Goal: Task Accomplishment & Management: Use online tool/utility

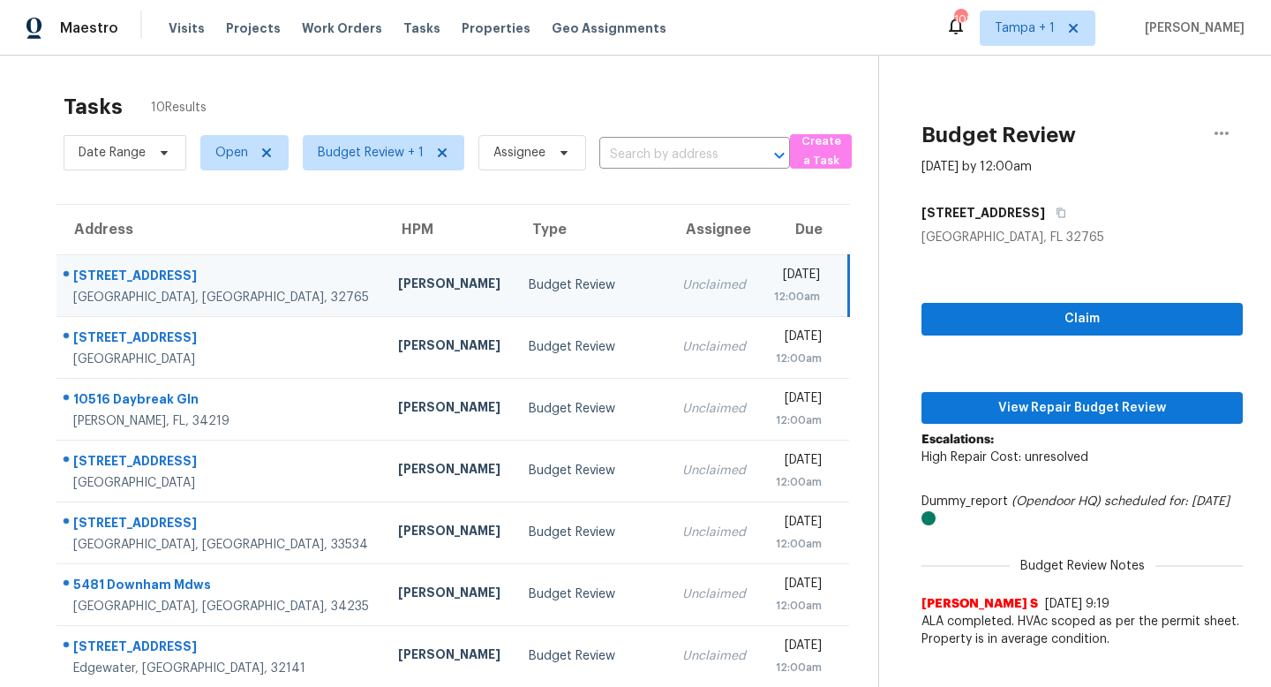
click at [529, 277] on div "Budget Review" at bounding box center [591, 285] width 125 height 18
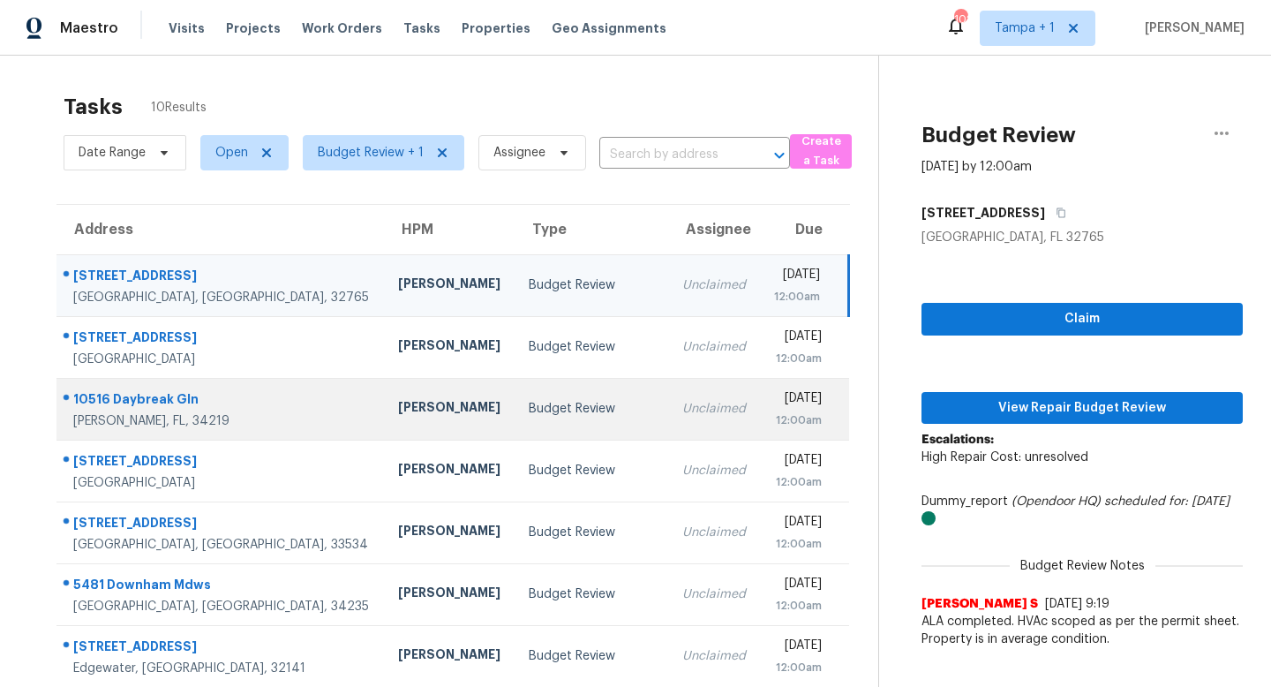
click at [529, 403] on div "Budget Review" at bounding box center [591, 409] width 125 height 18
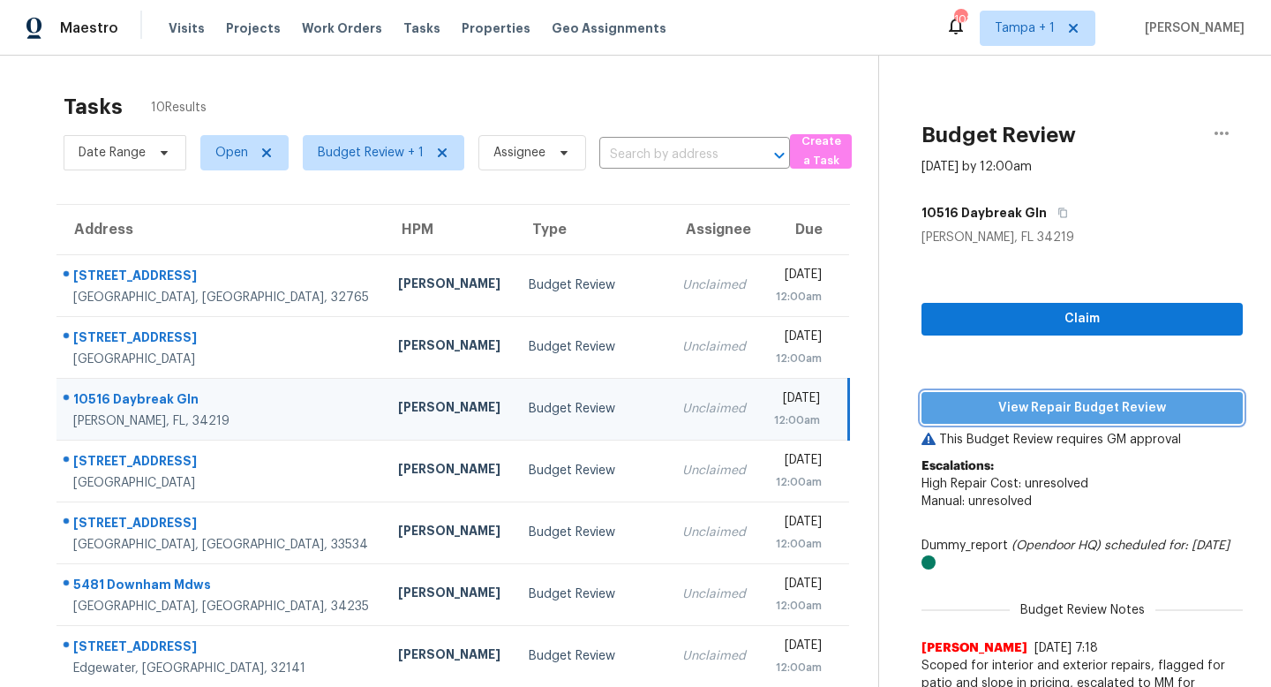
click at [1078, 401] on span "View Repair Budget Review" at bounding box center [1082, 408] width 293 height 22
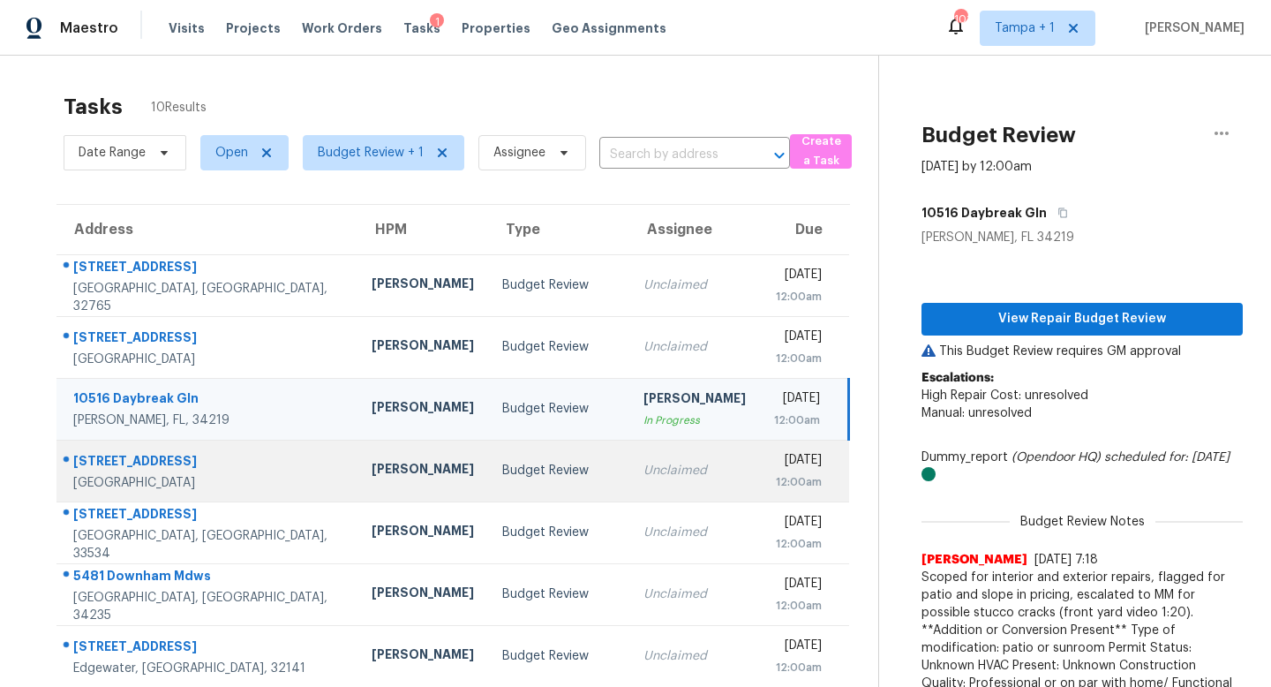
click at [520, 470] on div "Budget Review" at bounding box center [558, 471] width 113 height 18
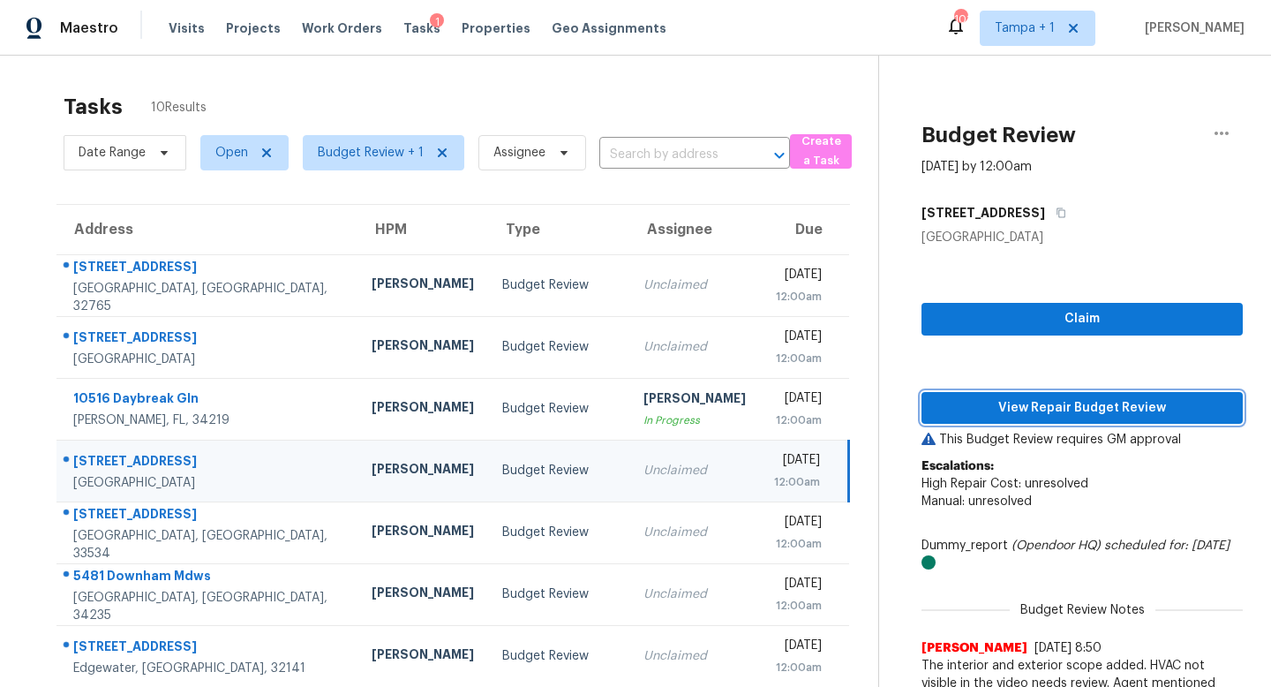
click at [1011, 405] on span "View Repair Budget Review" at bounding box center [1082, 408] width 293 height 22
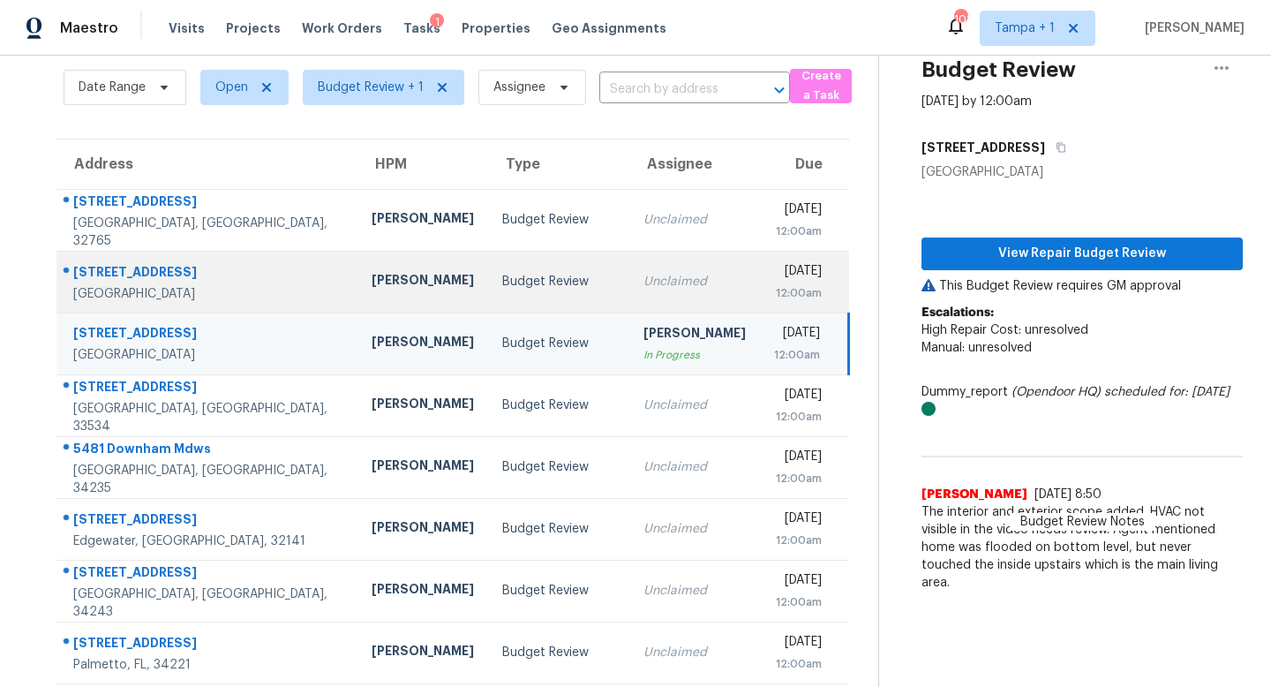
scroll to position [89, 0]
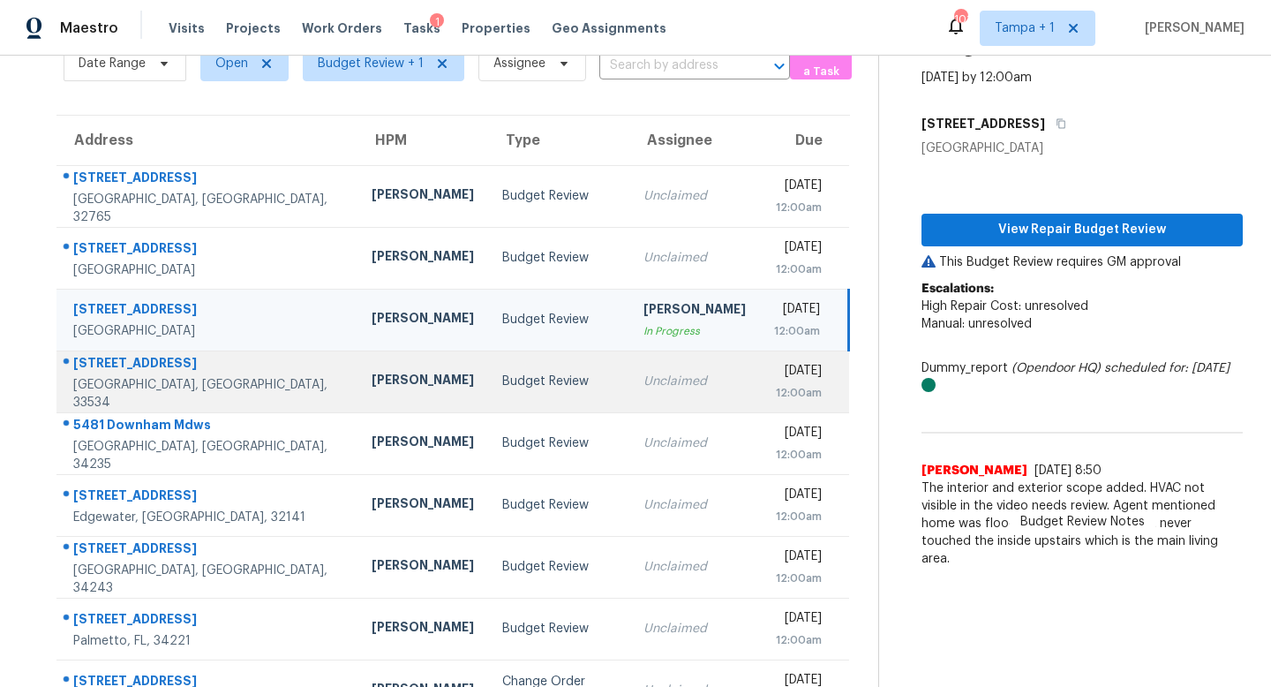
click at [531, 375] on div "Budget Review" at bounding box center [558, 381] width 113 height 18
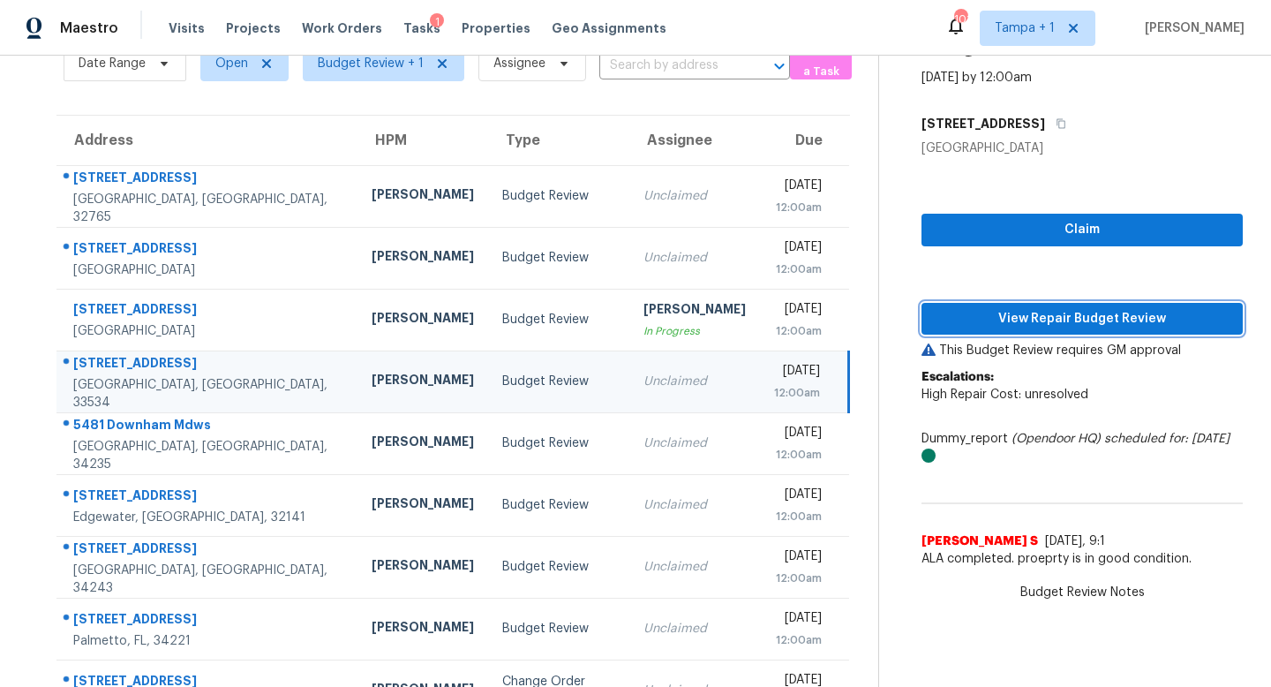
click at [1076, 311] on span "View Repair Budget Review" at bounding box center [1082, 319] width 293 height 22
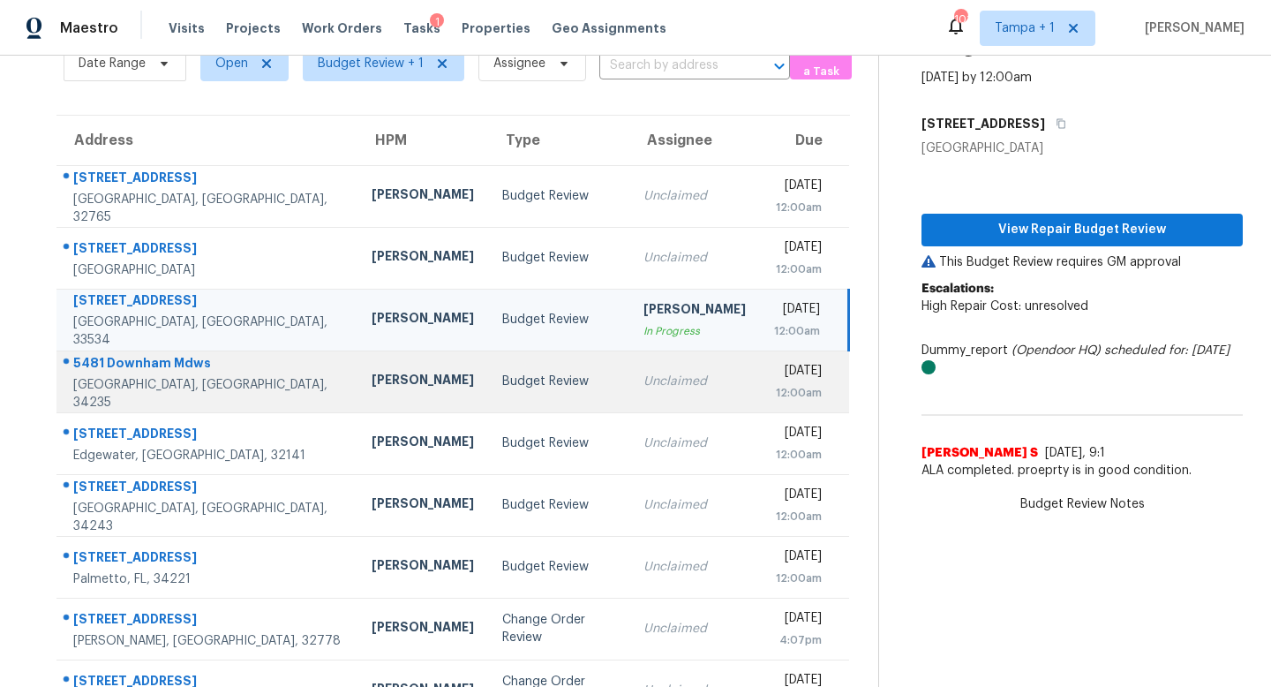
click at [643, 377] on div "Unclaimed" at bounding box center [694, 381] width 102 height 18
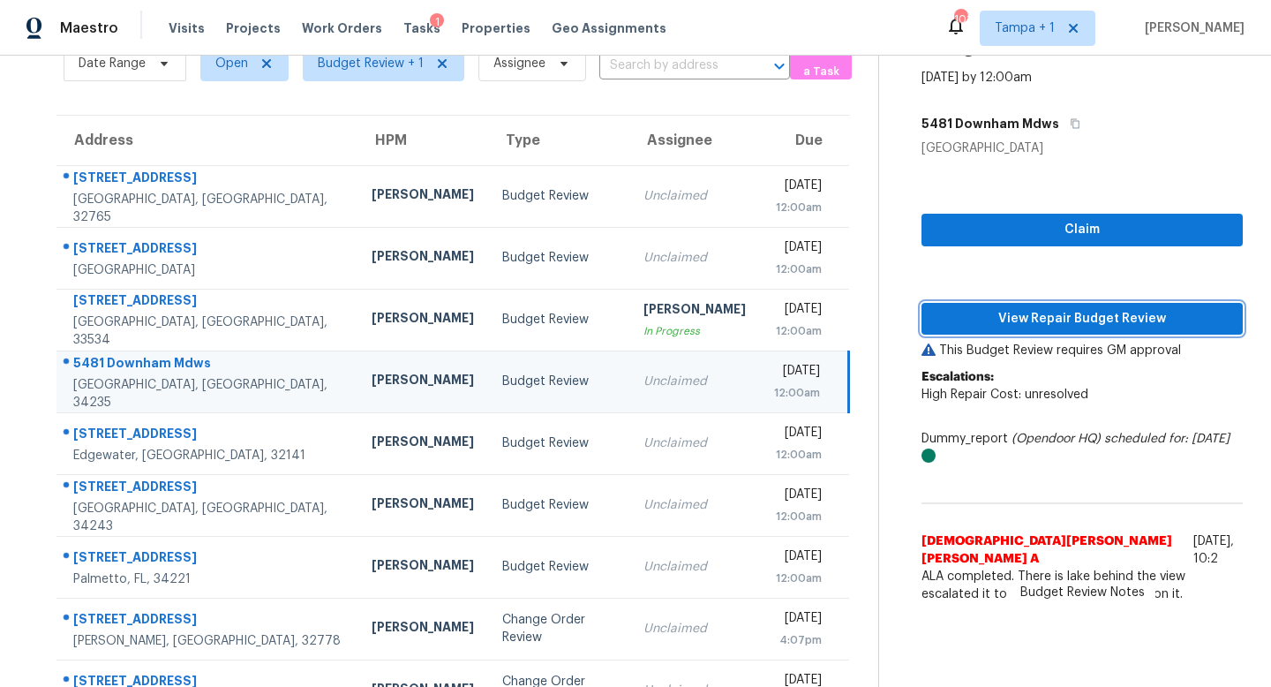
click at [1078, 319] on span "View Repair Budget Review" at bounding box center [1082, 319] width 293 height 22
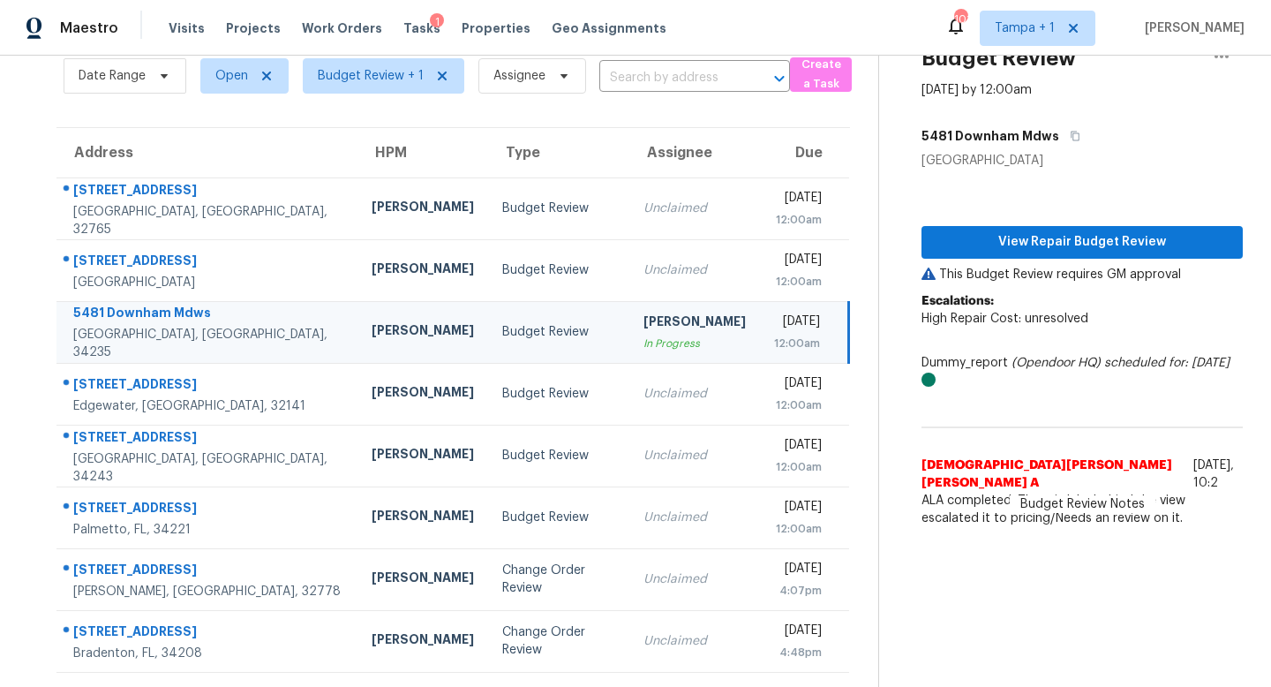
scroll to position [76, 0]
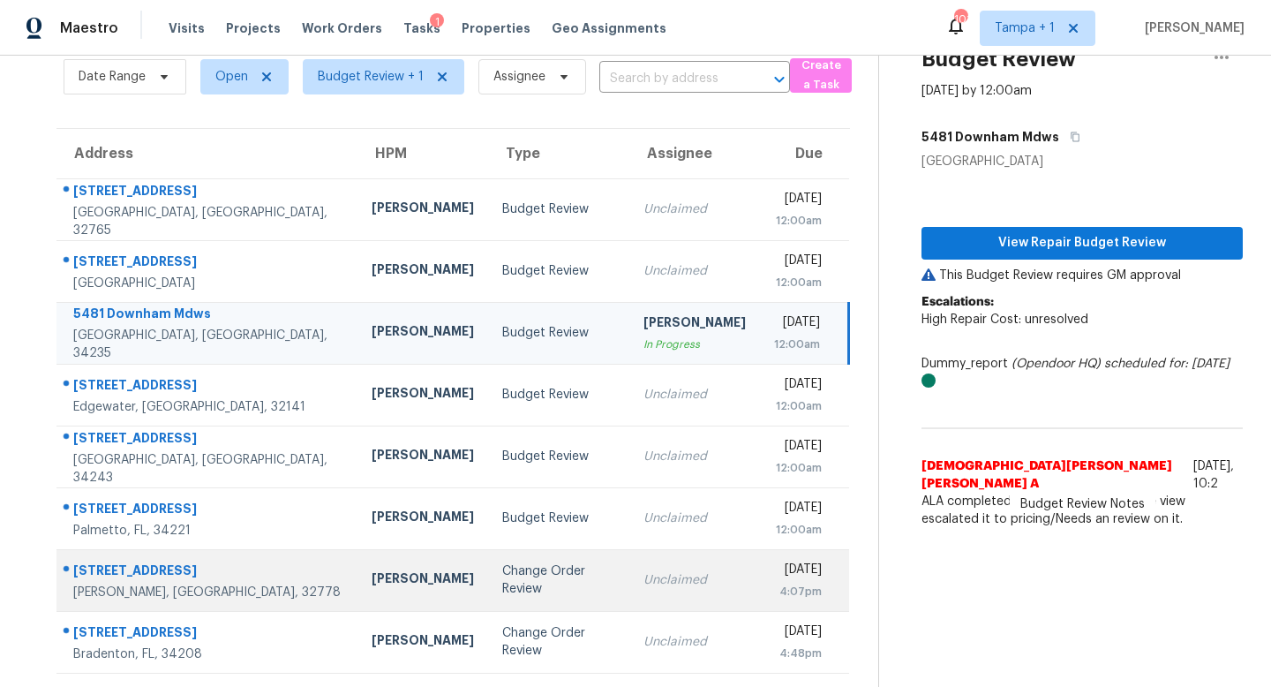
click at [643, 583] on div "Unclaimed" at bounding box center [694, 580] width 102 height 18
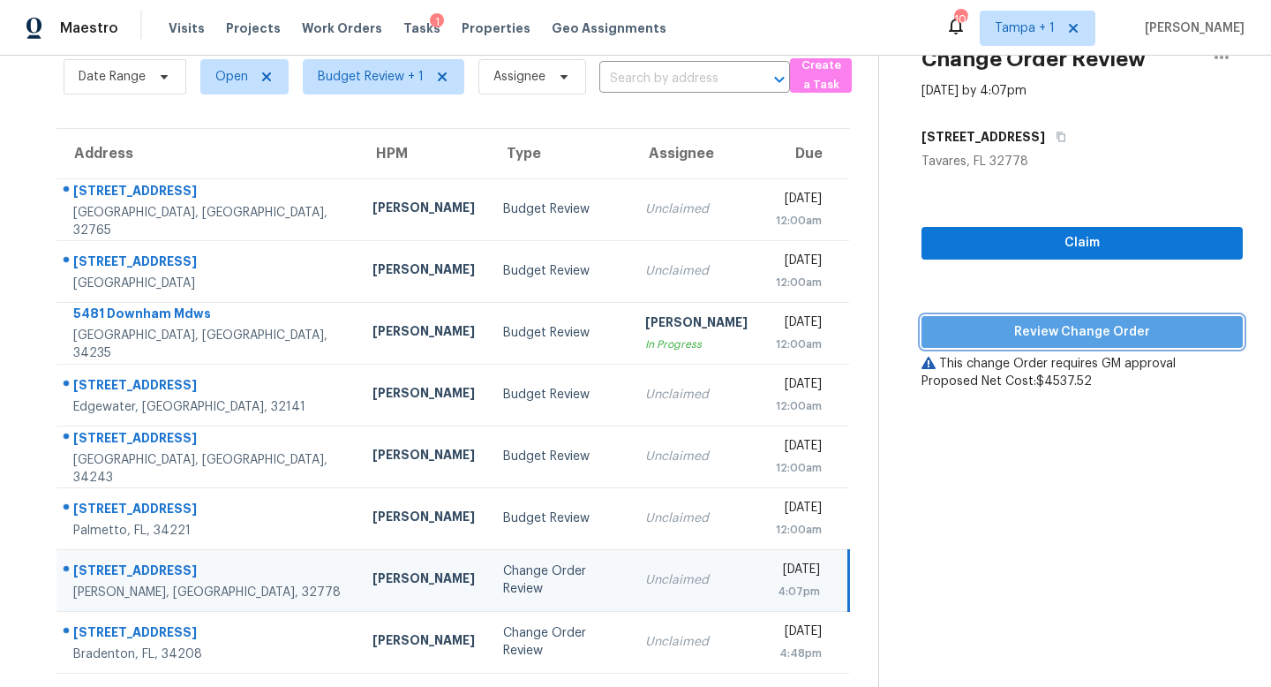
click at [1092, 321] on span "Review Change Order" at bounding box center [1082, 332] width 293 height 22
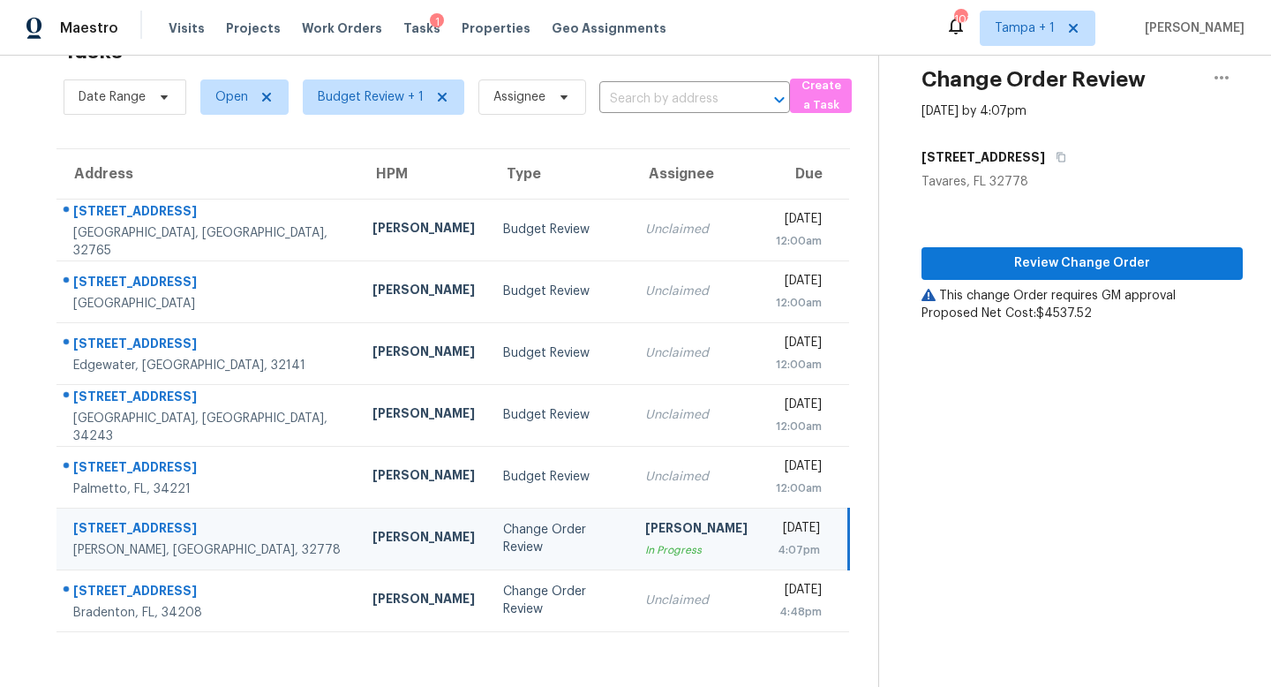
scroll to position [56, 0]
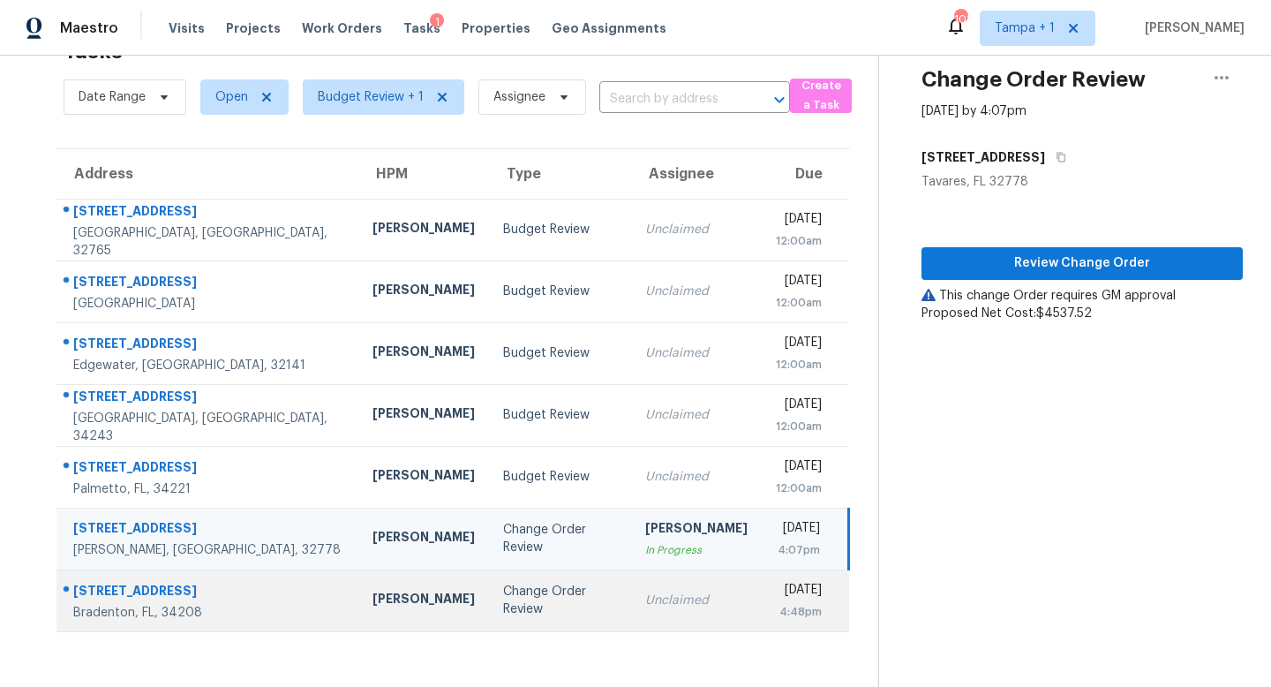
click at [503, 598] on div "Change Order Review" at bounding box center [560, 600] width 114 height 35
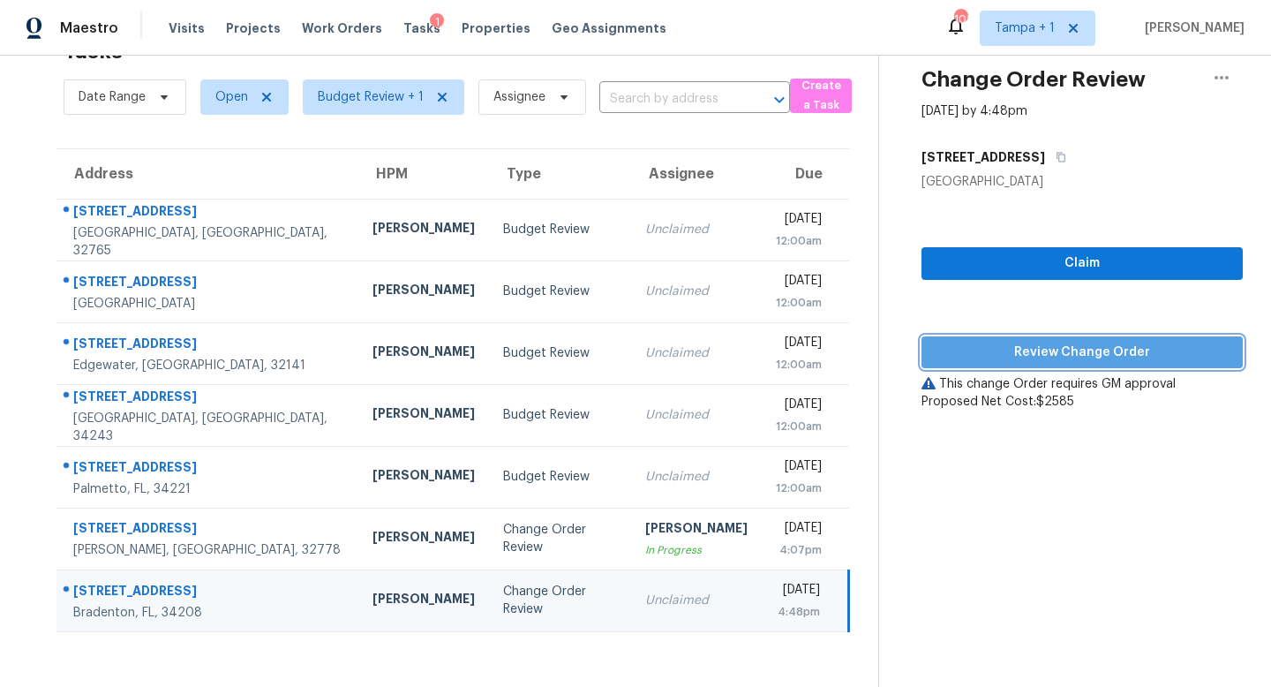
click at [1076, 340] on button "Review Change Order" at bounding box center [1081, 352] width 321 height 33
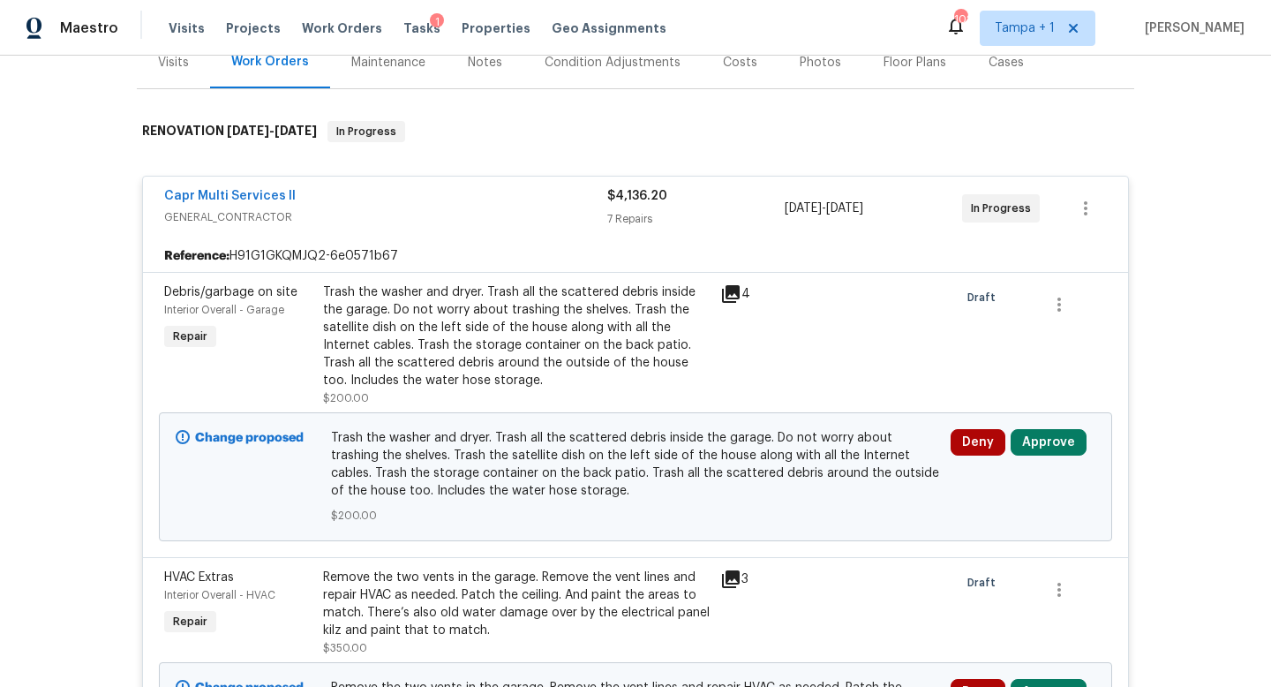
scroll to position [414, 0]
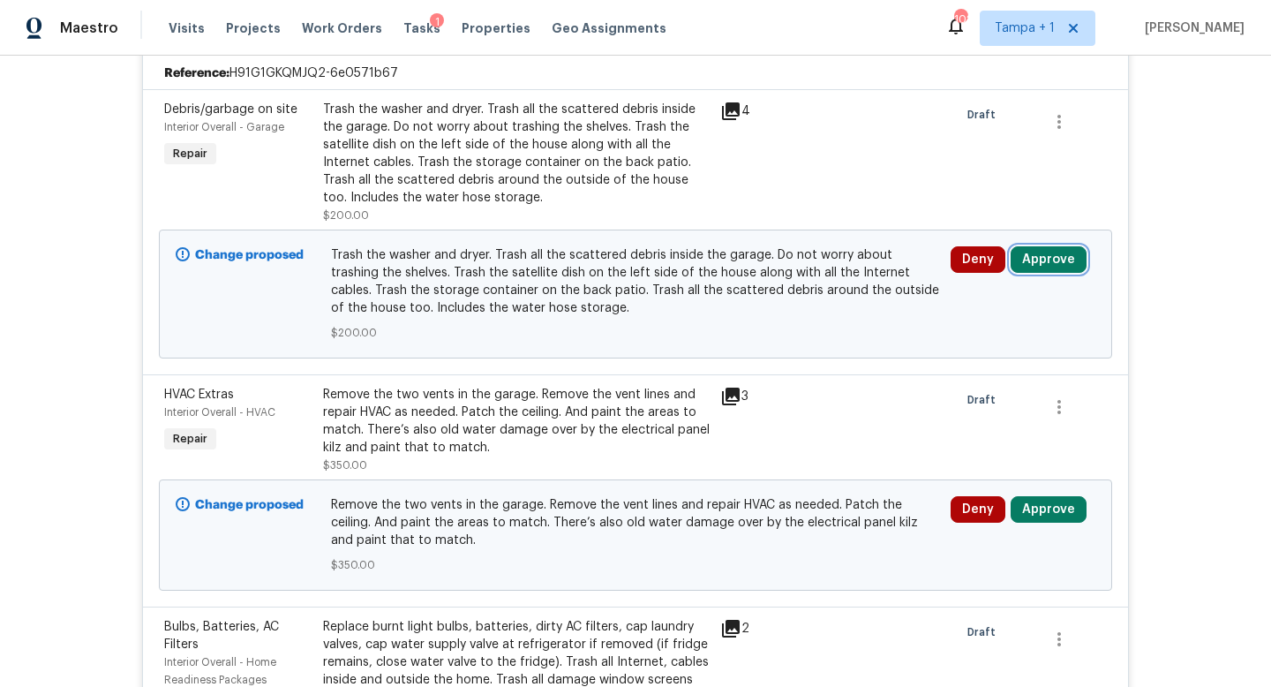
click at [1044, 262] on button "Approve" at bounding box center [1049, 259] width 76 height 26
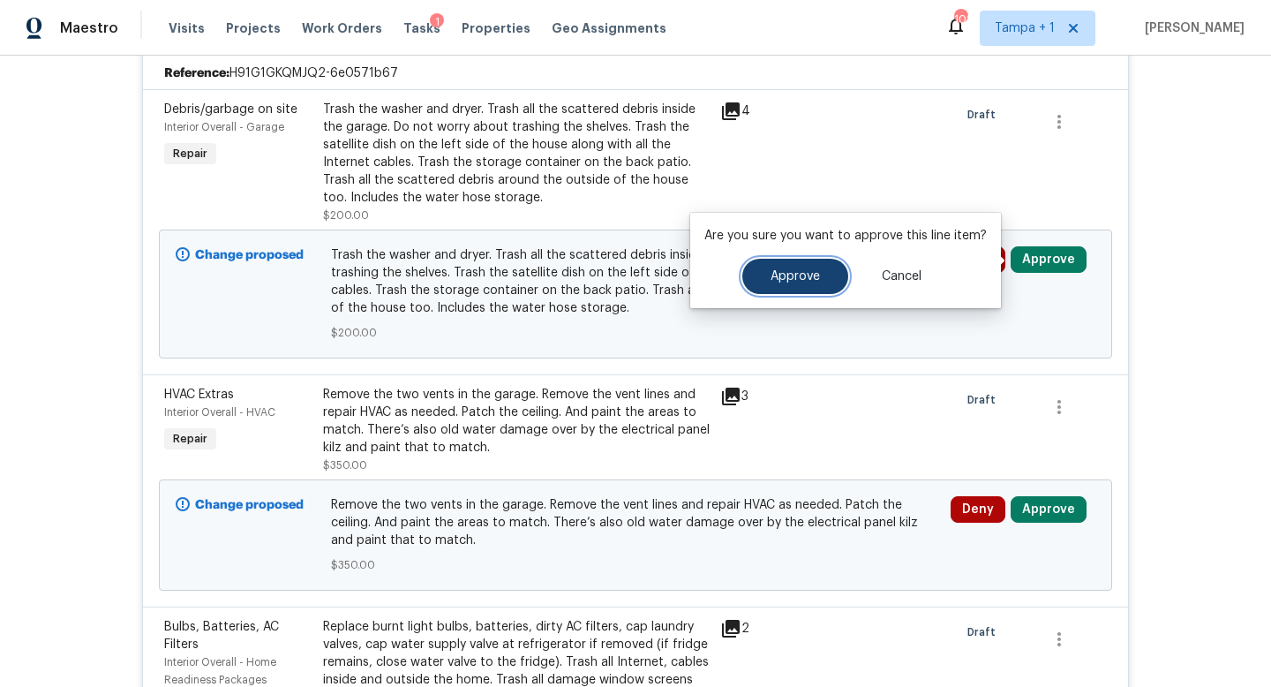
click at [830, 284] on button "Approve" at bounding box center [795, 276] width 106 height 35
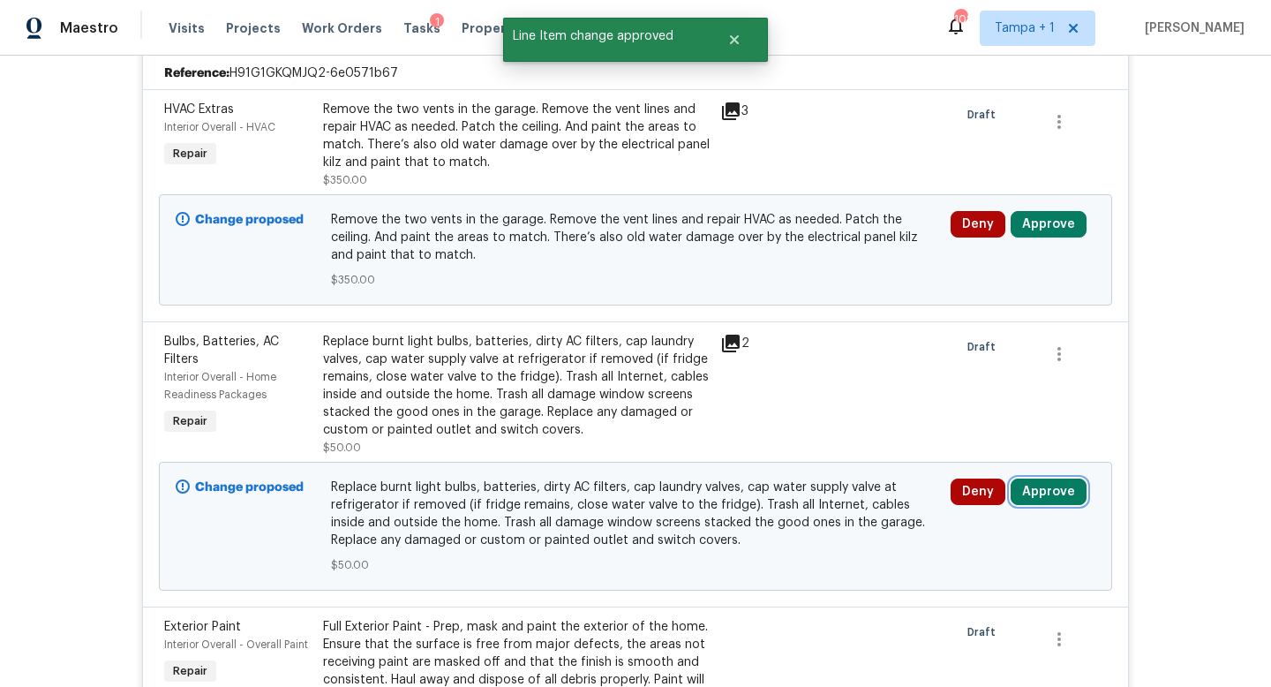
click at [1047, 496] on button "Approve" at bounding box center [1049, 491] width 76 height 26
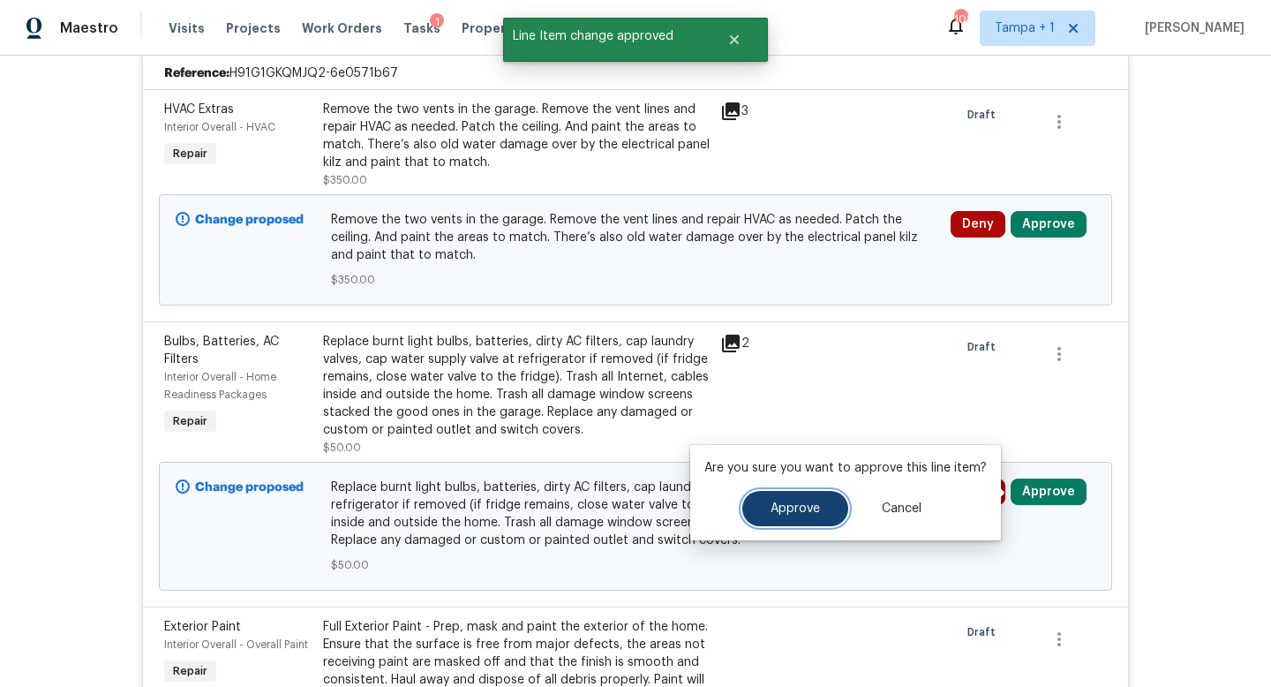
click at [818, 519] on button "Approve" at bounding box center [795, 508] width 106 height 35
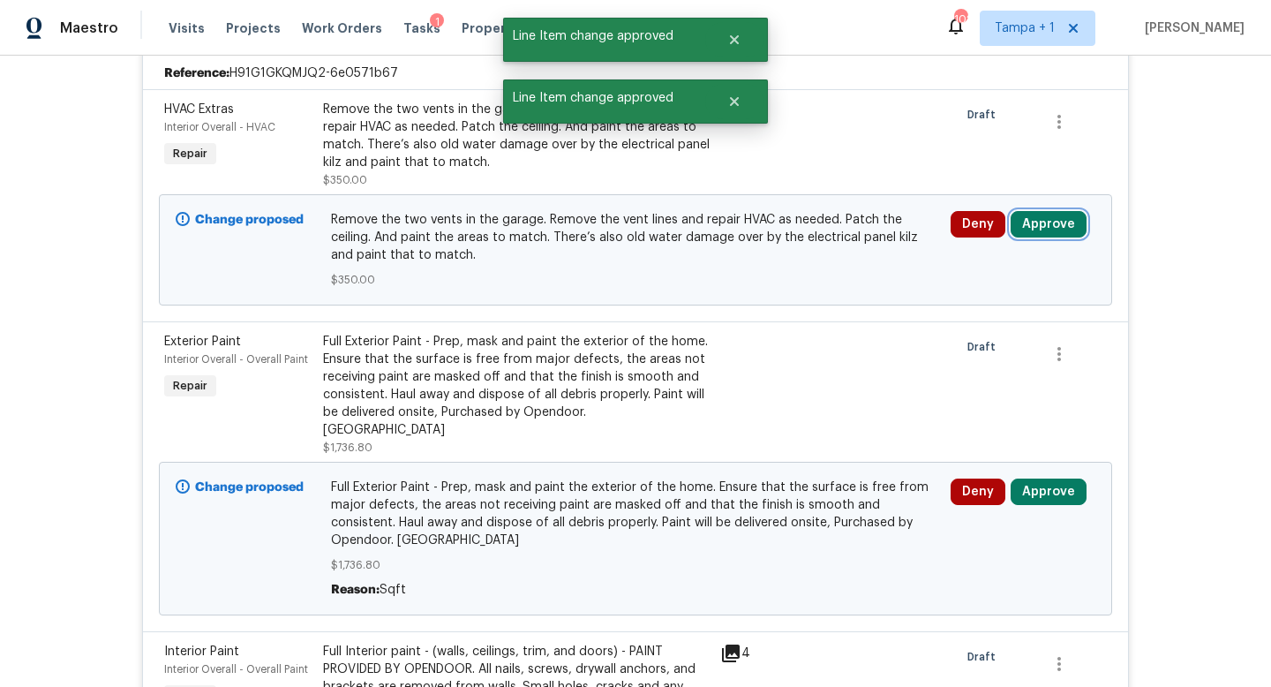
click at [1041, 213] on button "Approve" at bounding box center [1049, 224] width 76 height 26
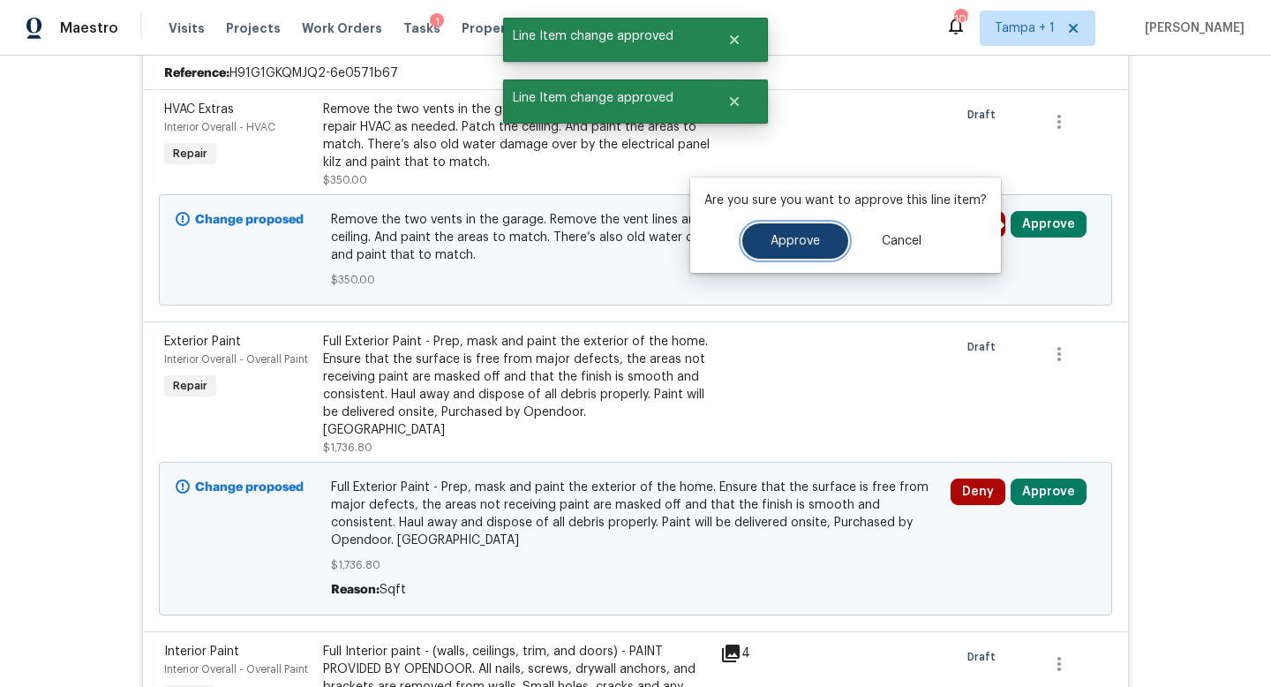
click at [835, 234] on button "Approve" at bounding box center [795, 240] width 106 height 35
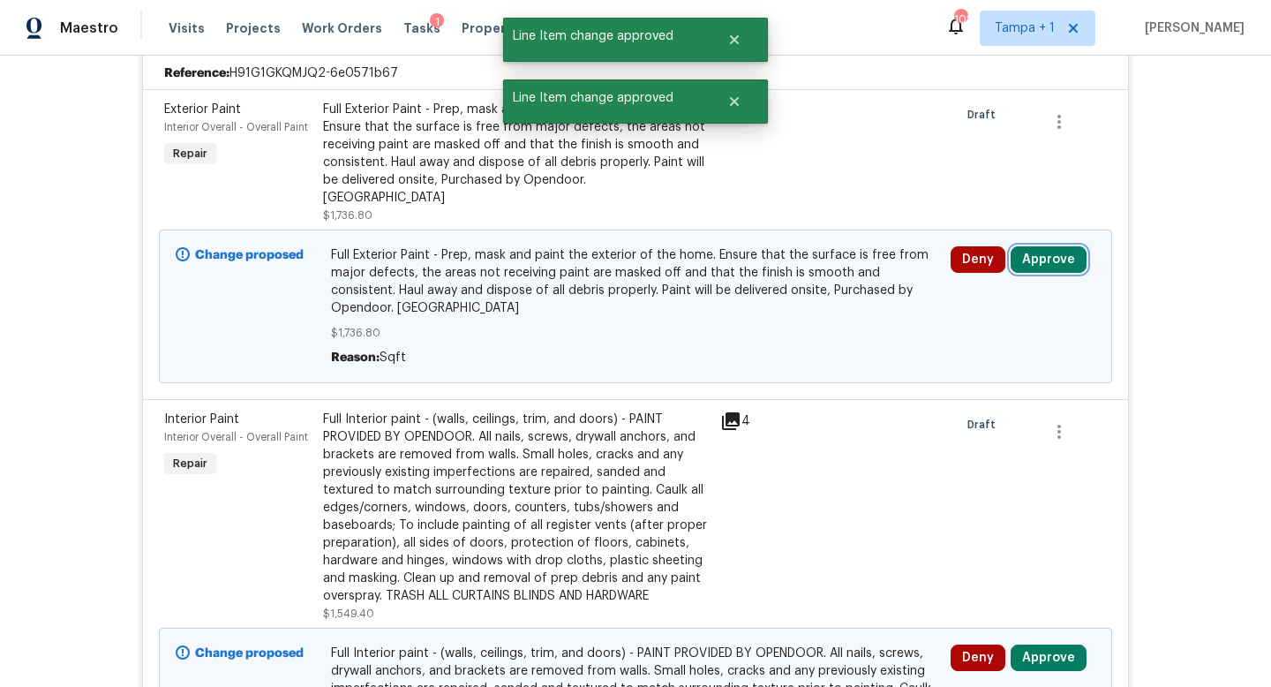
click at [1037, 246] on button "Approve" at bounding box center [1049, 259] width 76 height 26
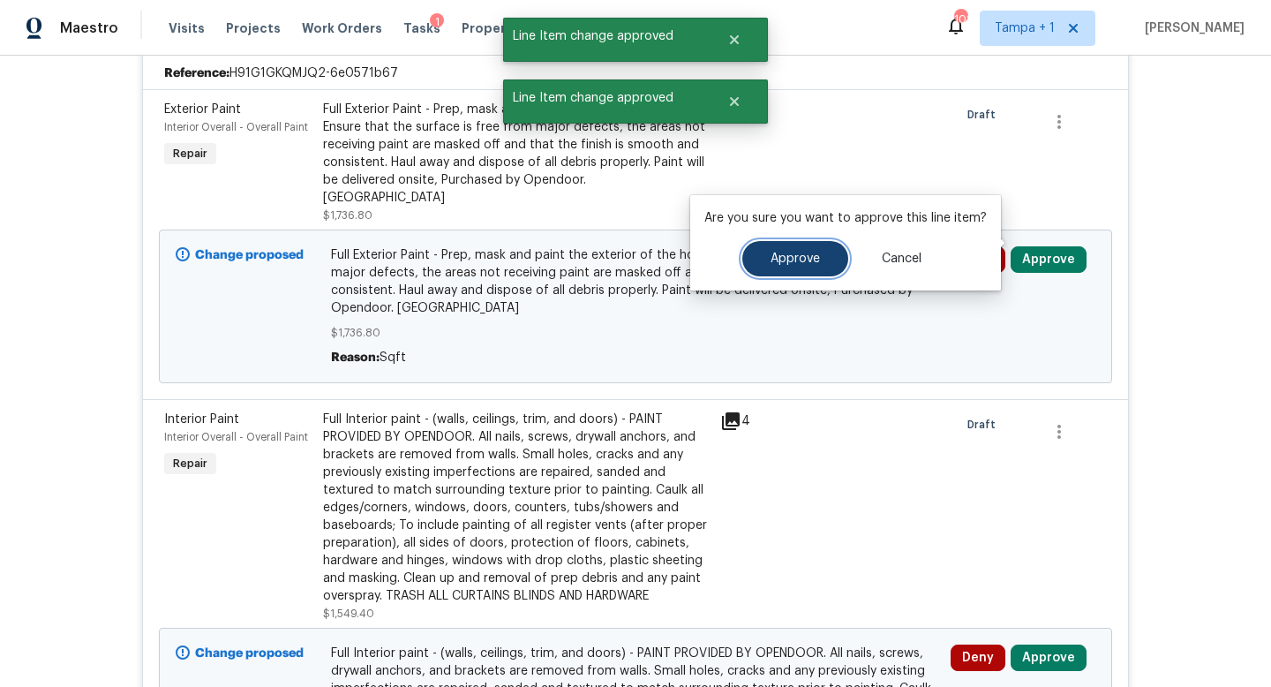
click at [781, 258] on span "Approve" at bounding box center [795, 258] width 49 height 13
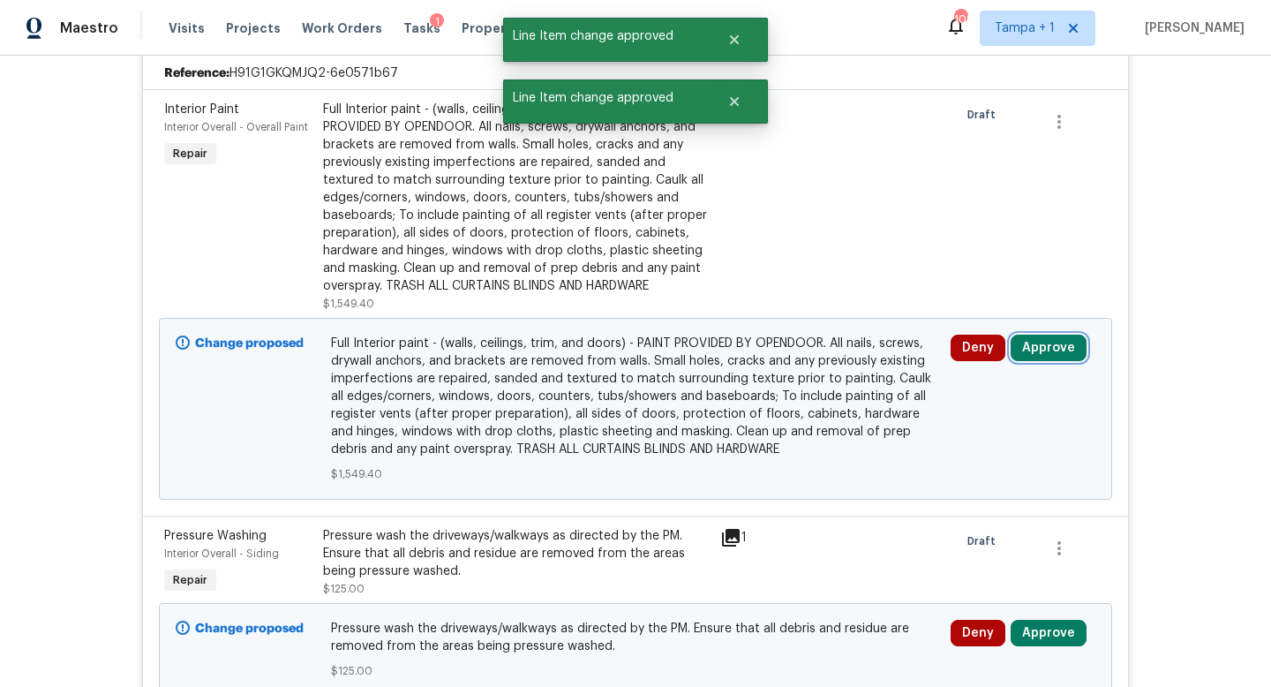
click at [1051, 347] on button "Approve" at bounding box center [1049, 348] width 76 height 26
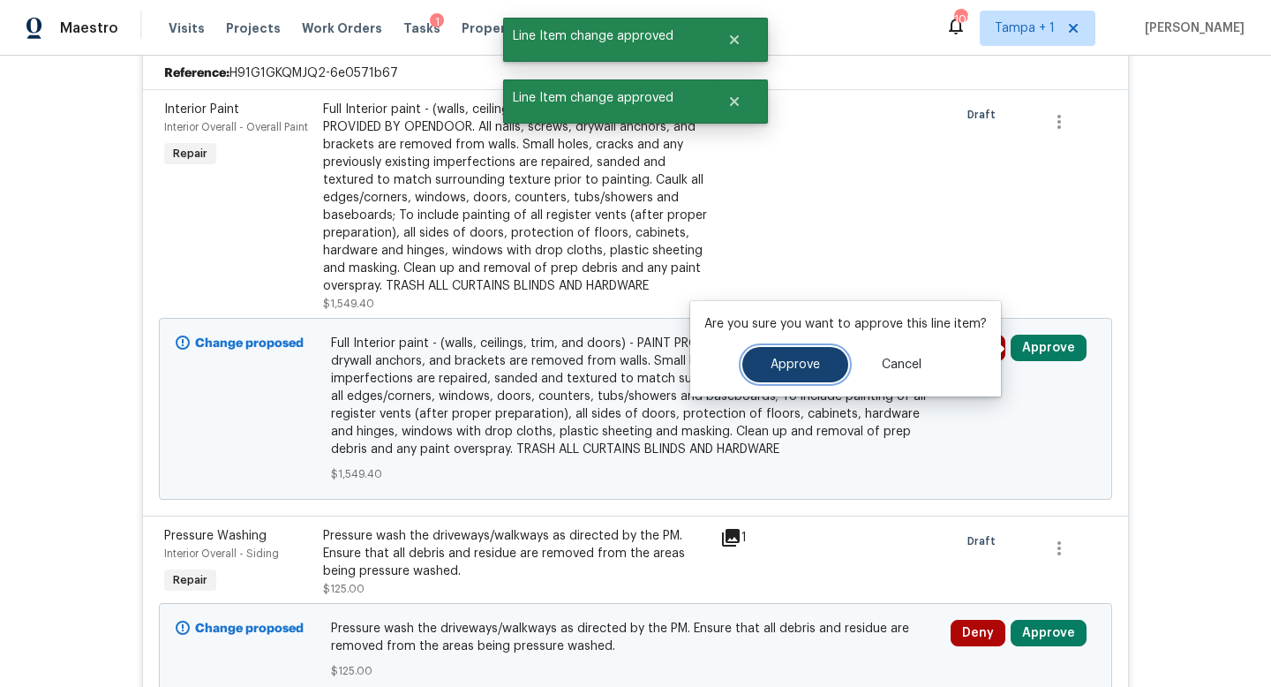
click at [794, 358] on span "Approve" at bounding box center [795, 364] width 49 height 13
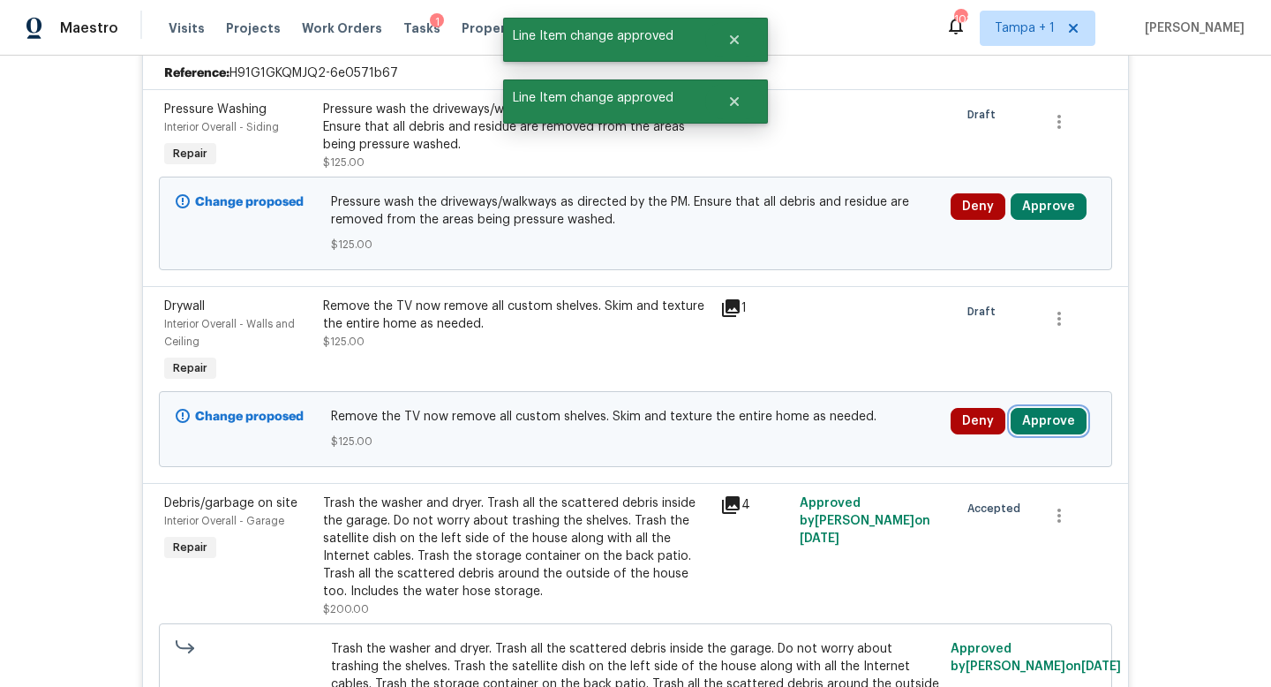
click at [1048, 426] on button "Approve" at bounding box center [1049, 421] width 76 height 26
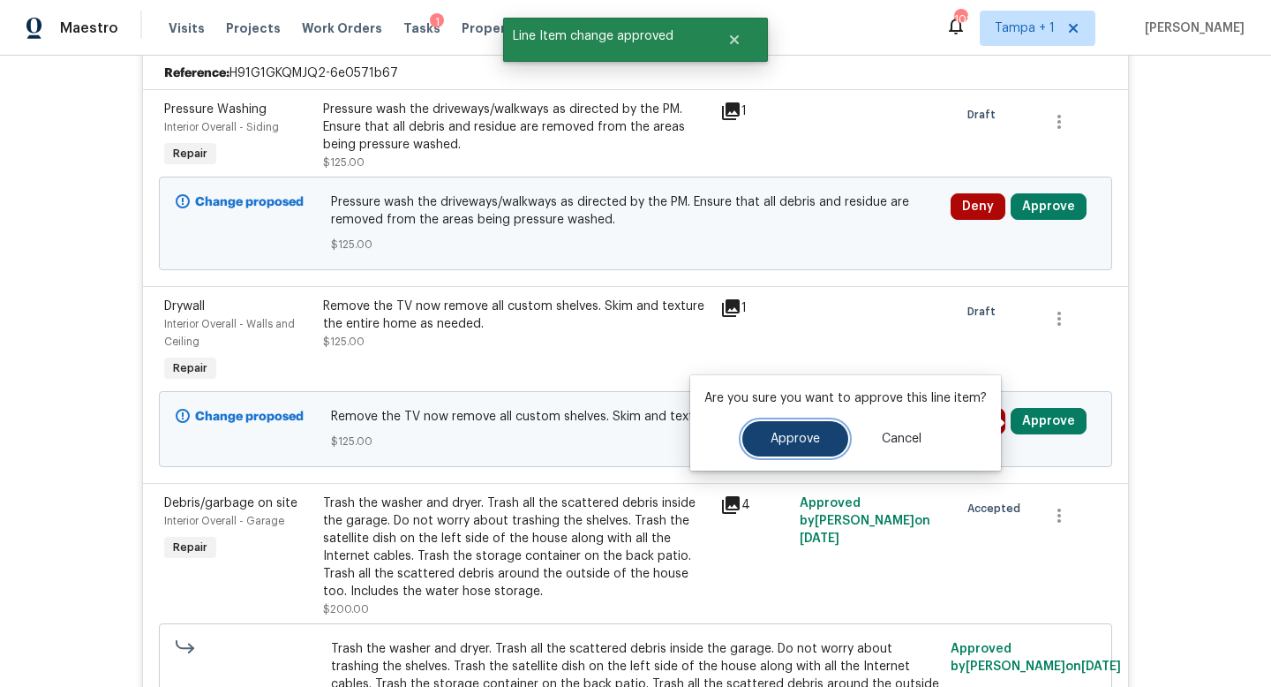
click at [793, 438] on span "Approve" at bounding box center [795, 438] width 49 height 13
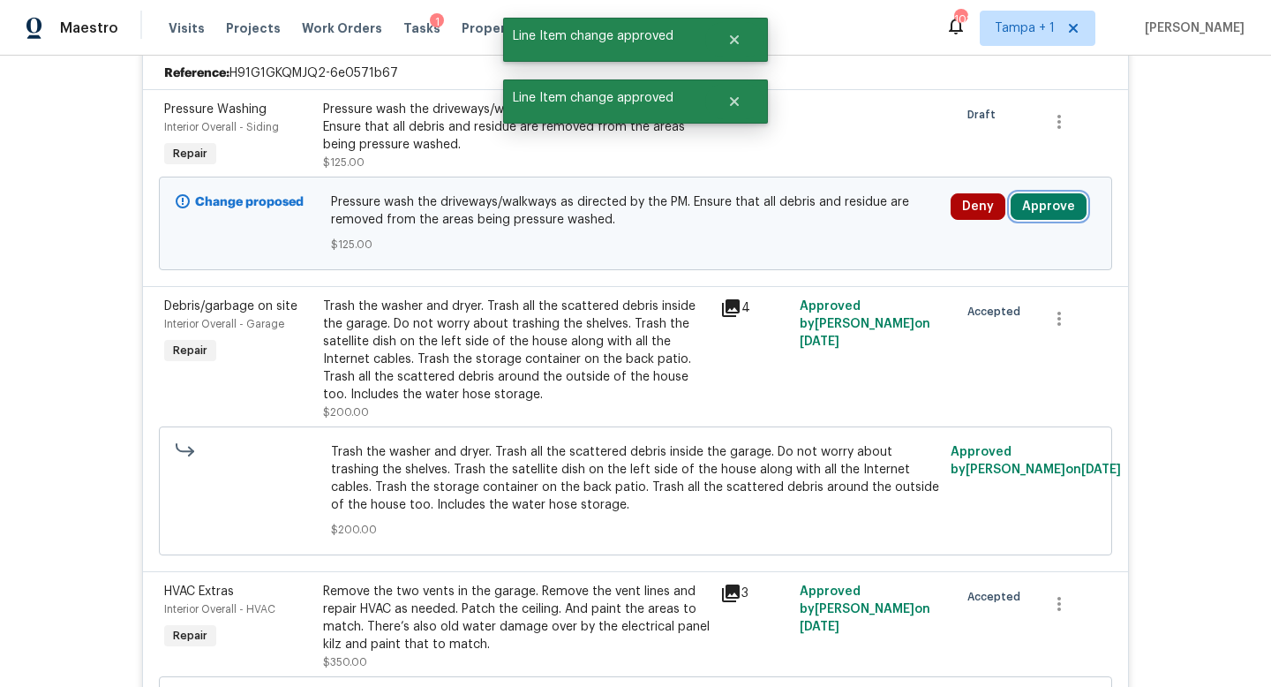
click at [1041, 207] on button "Approve" at bounding box center [1049, 206] width 76 height 26
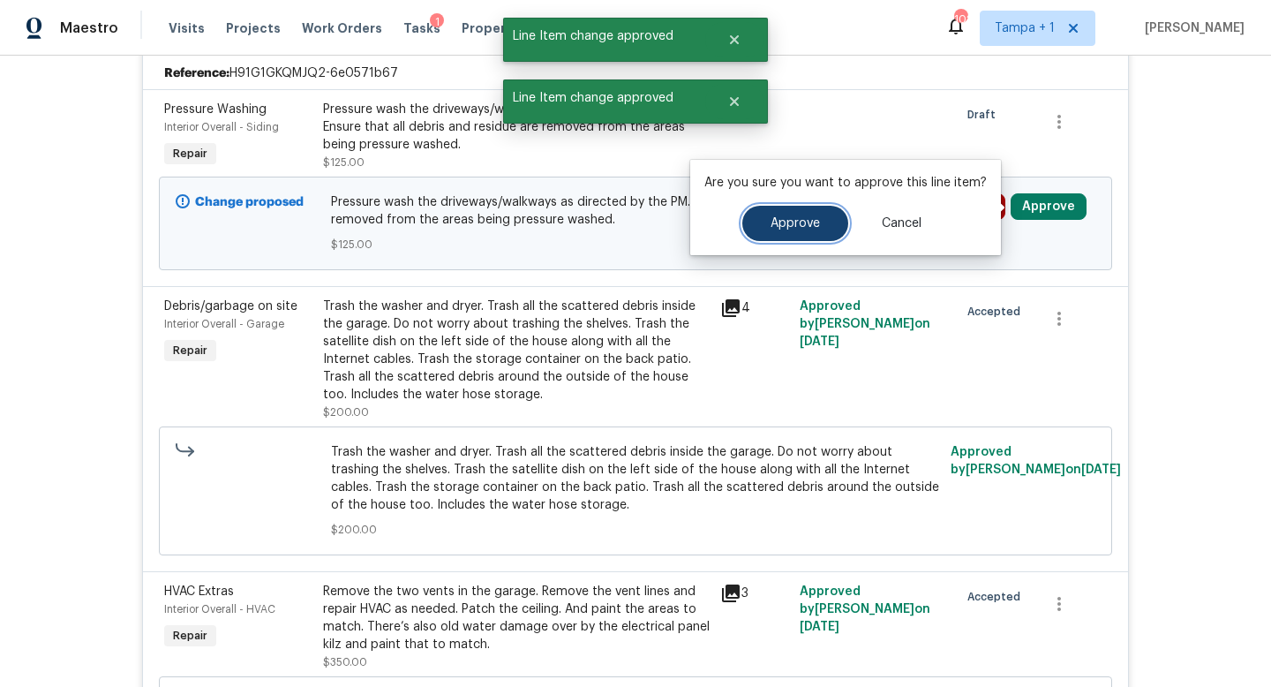
click at [804, 224] on span "Approve" at bounding box center [795, 223] width 49 height 13
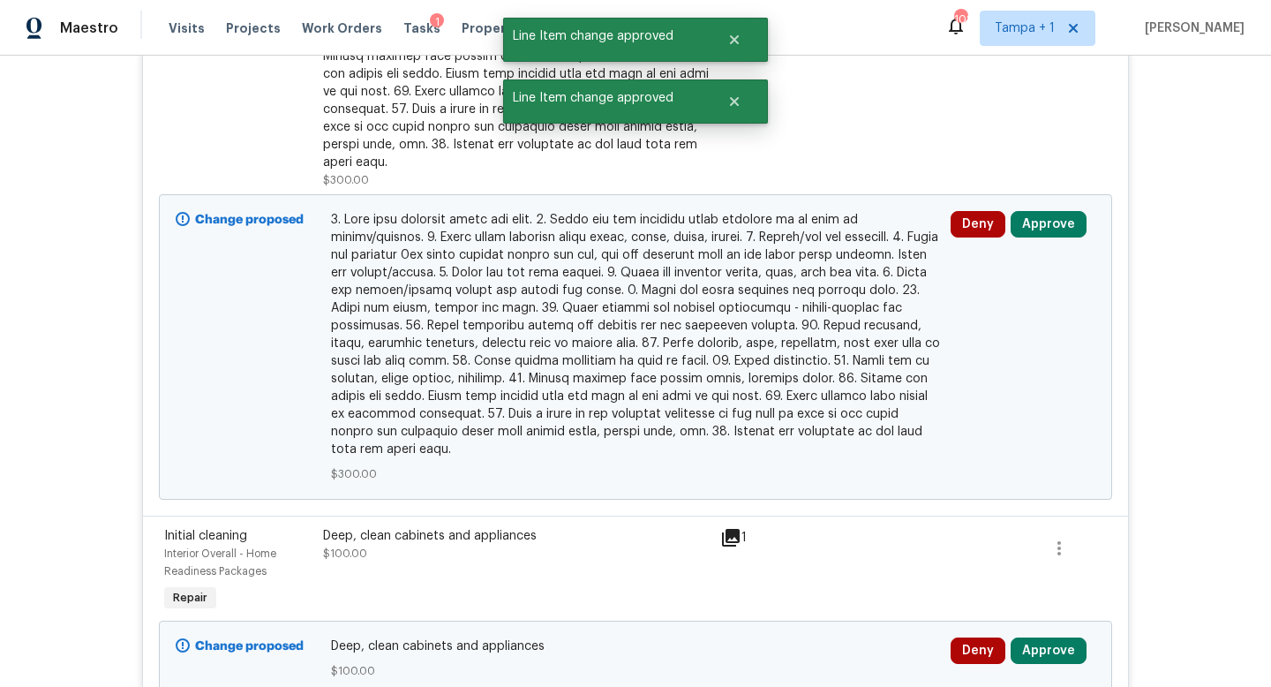
scroll to position [2613, 0]
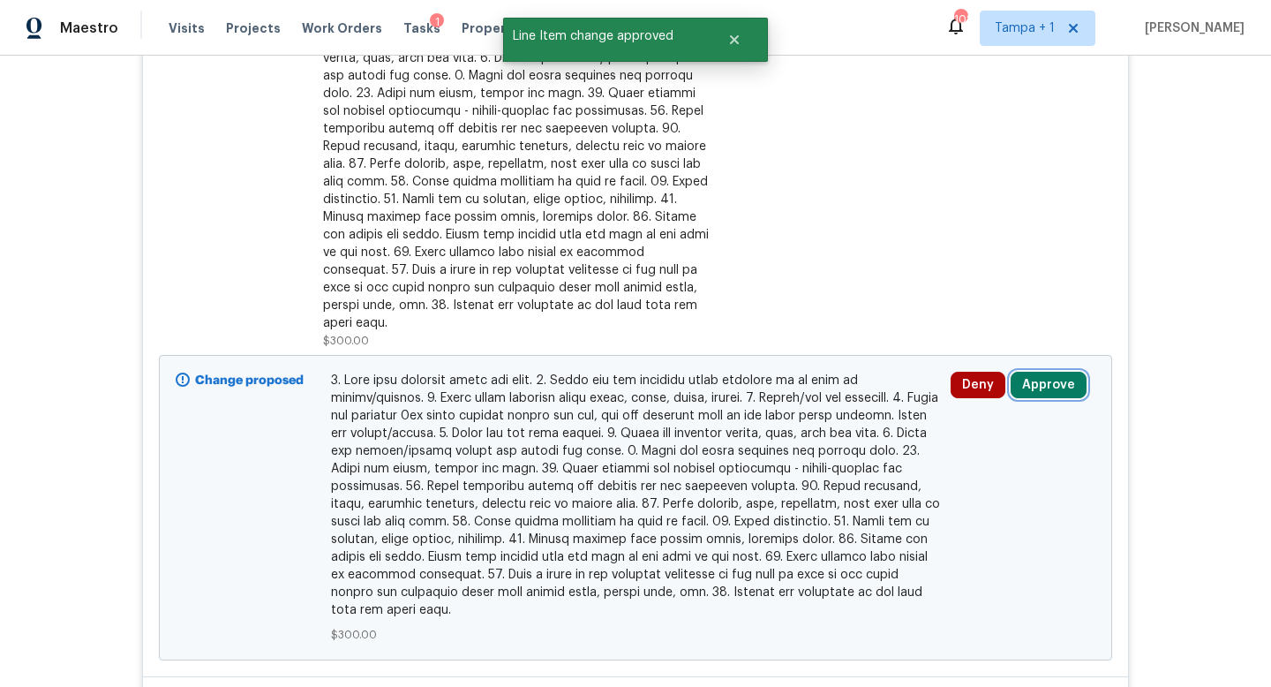
click at [1040, 372] on button "Approve" at bounding box center [1049, 385] width 76 height 26
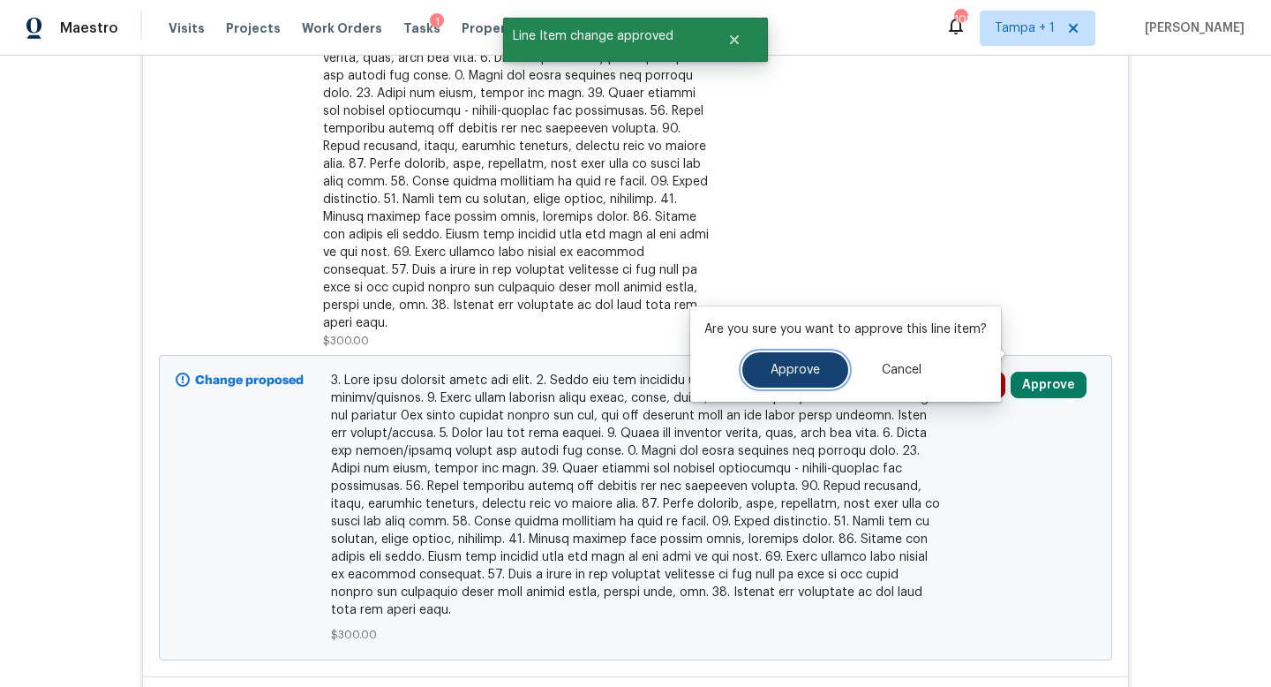
click at [748, 374] on button "Approve" at bounding box center [795, 369] width 106 height 35
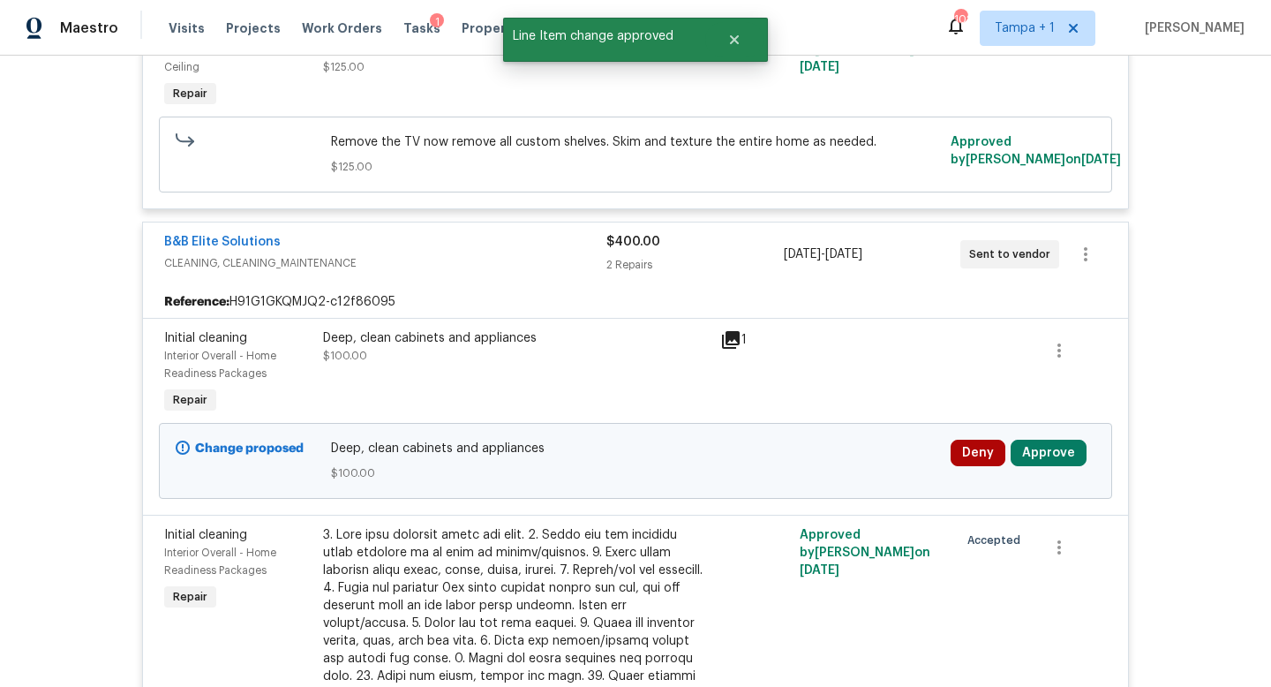
scroll to position [2234, 0]
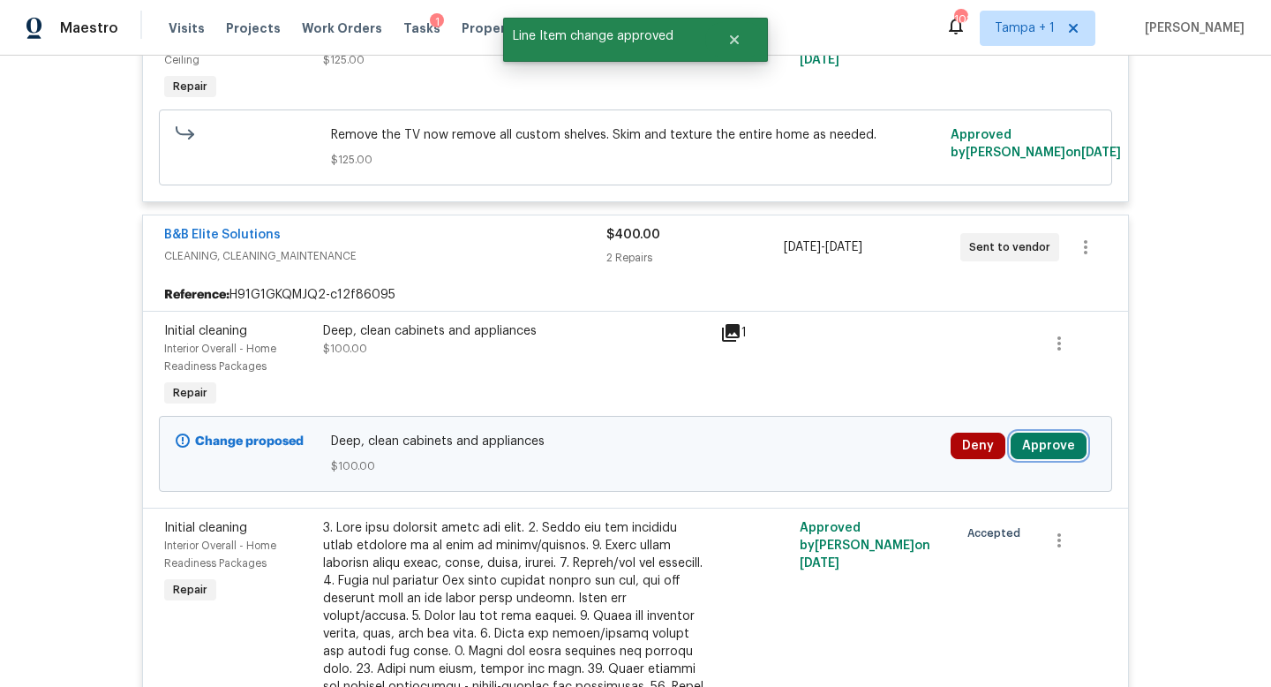
click at [1051, 432] on button "Approve" at bounding box center [1049, 445] width 76 height 26
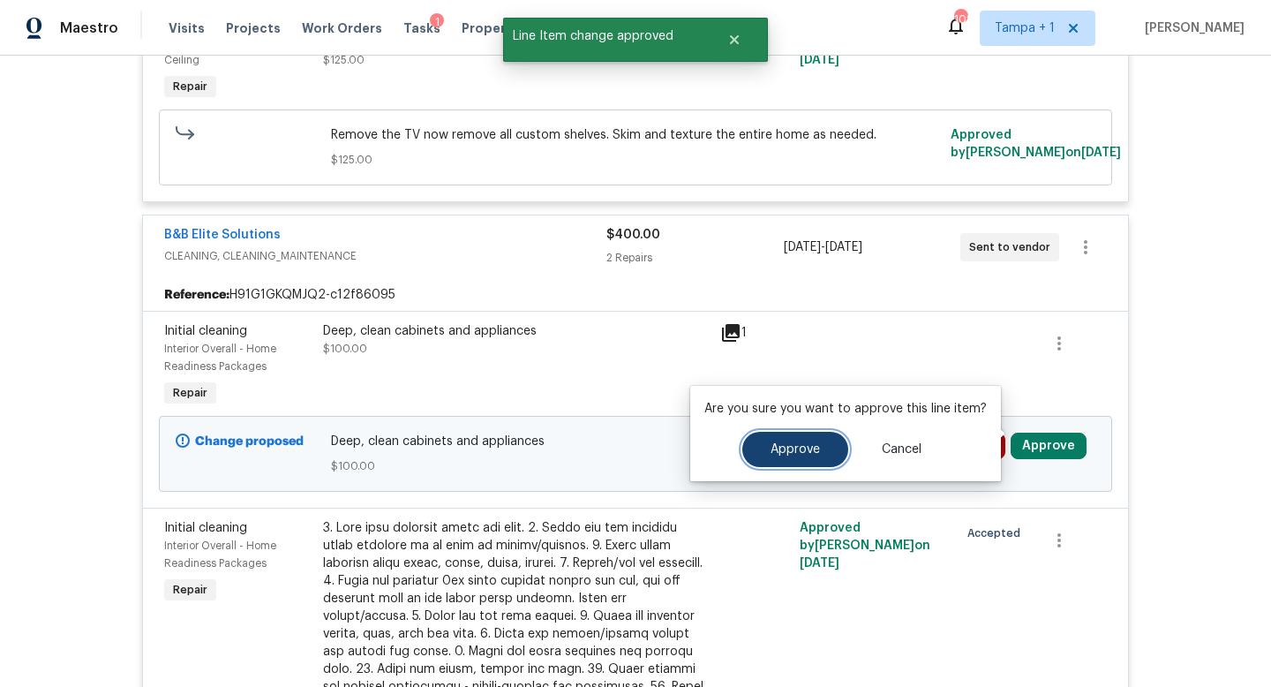
click at [790, 466] on button "Approve" at bounding box center [795, 449] width 106 height 35
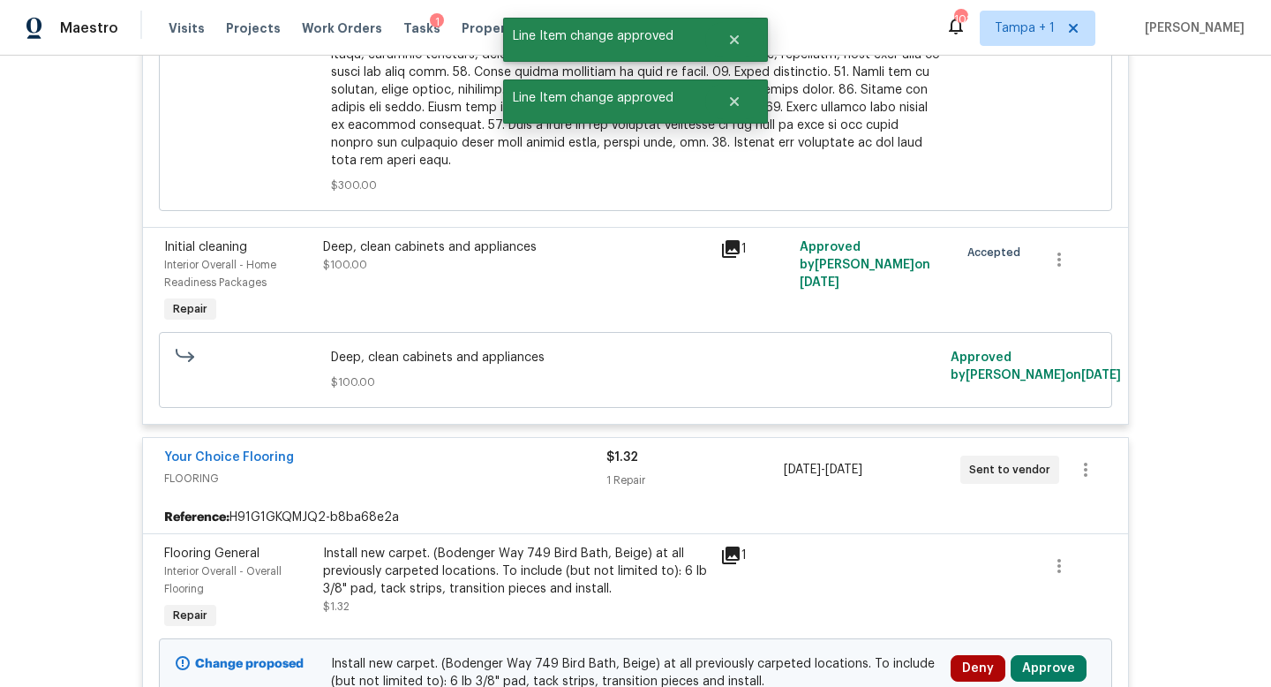
scroll to position [3382, 0]
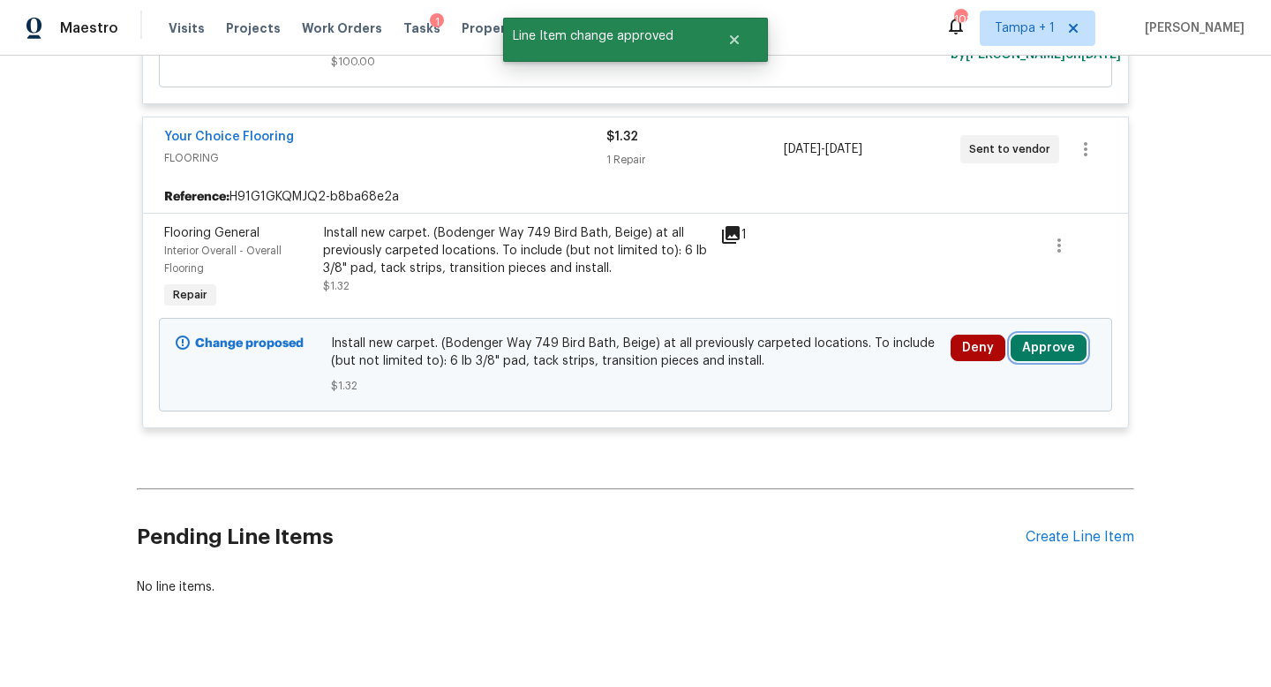
click at [1057, 335] on button "Approve" at bounding box center [1049, 348] width 76 height 26
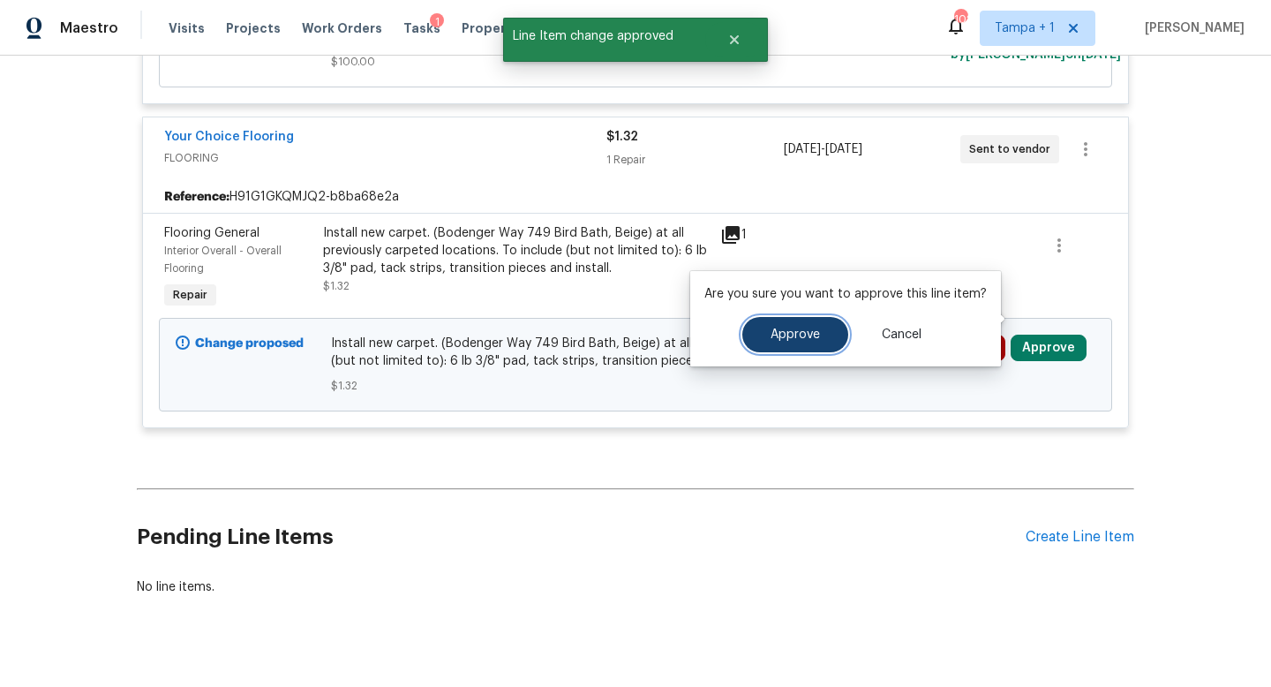
click at [801, 338] on span "Approve" at bounding box center [795, 334] width 49 height 13
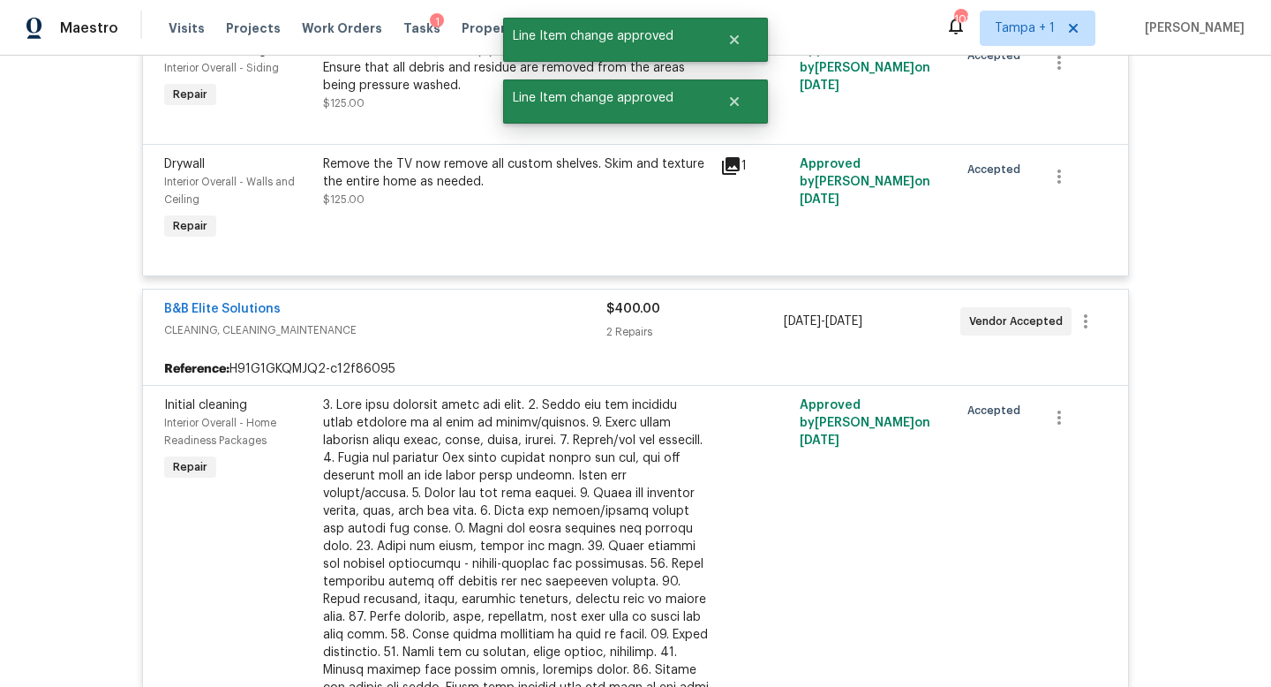
scroll to position [1106, 0]
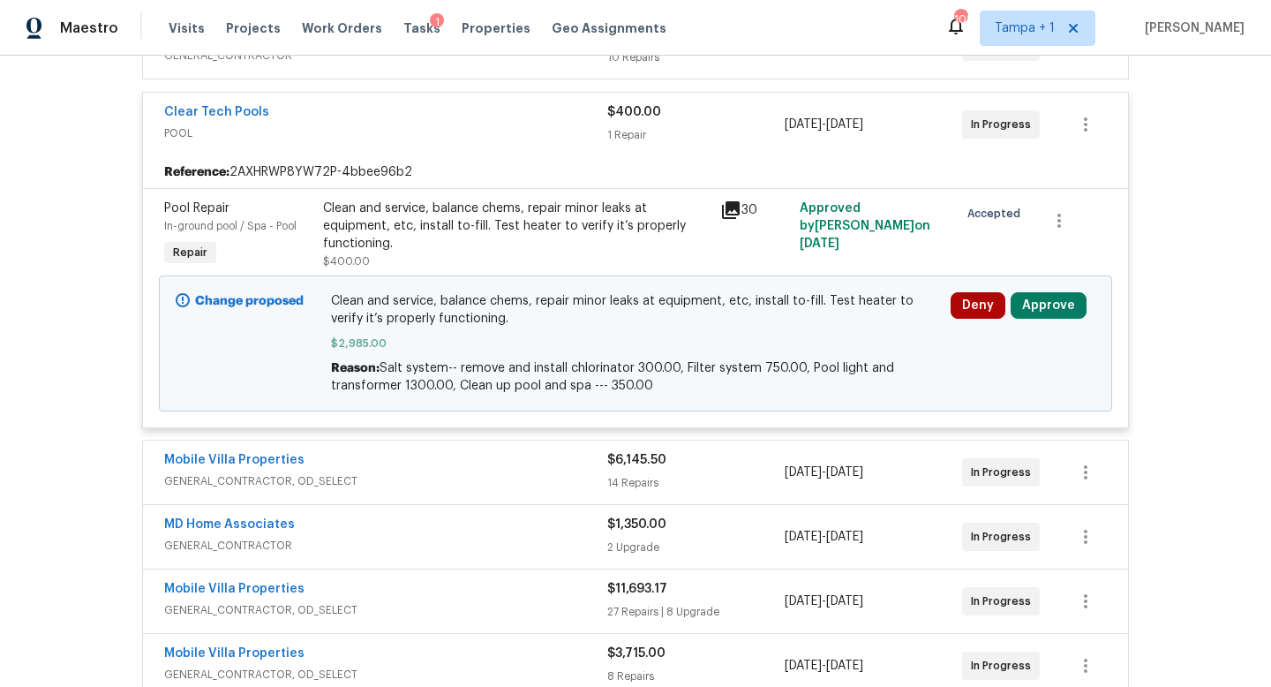
scroll to position [638, 0]
click at [1061, 300] on button "Approve" at bounding box center [1049, 304] width 76 height 26
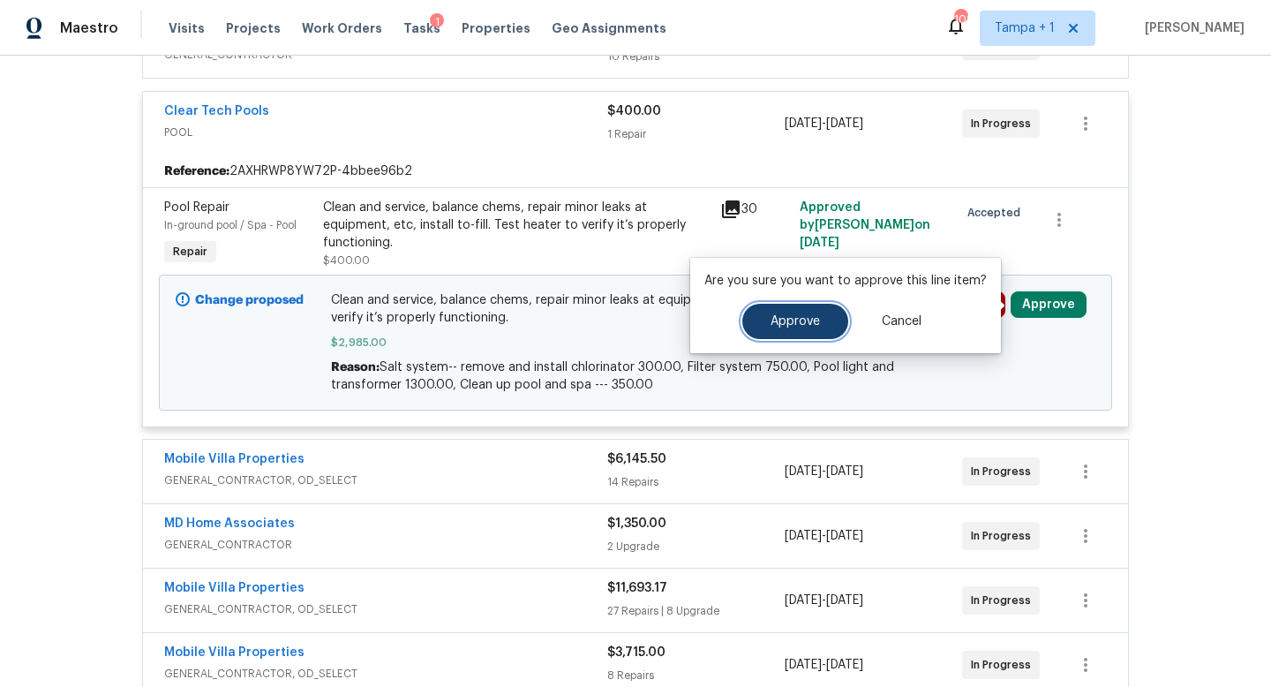
click at [782, 326] on span "Approve" at bounding box center [795, 321] width 49 height 13
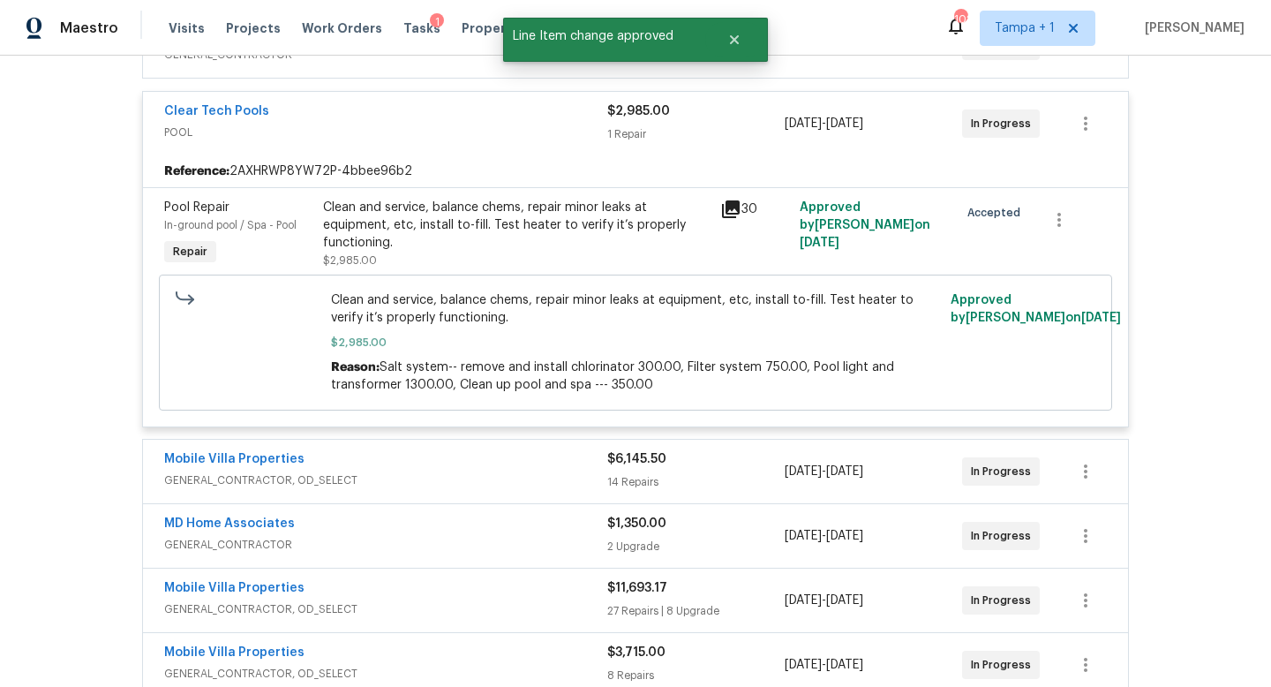
click at [512, 127] on span "POOL" at bounding box center [385, 133] width 443 height 18
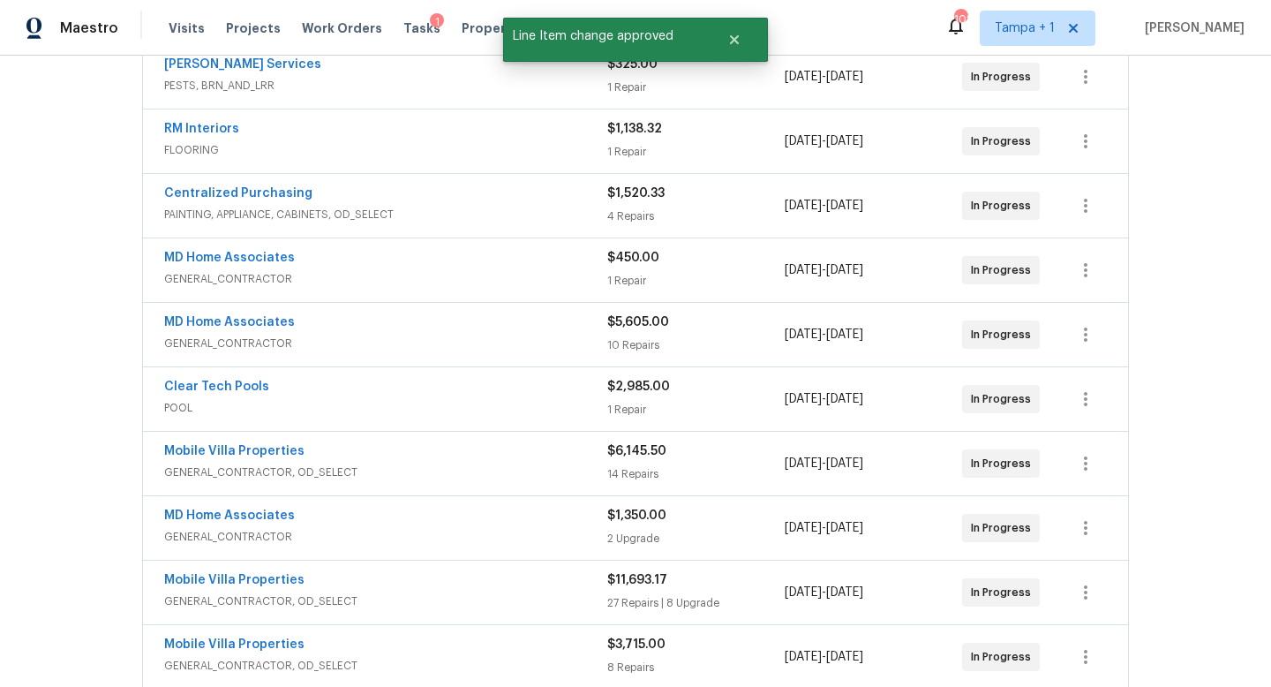
scroll to position [169, 0]
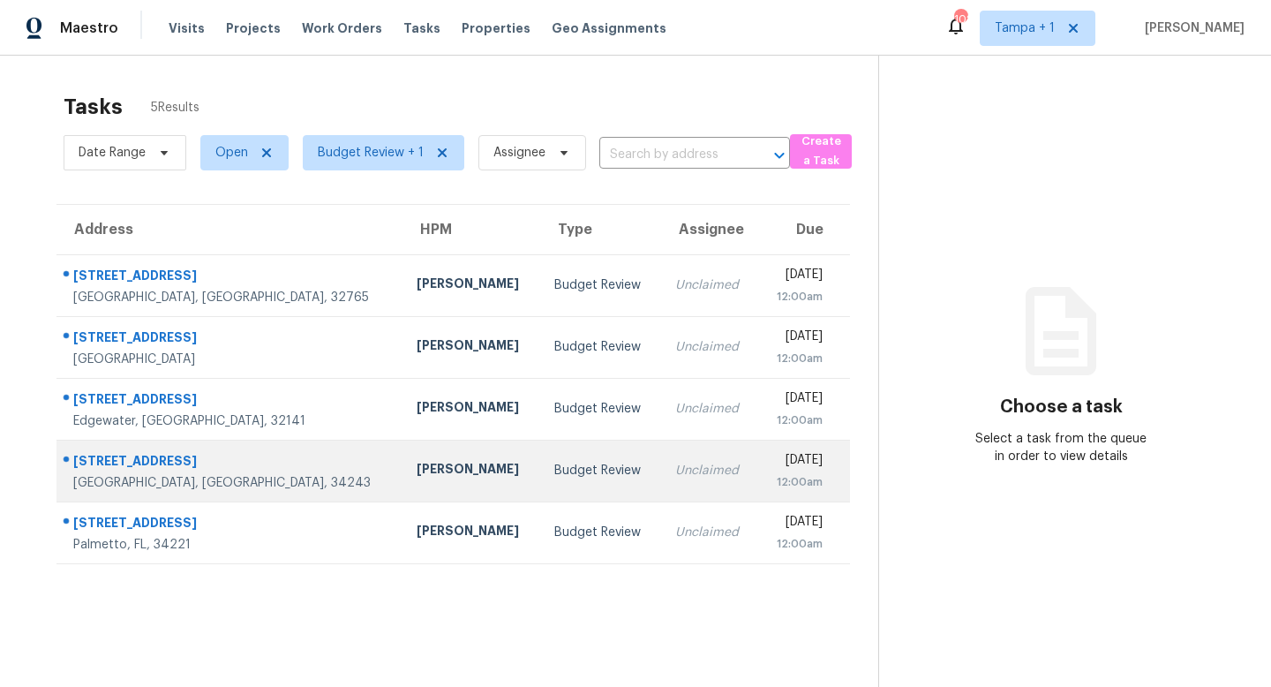
click at [554, 463] on div "Budget Review" at bounding box center [600, 471] width 93 height 18
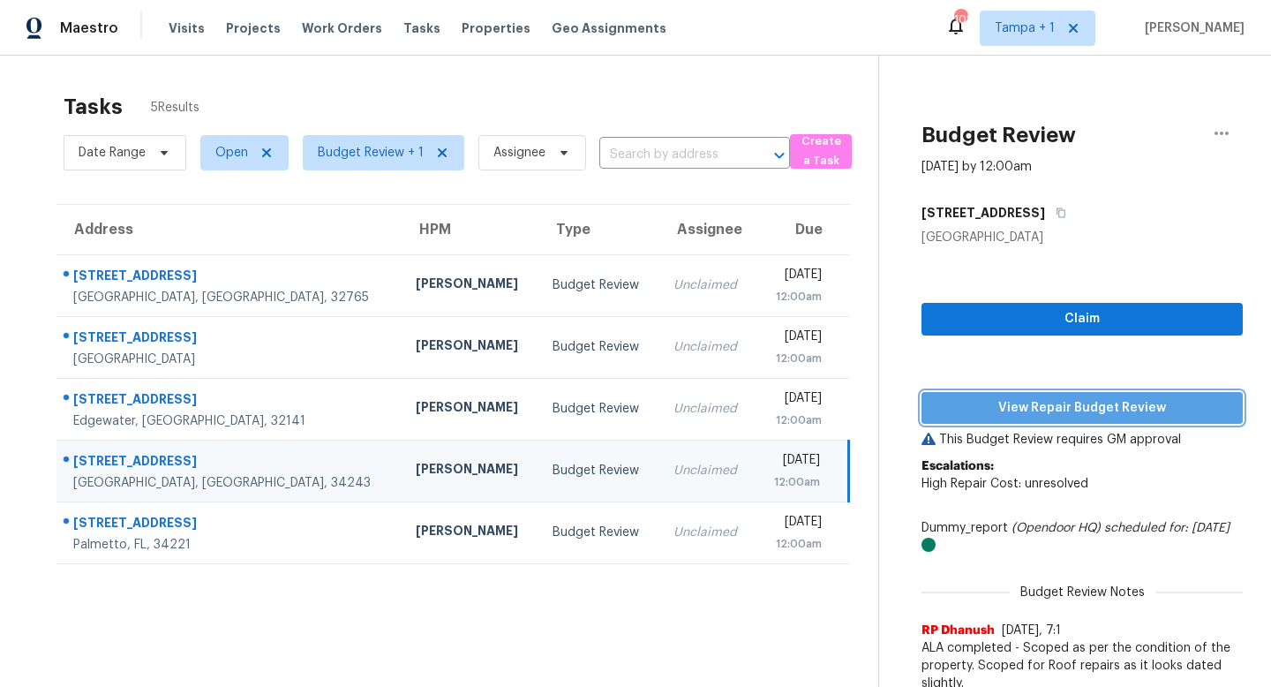
click at [1057, 411] on span "View Repair Budget Review" at bounding box center [1082, 408] width 293 height 22
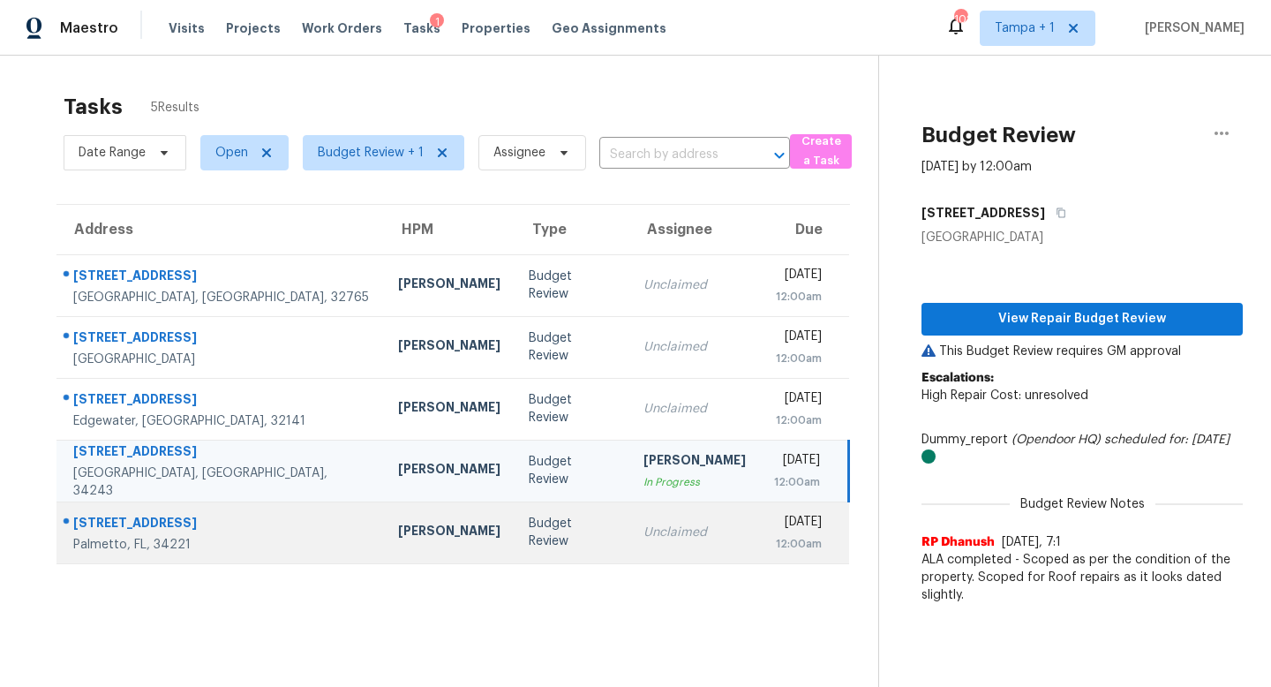
click at [643, 533] on div "Unclaimed" at bounding box center [694, 532] width 102 height 18
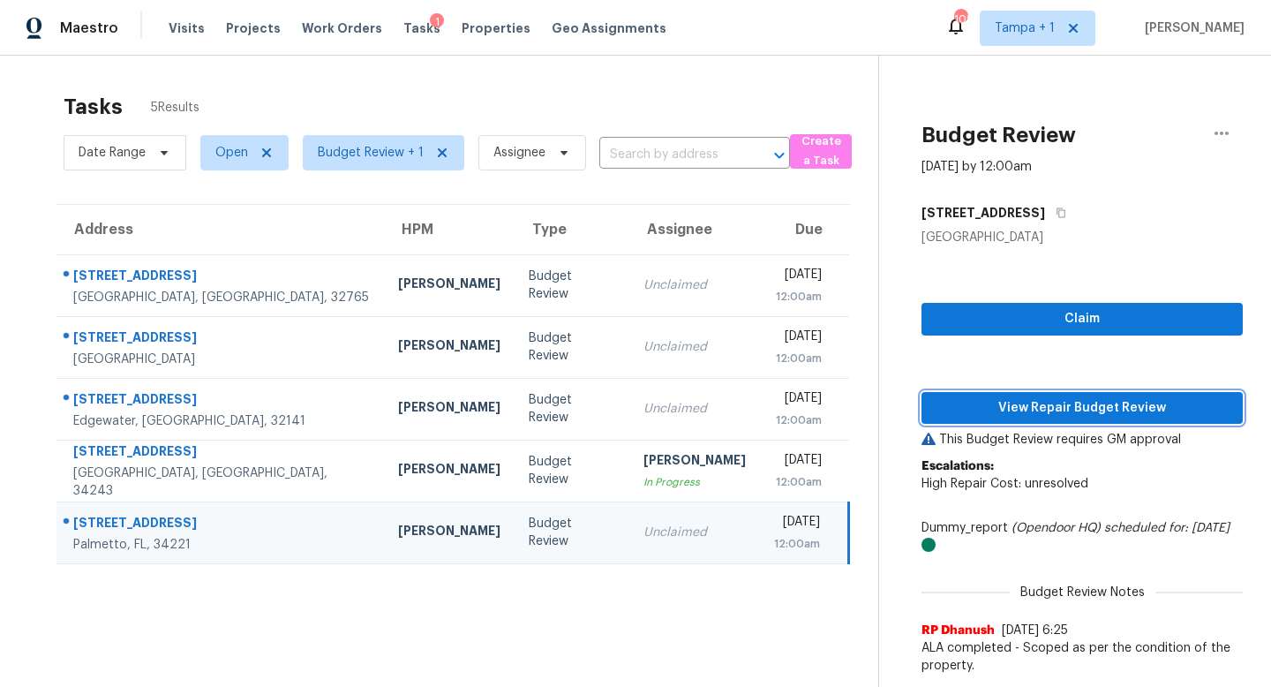
click at [1060, 411] on span "View Repair Budget Review" at bounding box center [1082, 408] width 293 height 22
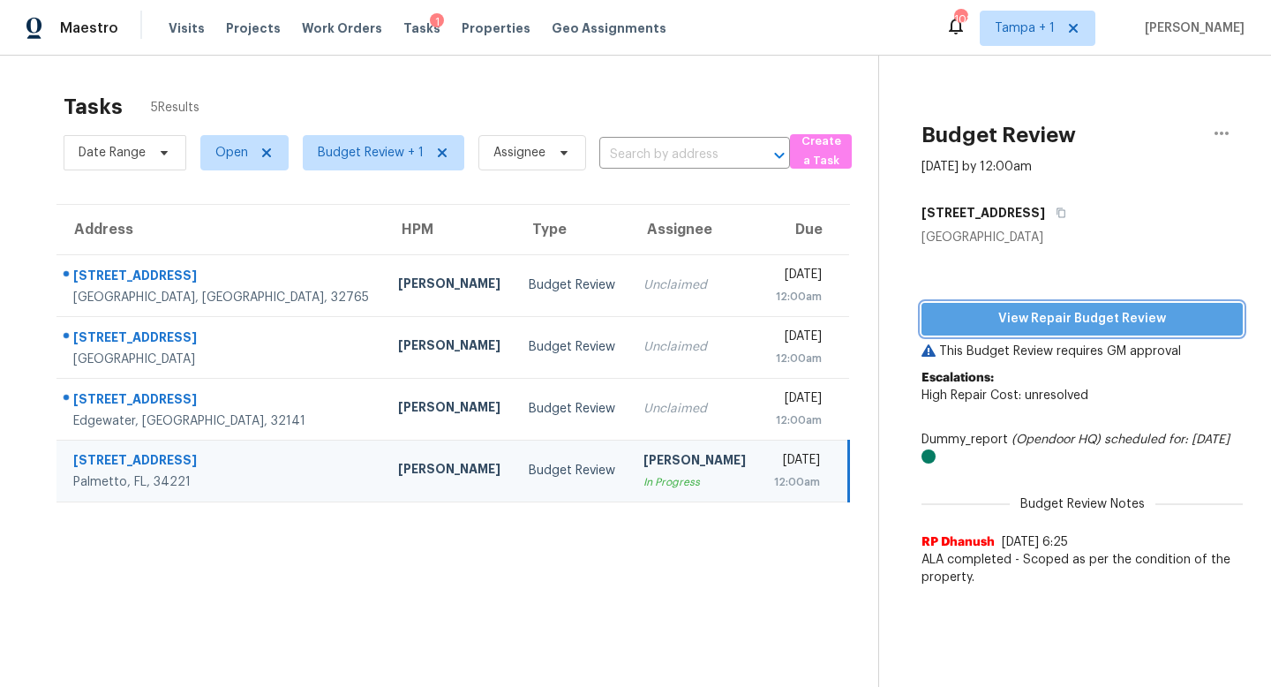
click at [1064, 320] on span "View Repair Budget Review" at bounding box center [1082, 319] width 293 height 22
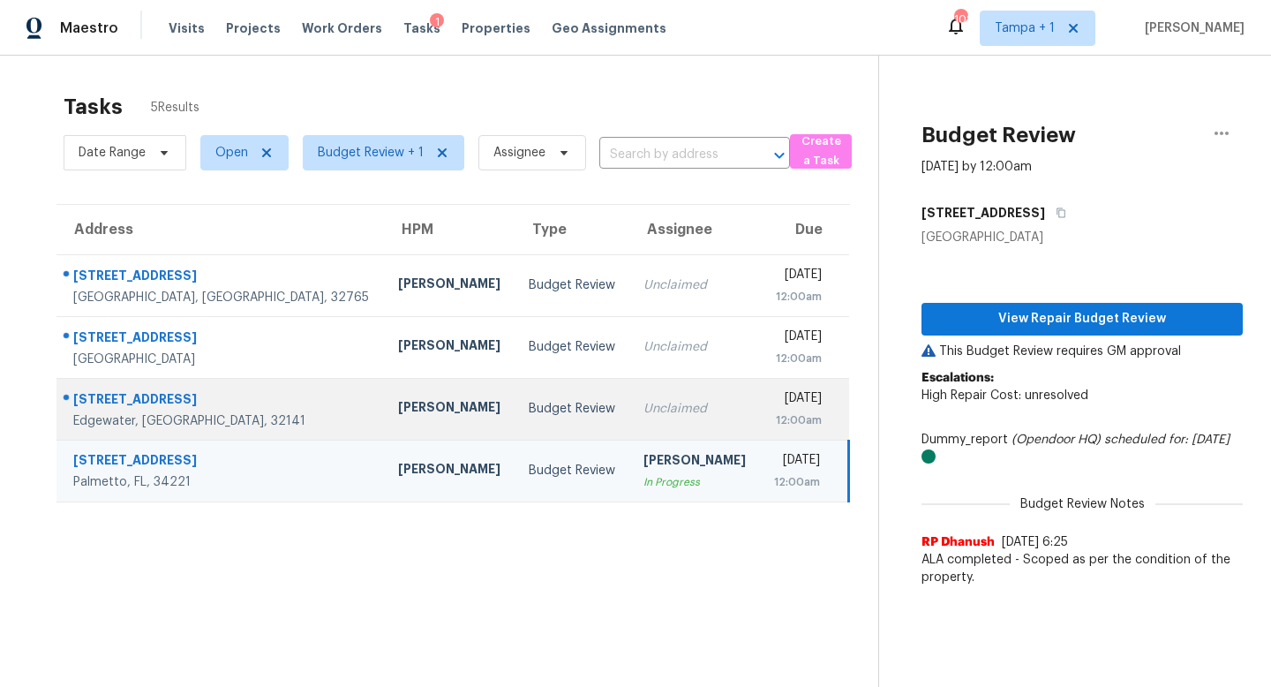
click at [643, 412] on div "Unclaimed" at bounding box center [694, 409] width 102 height 18
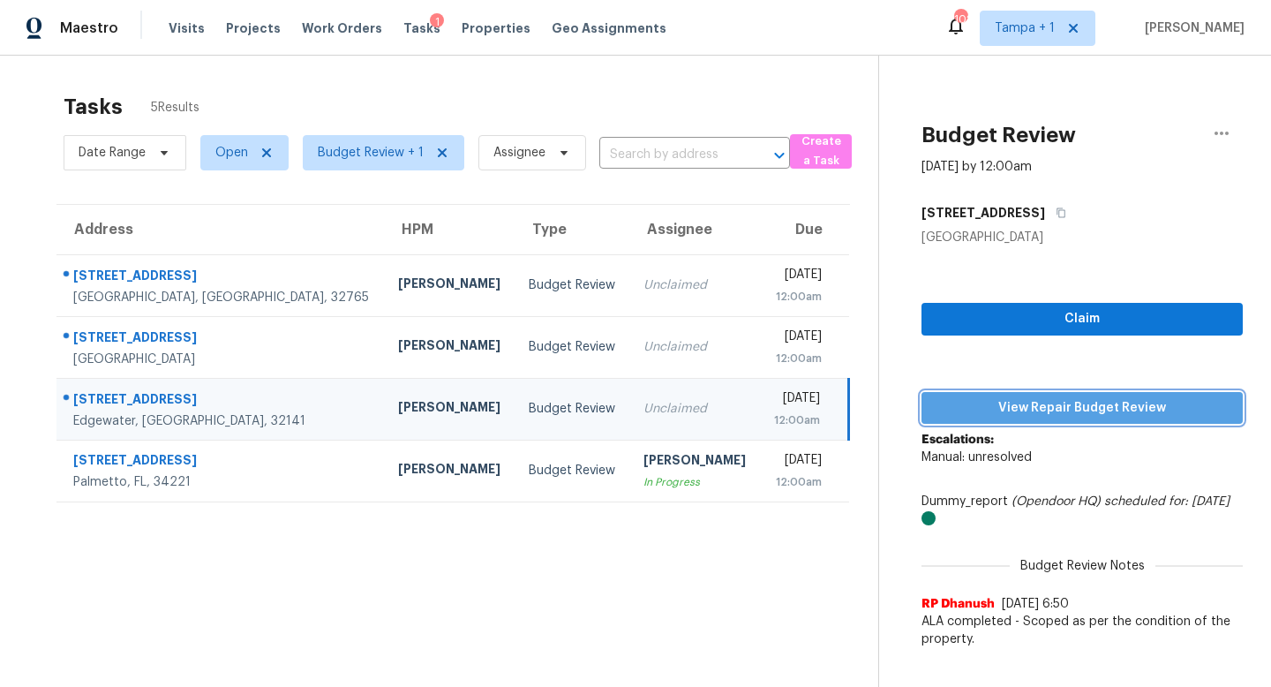
click at [1062, 398] on span "View Repair Budget Review" at bounding box center [1082, 408] width 293 height 22
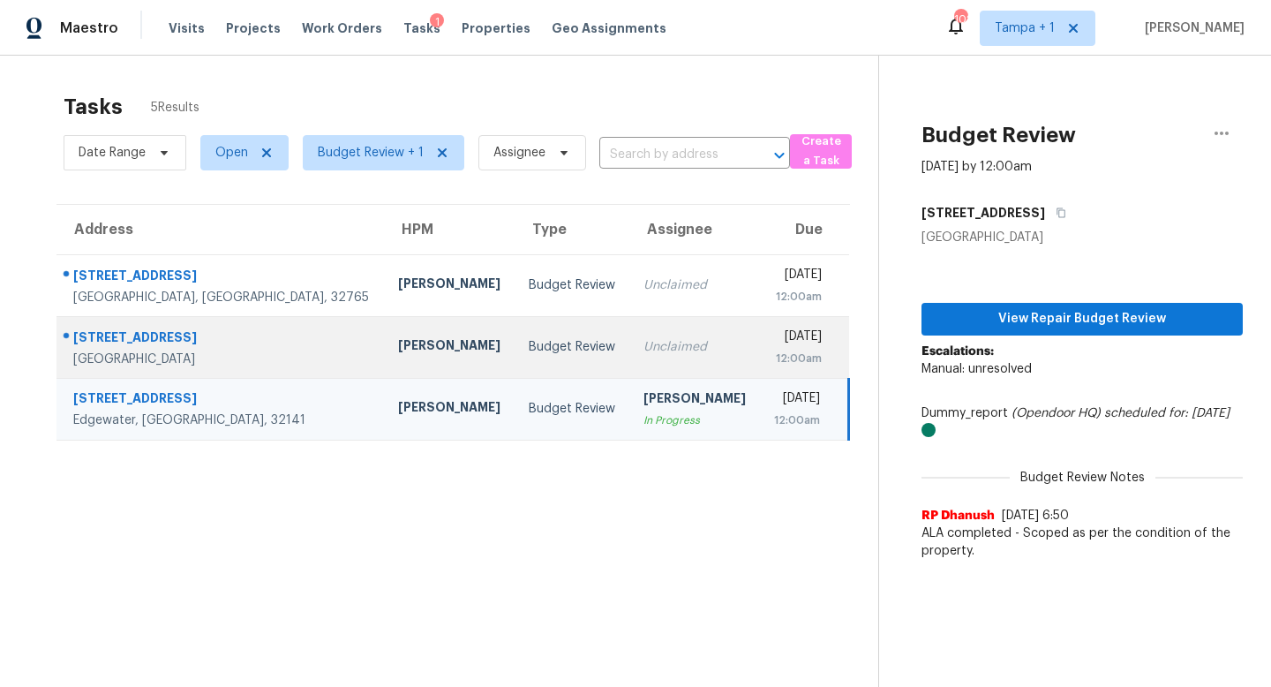
click at [629, 339] on td "Unclaimed" at bounding box center [694, 347] width 131 height 62
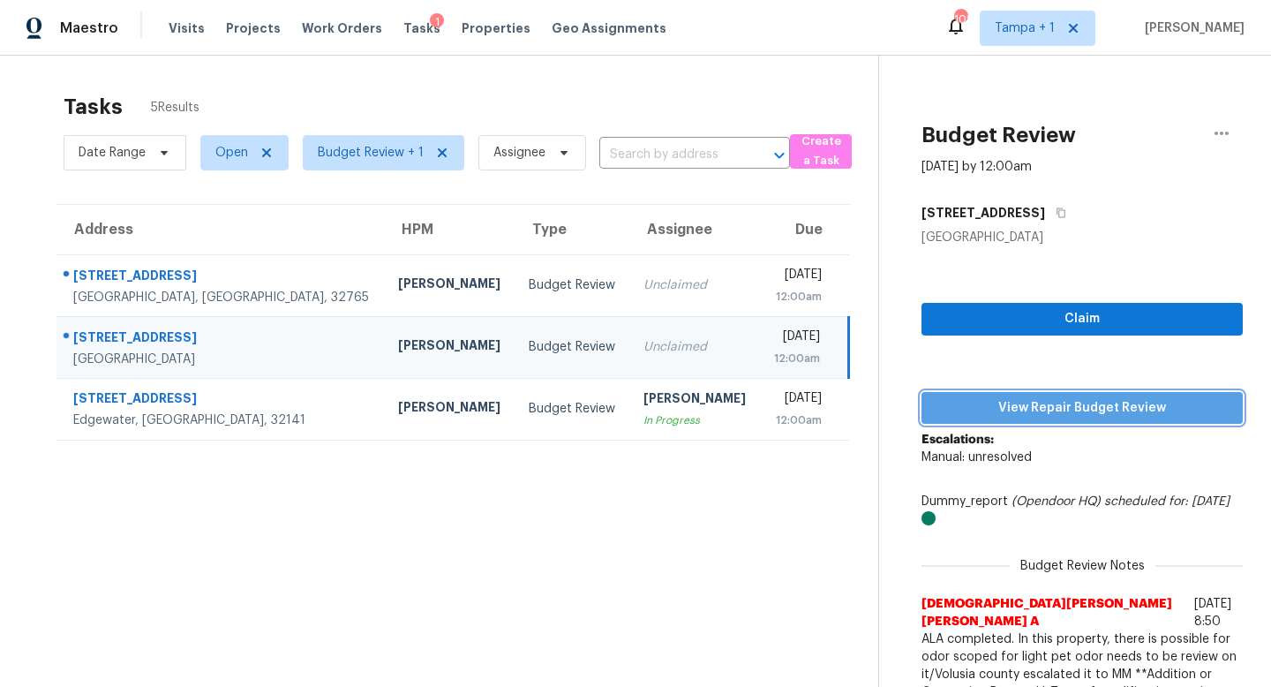
click at [1040, 402] on span "View Repair Budget Review" at bounding box center [1082, 408] width 293 height 22
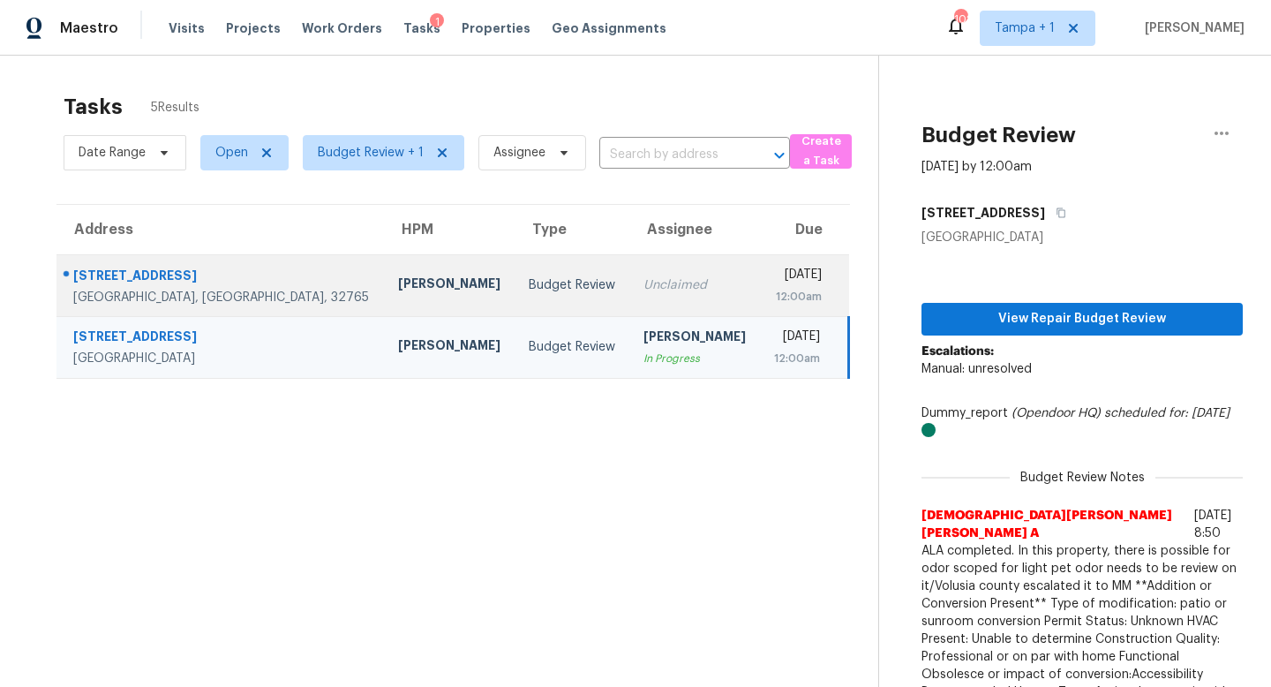
click at [643, 290] on div "Unclaimed" at bounding box center [694, 285] width 102 height 18
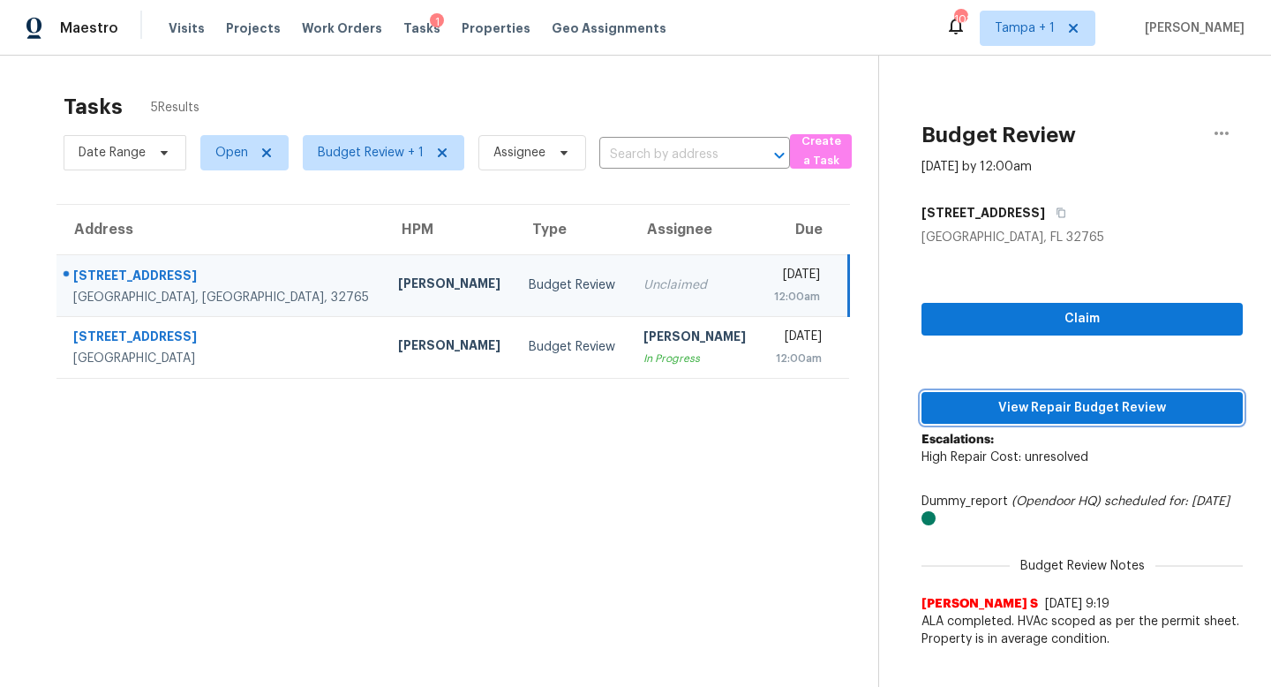
click at [1050, 399] on span "View Repair Budget Review" at bounding box center [1082, 408] width 293 height 22
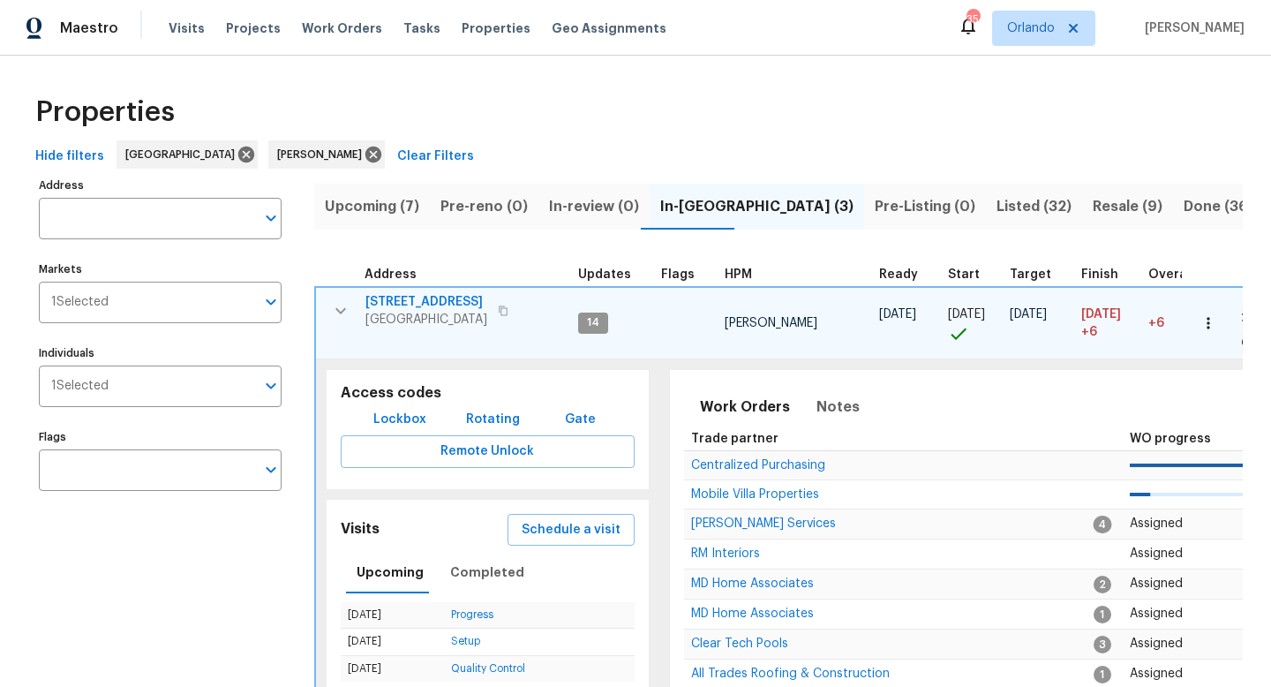
scroll to position [0, 335]
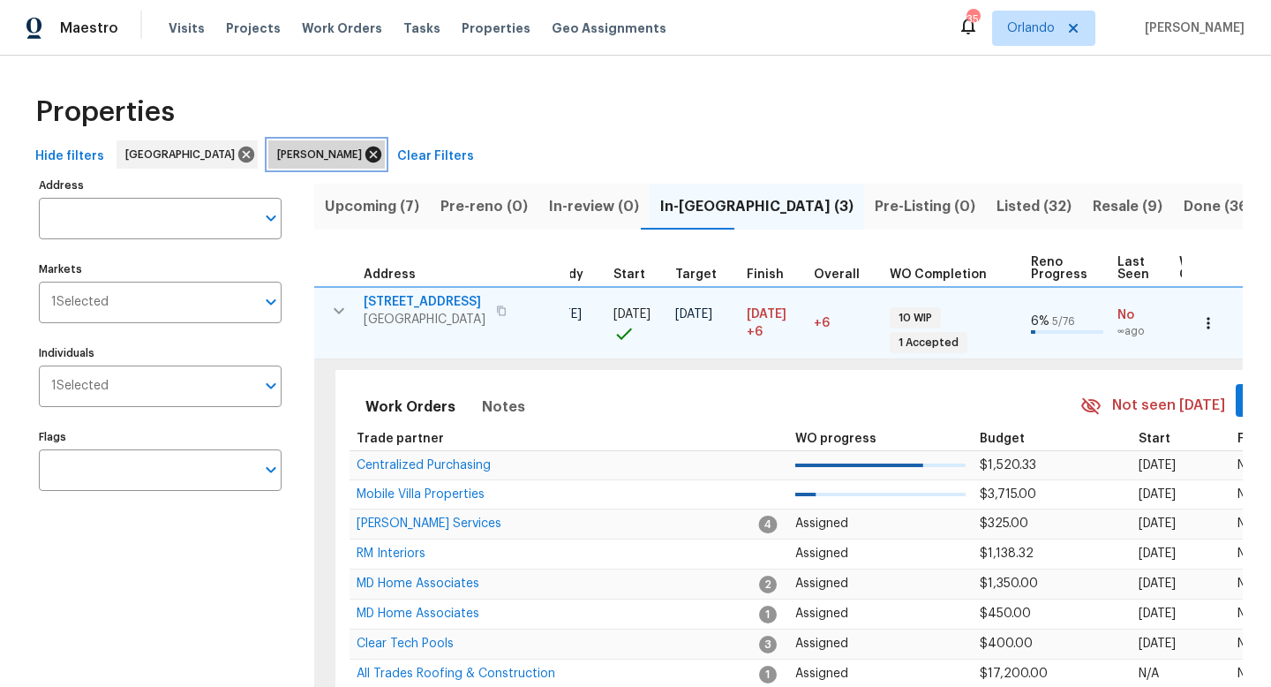
click at [364, 158] on icon at bounding box center [373, 154] width 19 height 19
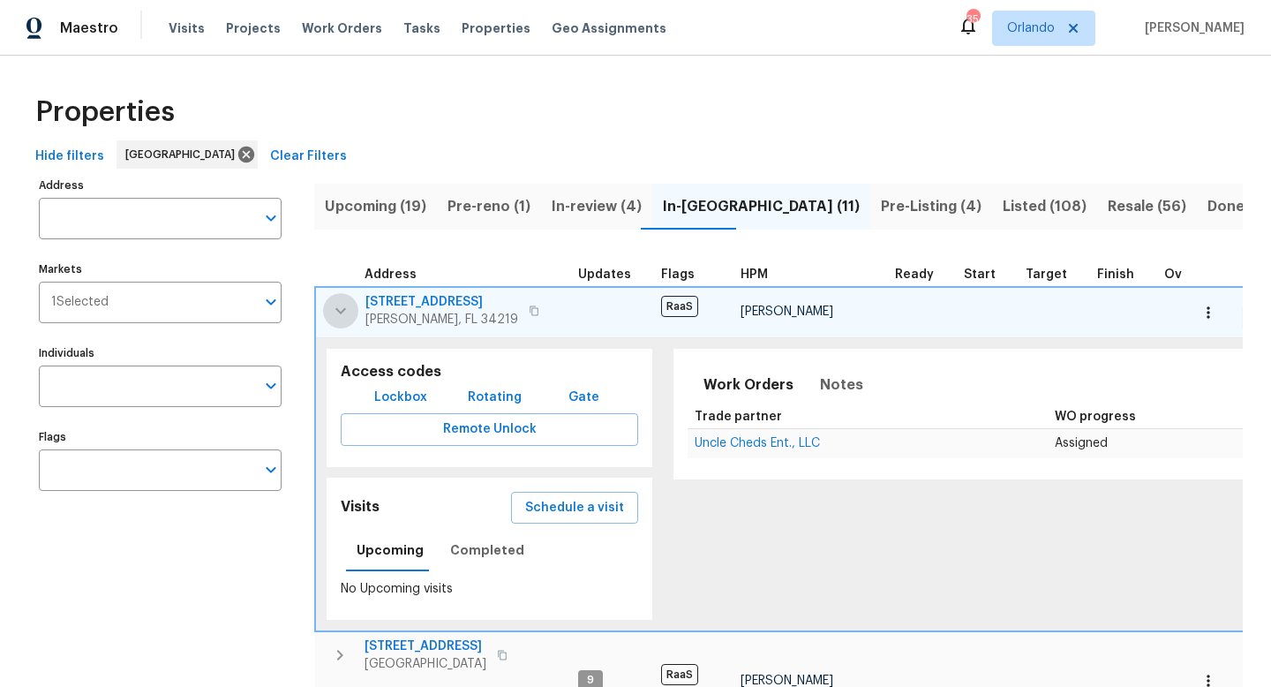
click at [344, 305] on icon "button" at bounding box center [340, 310] width 21 height 21
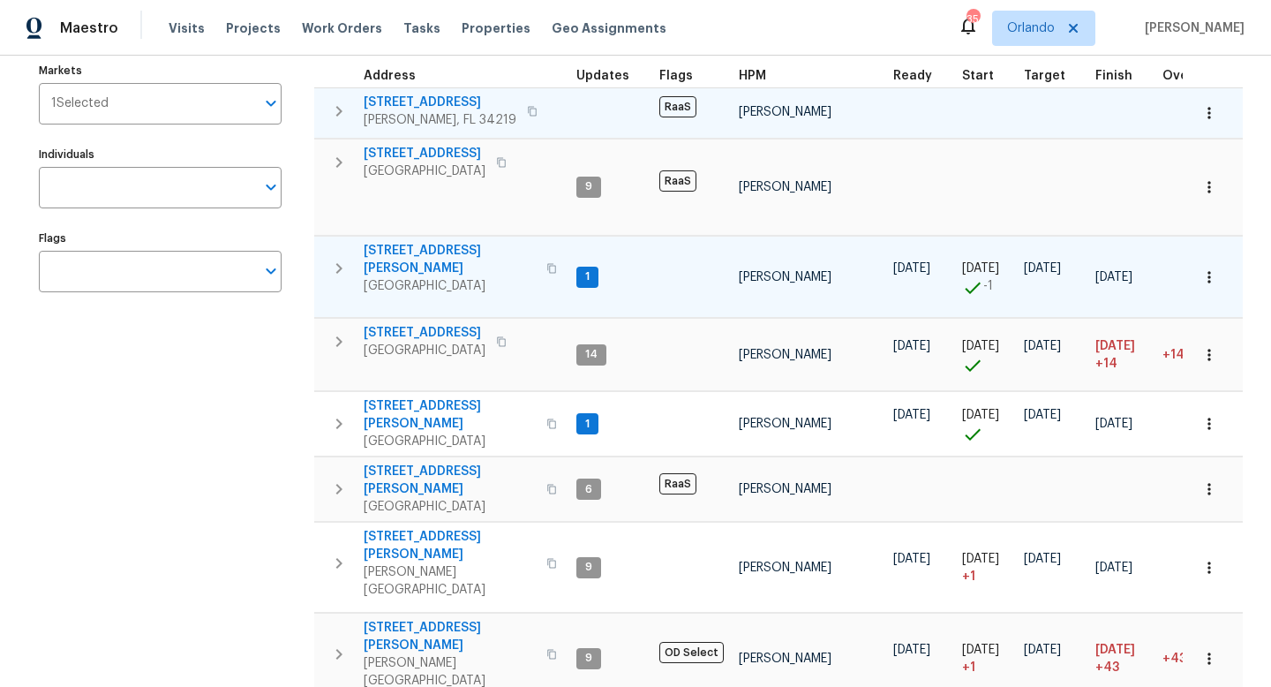
scroll to position [154, 0]
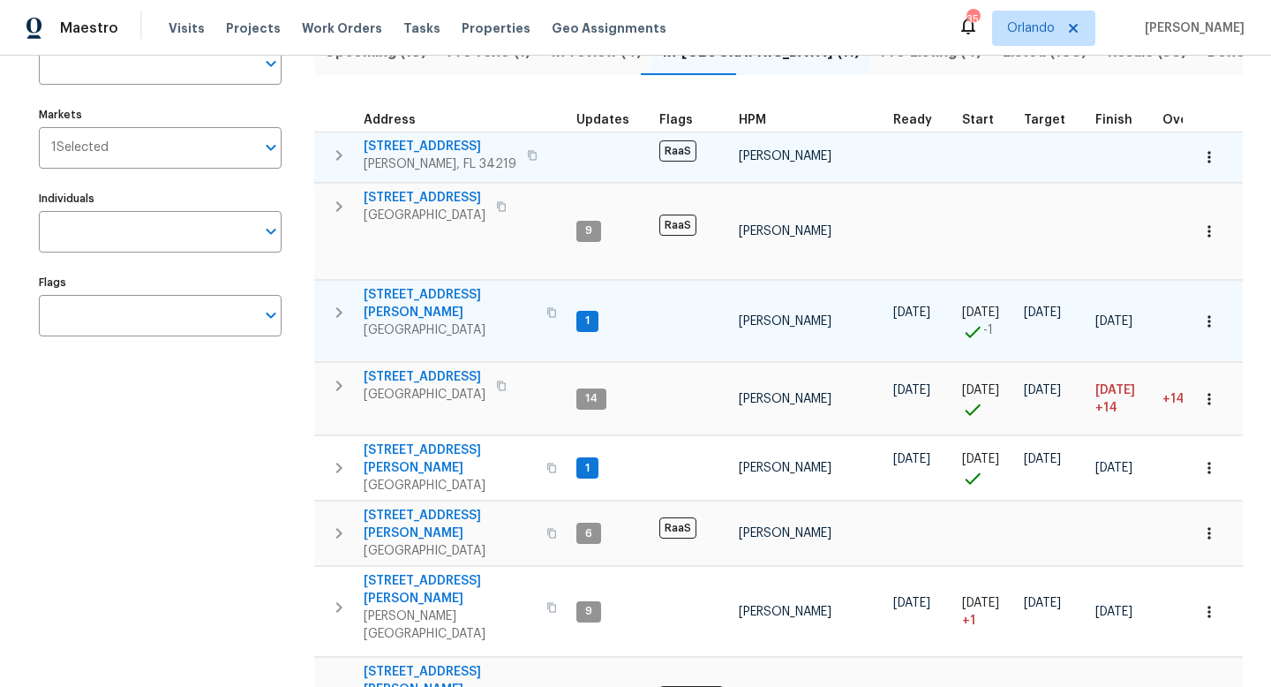
drag, startPoint x: 357, startPoint y: 296, endPoint x: 420, endPoint y: 297, distance: 62.7
click at [420, 297] on td "2812 Tom Brewer Ln Plant City, FL 33566" at bounding box center [441, 313] width 255 height 64
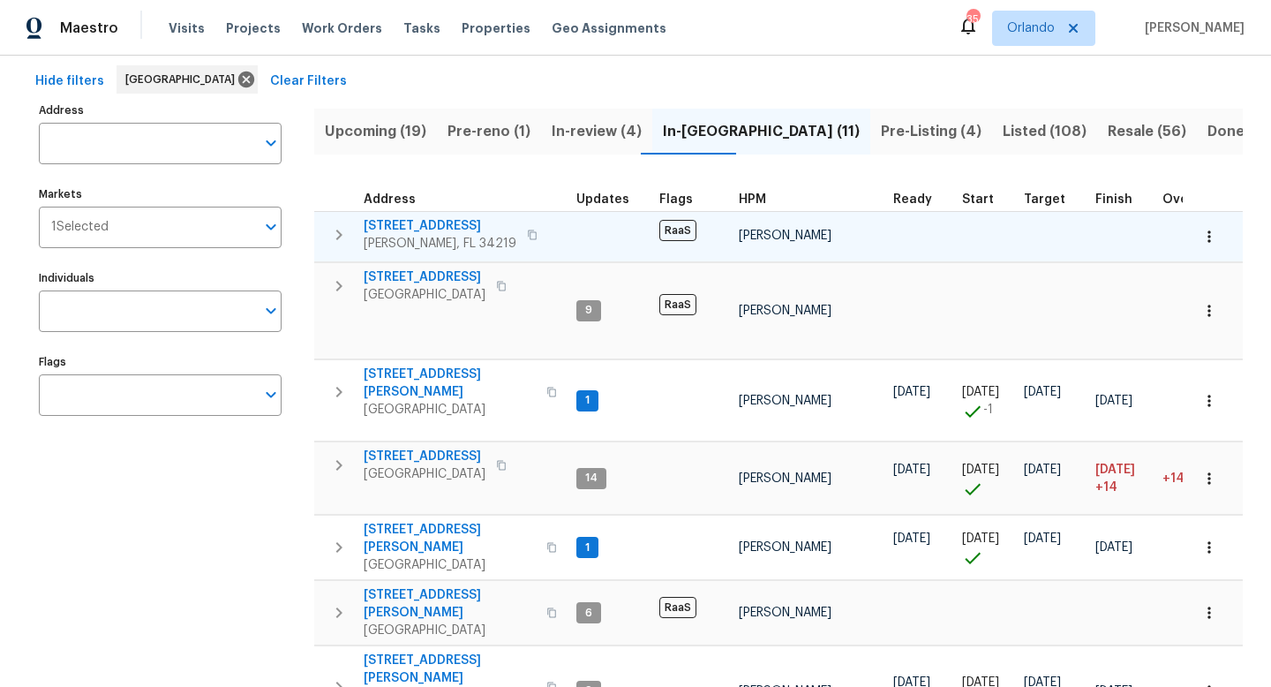
scroll to position [77, 0]
click at [1003, 128] on span "Listed (108)" at bounding box center [1045, 129] width 84 height 25
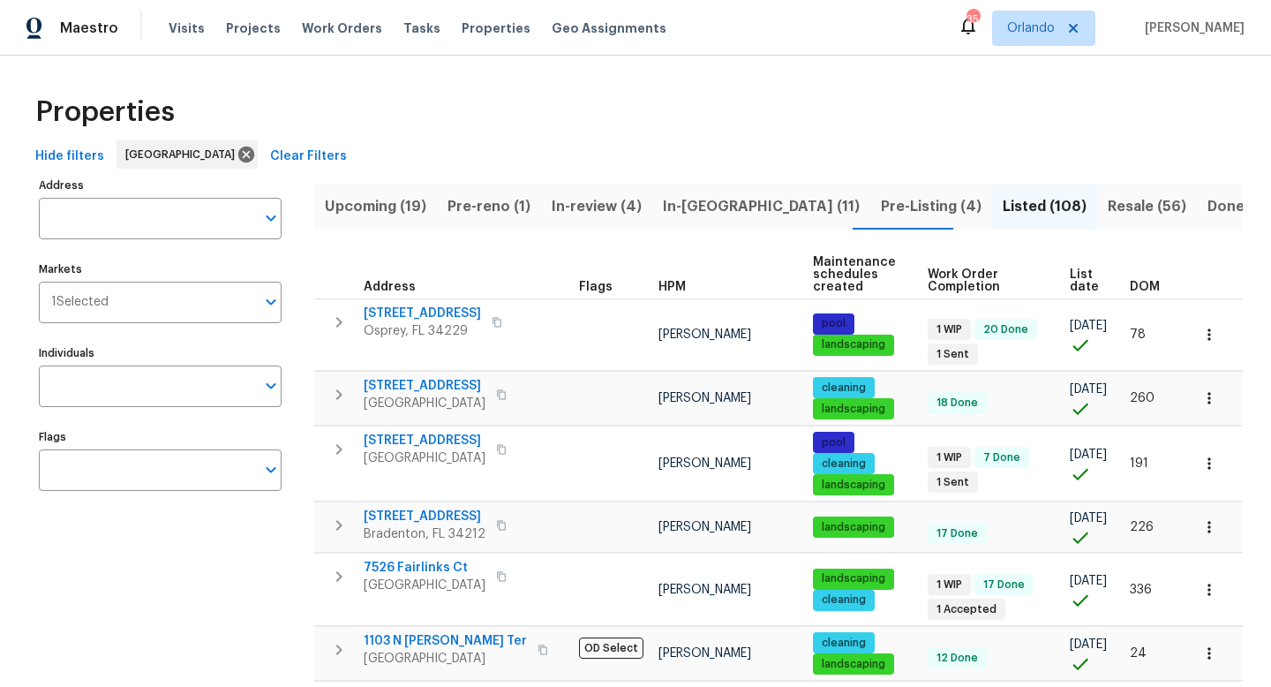
click at [1078, 283] on span "List date" at bounding box center [1085, 280] width 30 height 25
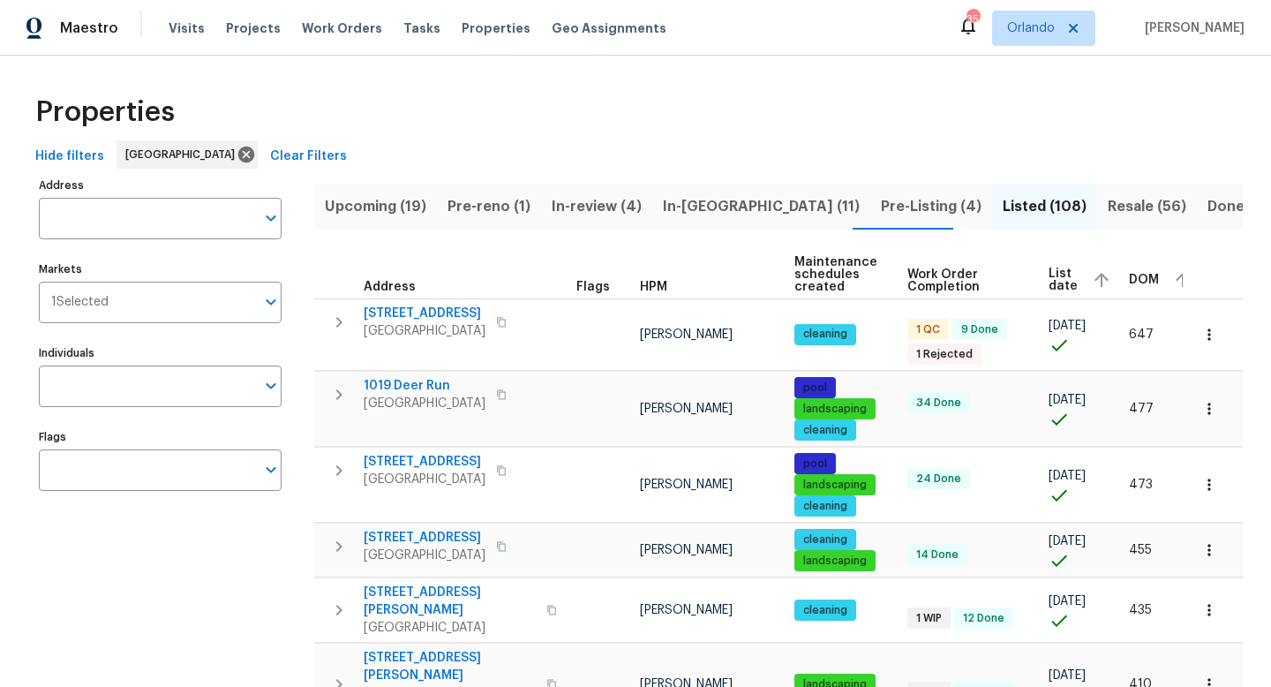
click at [1058, 281] on span "List date" at bounding box center [1063, 279] width 29 height 25
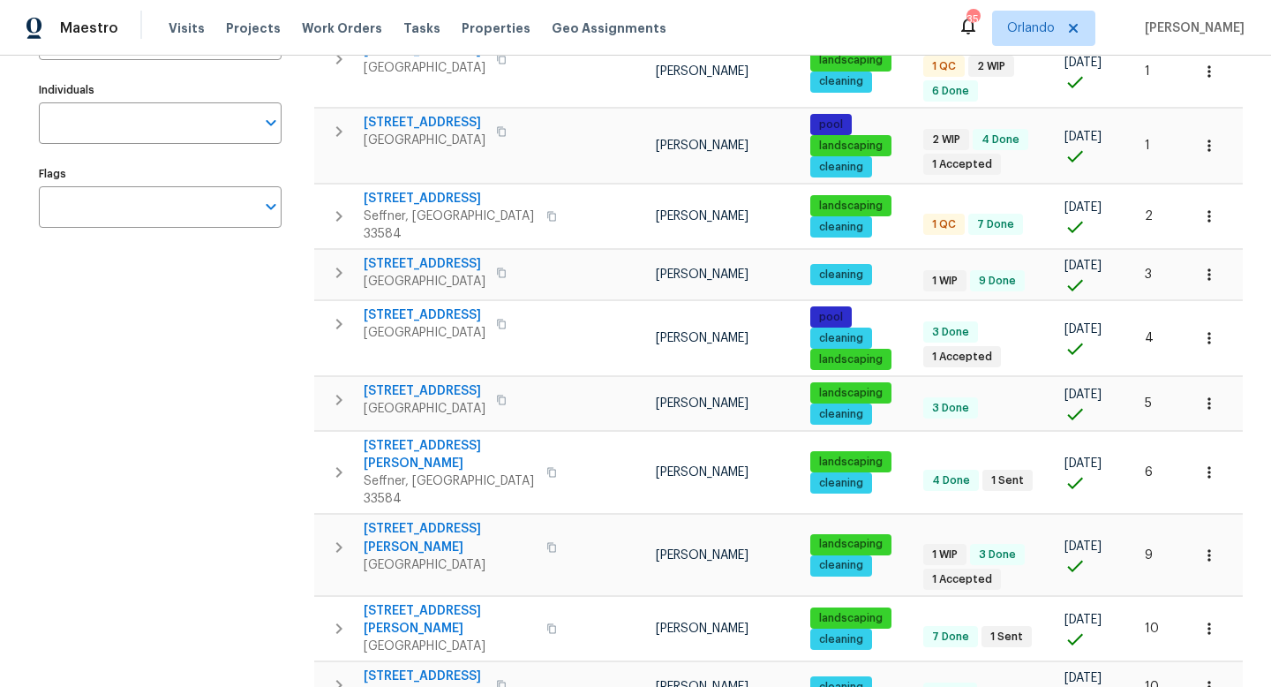
scroll to position [282, 0]
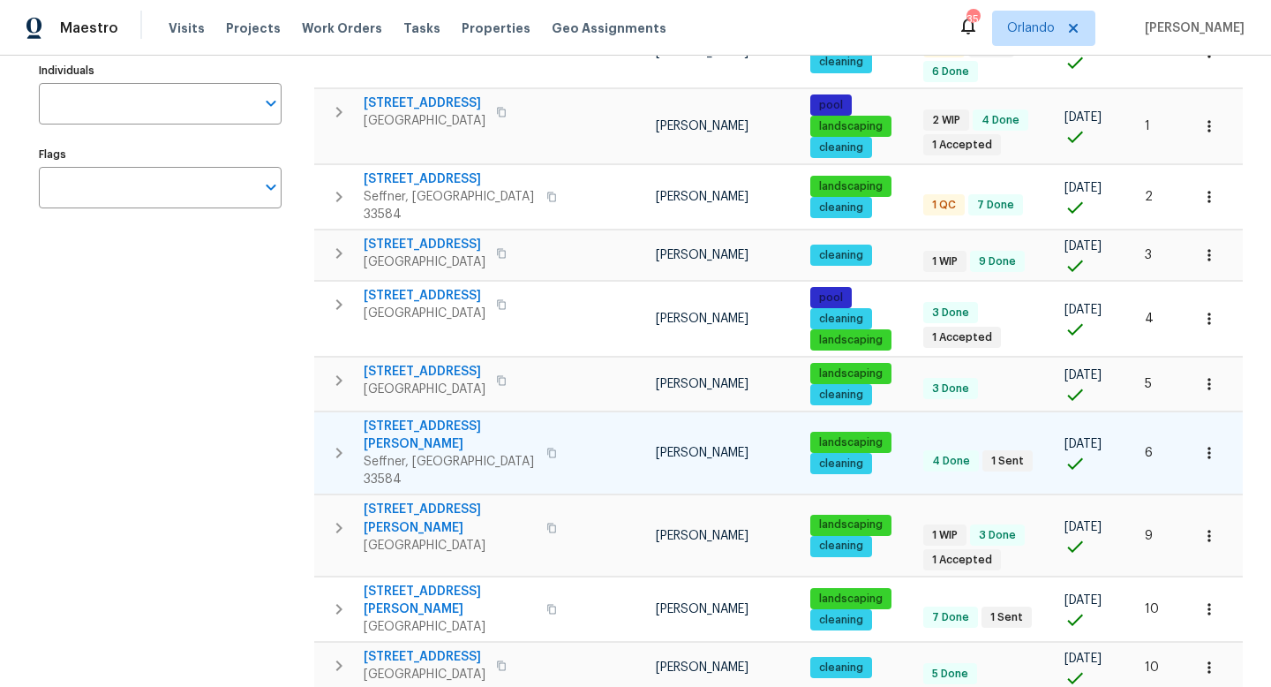
click at [550, 425] on div "807 Old Darby St Seffner, FL 33584" at bounding box center [463, 452] width 199 height 71
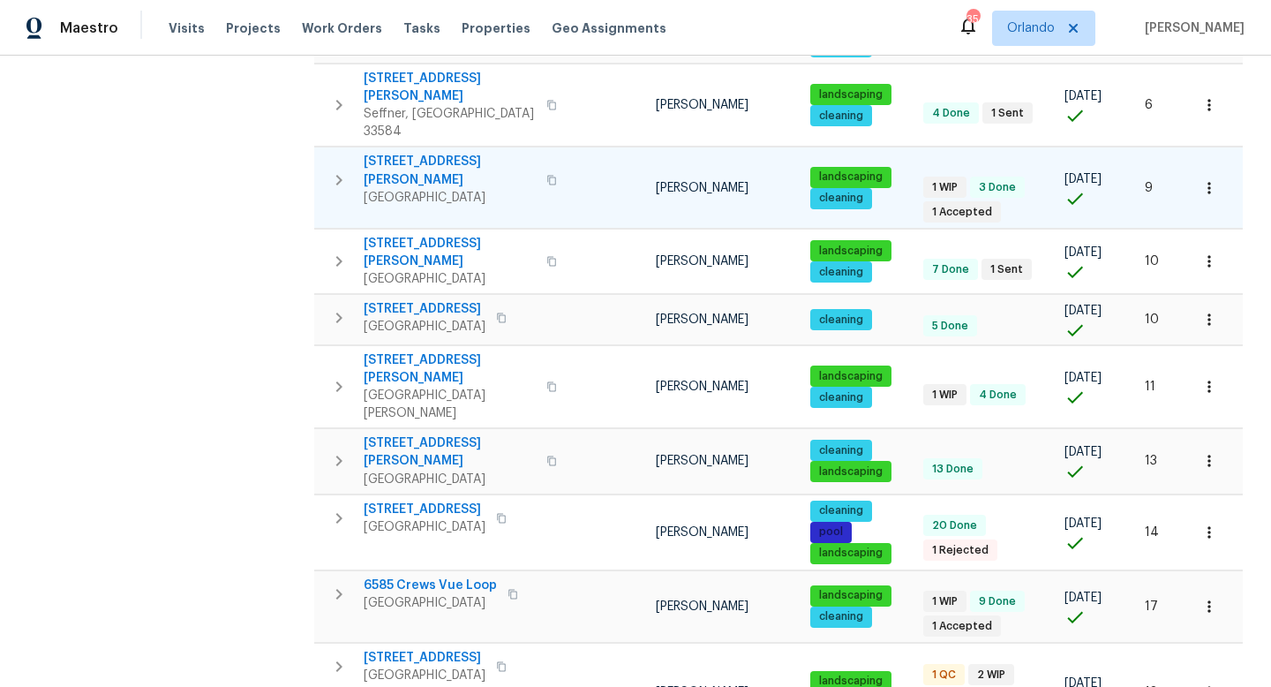
scroll to position [637, 0]
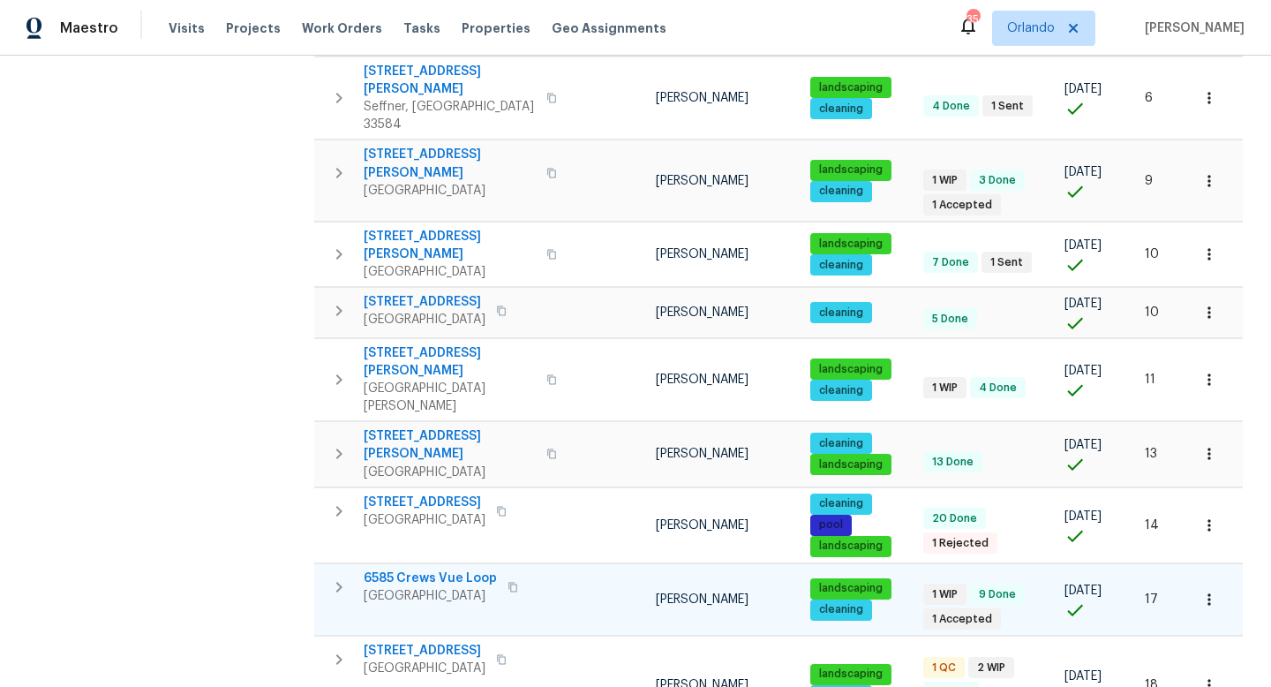
click at [398, 587] on span "Lakeland, FL 33813" at bounding box center [430, 596] width 133 height 18
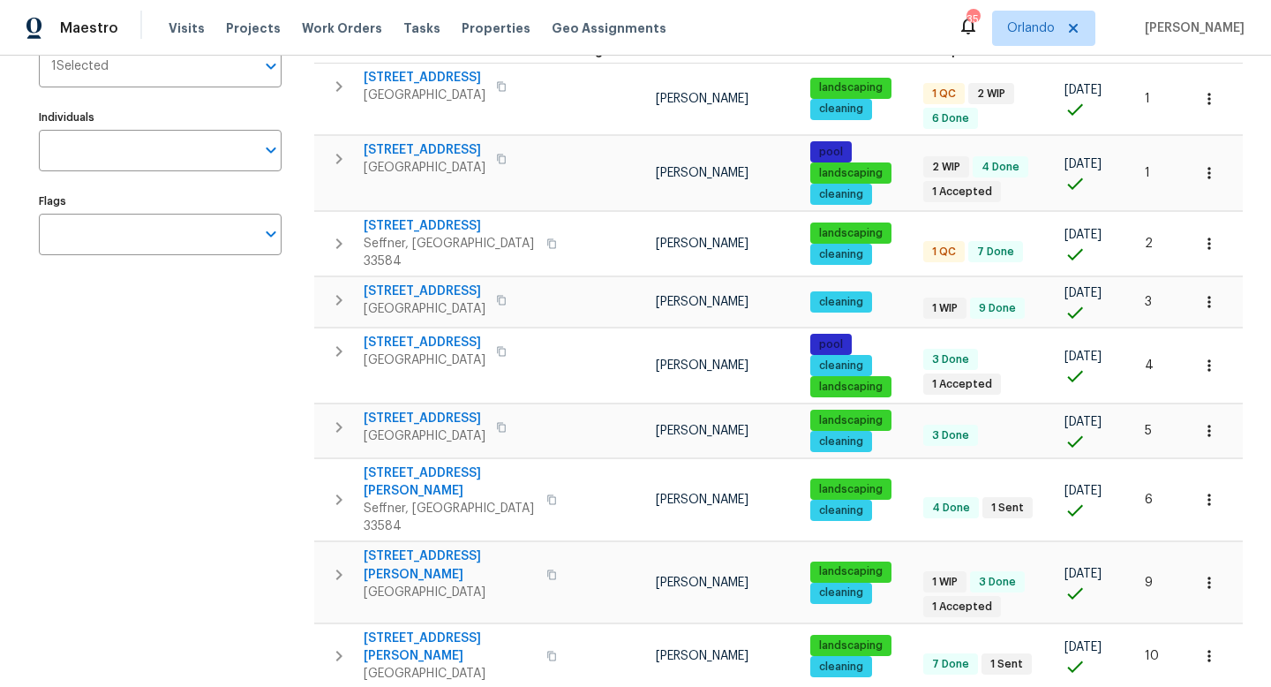
scroll to position [0, 0]
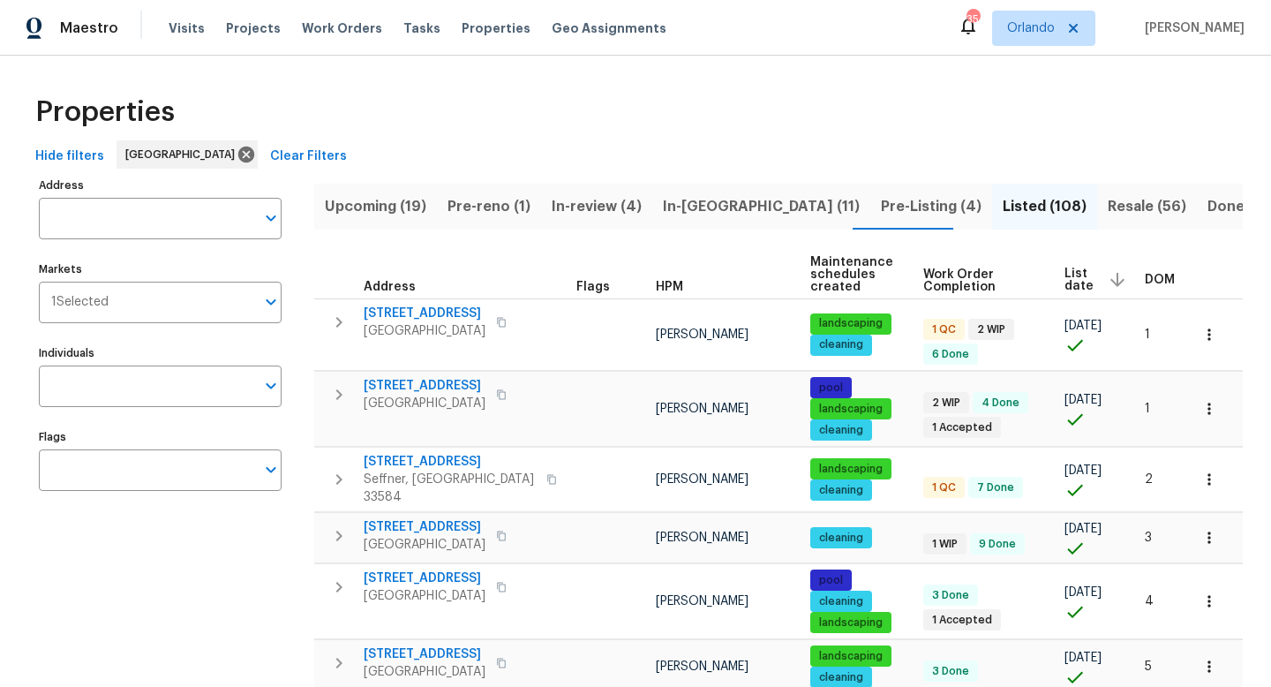
click at [881, 205] on span "Pre-Listing (4)" at bounding box center [931, 206] width 101 height 25
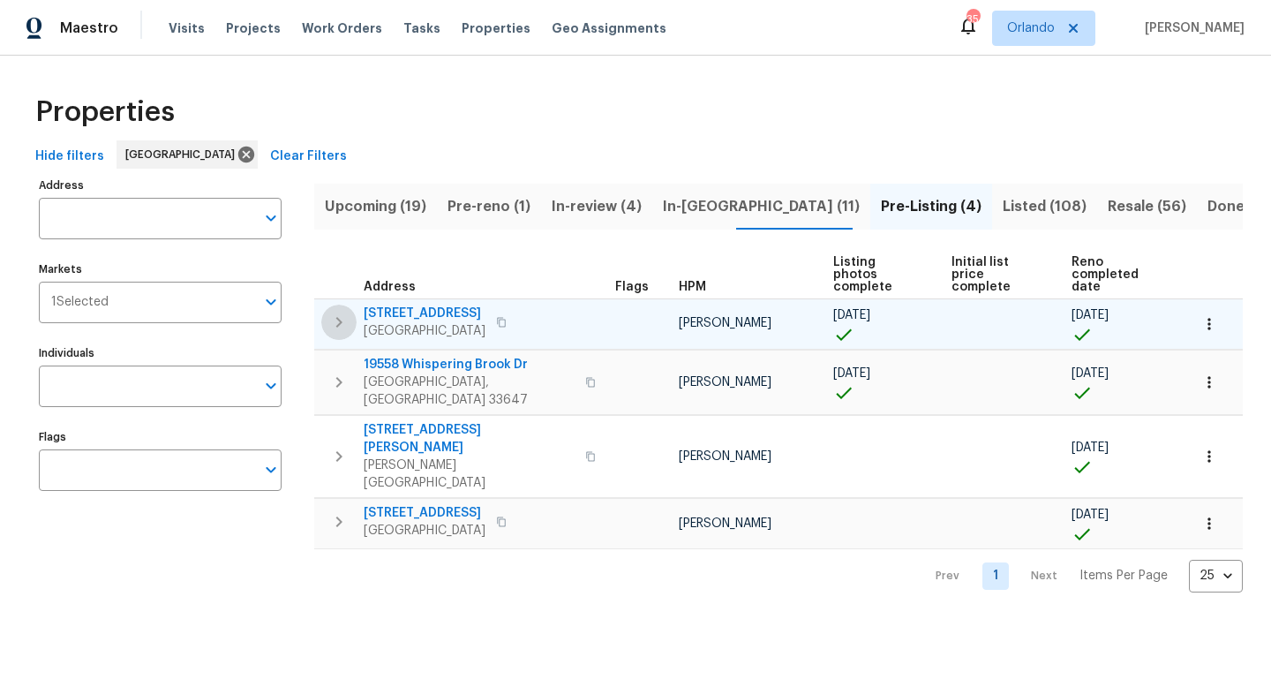
click at [342, 312] on icon "button" at bounding box center [338, 322] width 21 height 21
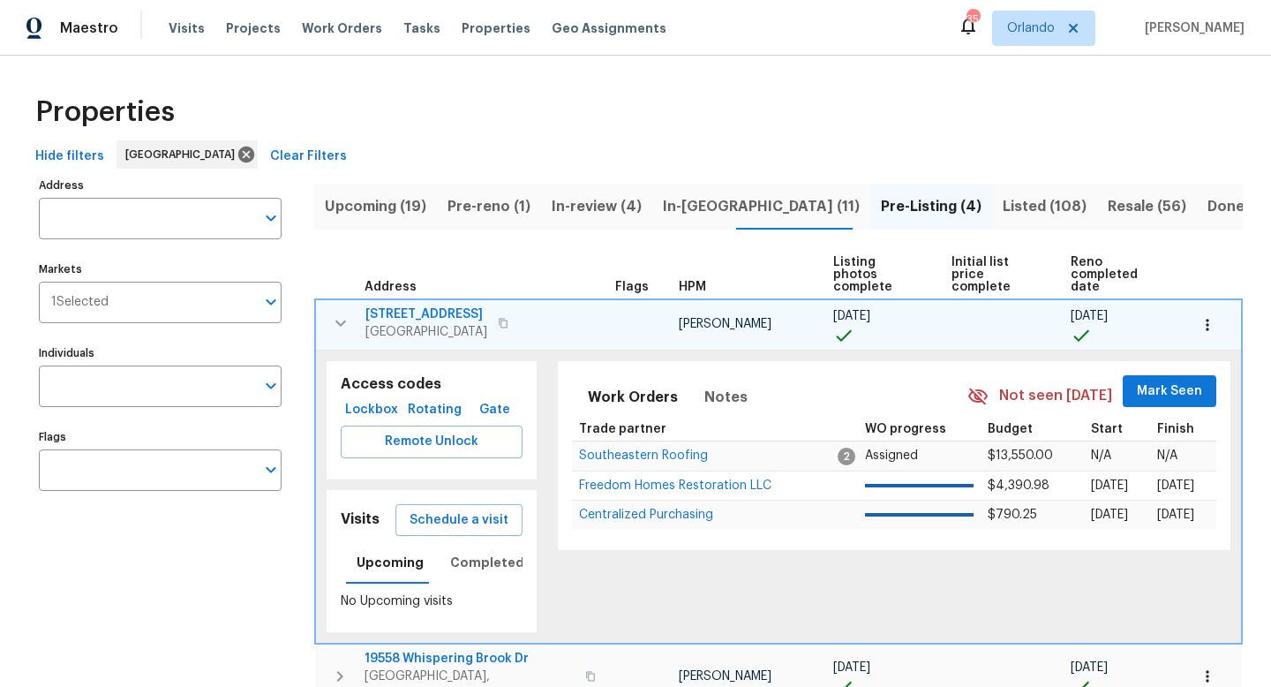
click at [466, 305] on span "12314 Field Point Way" at bounding box center [426, 314] width 122 height 18
click at [342, 312] on icon "button" at bounding box center [340, 322] width 21 height 21
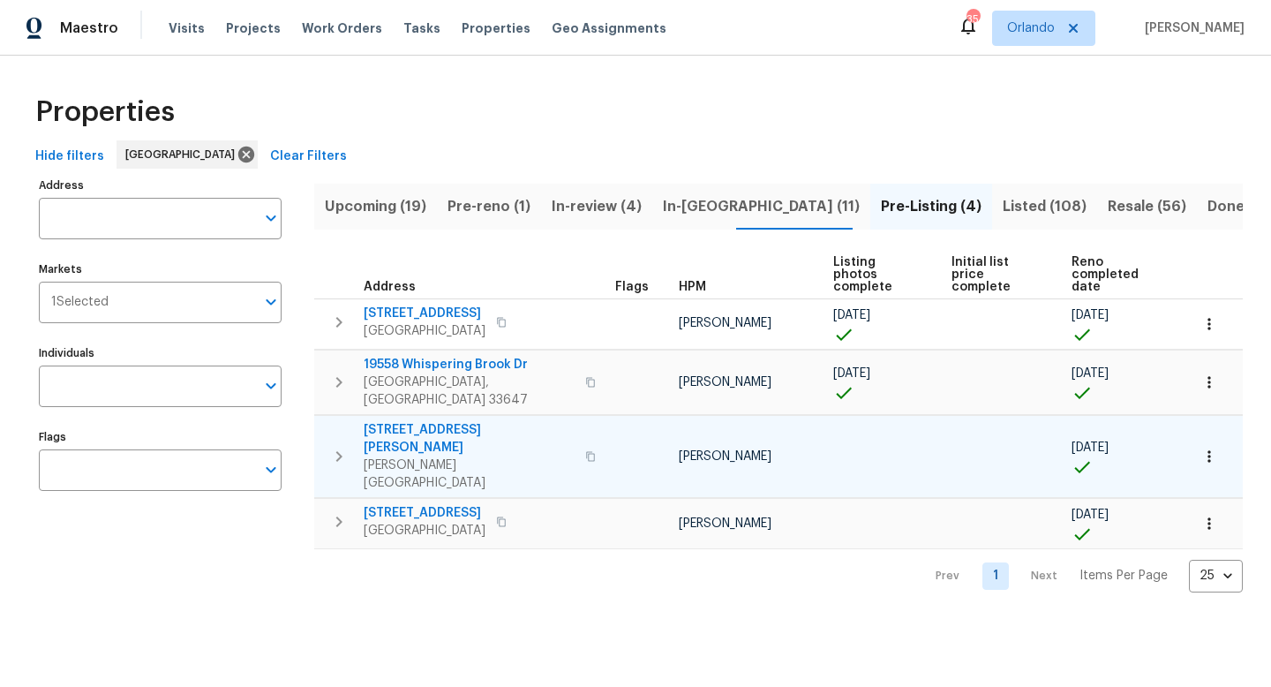
click at [342, 446] on icon "button" at bounding box center [338, 456] width 21 height 21
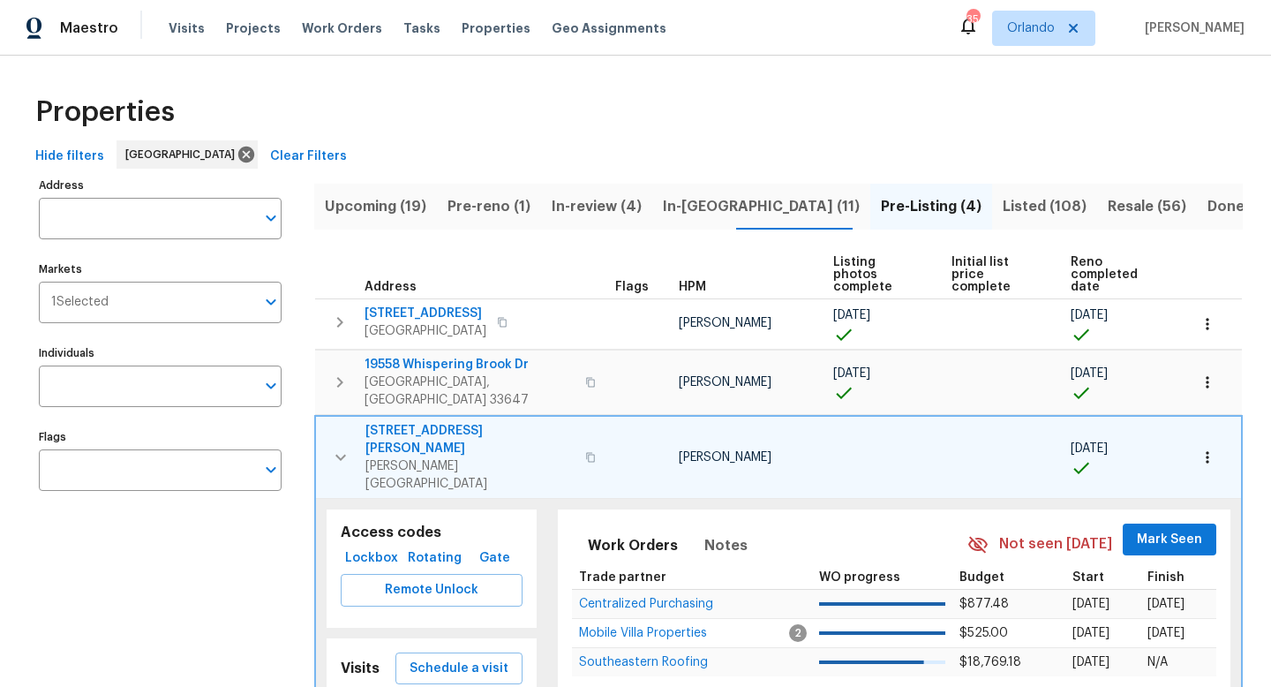
click at [434, 422] on span "513 Sandy Creek Dr" at bounding box center [469, 439] width 209 height 35
click at [340, 447] on icon "button" at bounding box center [340, 457] width 21 height 21
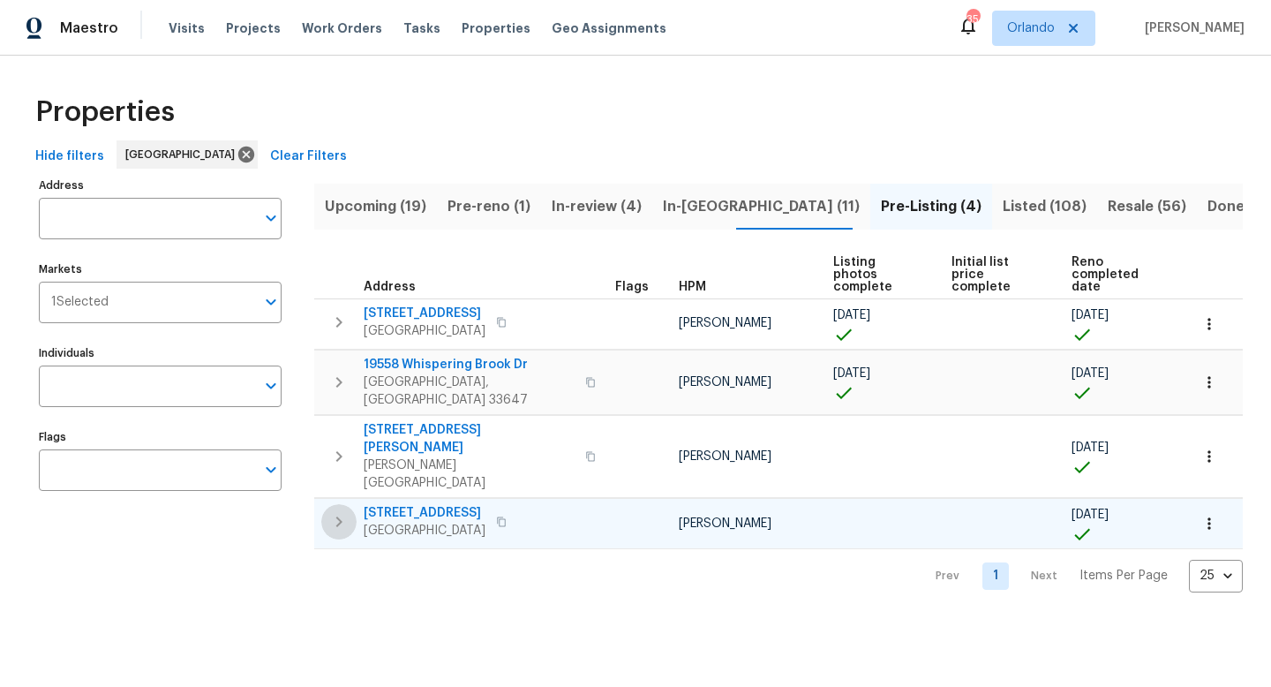
click at [337, 511] on icon "button" at bounding box center [338, 521] width 21 height 21
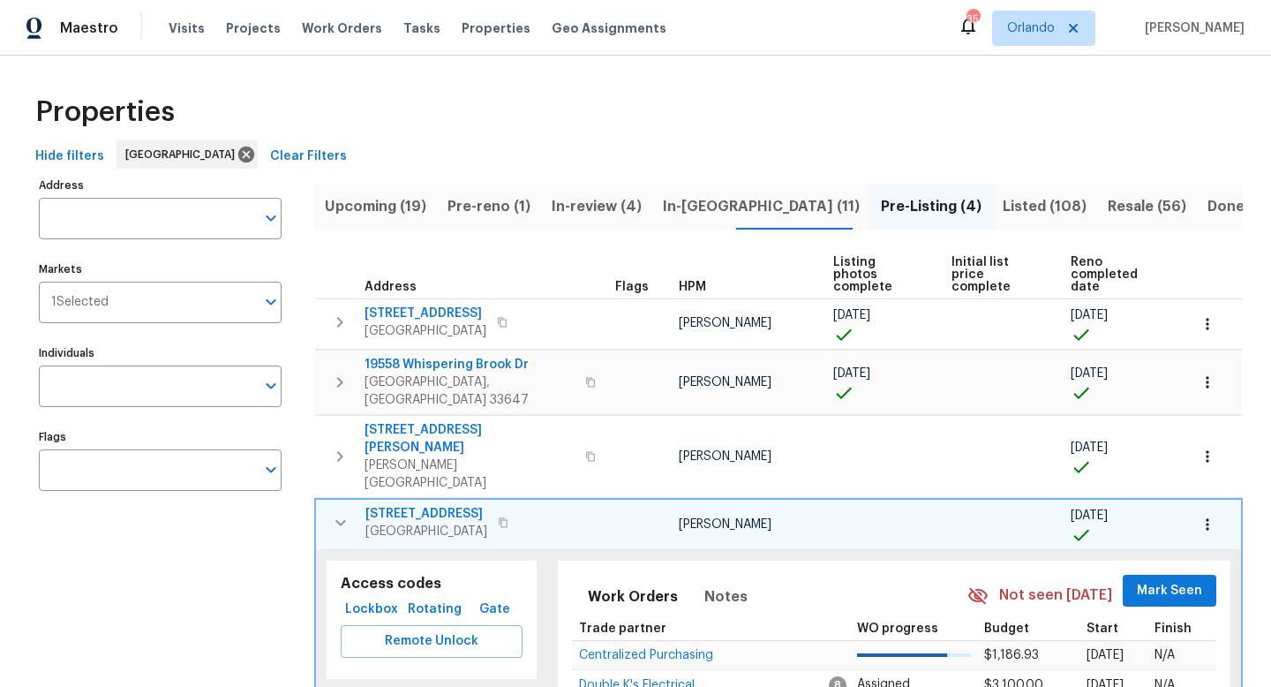
click at [434, 505] on span "764 34th St SE" at bounding box center [426, 514] width 122 height 18
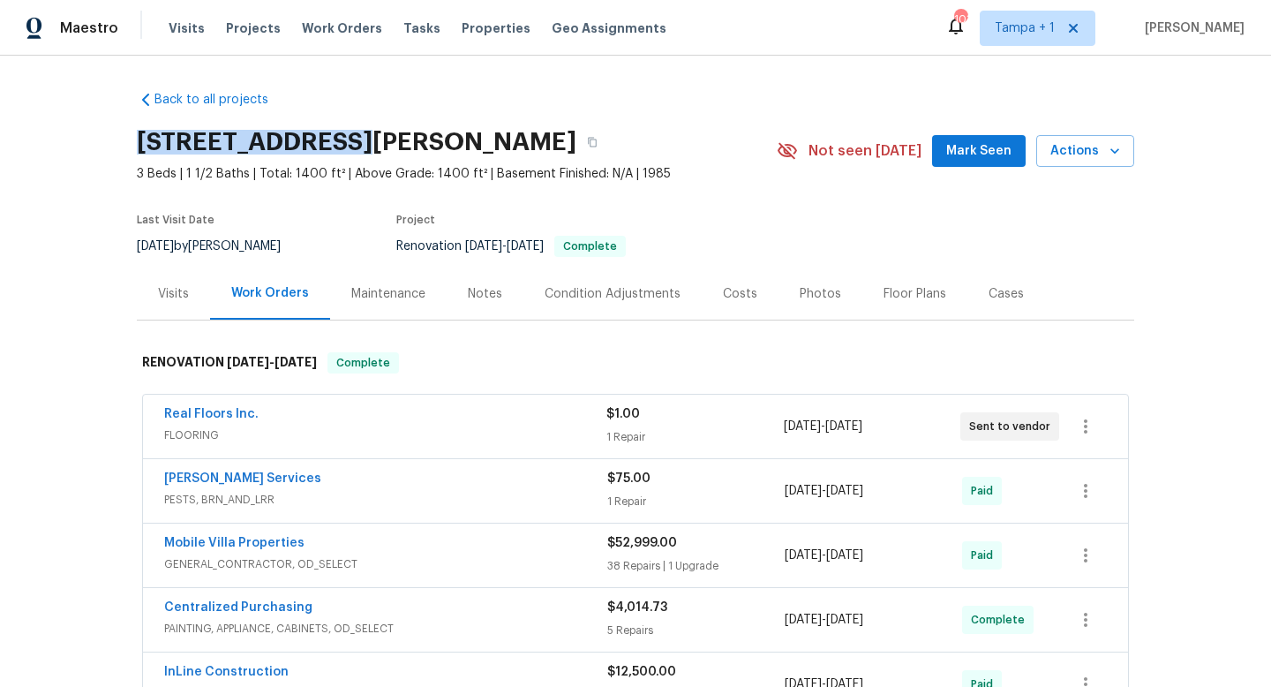
drag, startPoint x: 136, startPoint y: 141, endPoint x: 340, endPoint y: 145, distance: 203.9
click at [340, 145] on h2 "[STREET_ADDRESS][PERSON_NAME]" at bounding box center [357, 142] width 440 height 18
copy h2 "[STREET_ADDRESS][PERSON_NAME]"
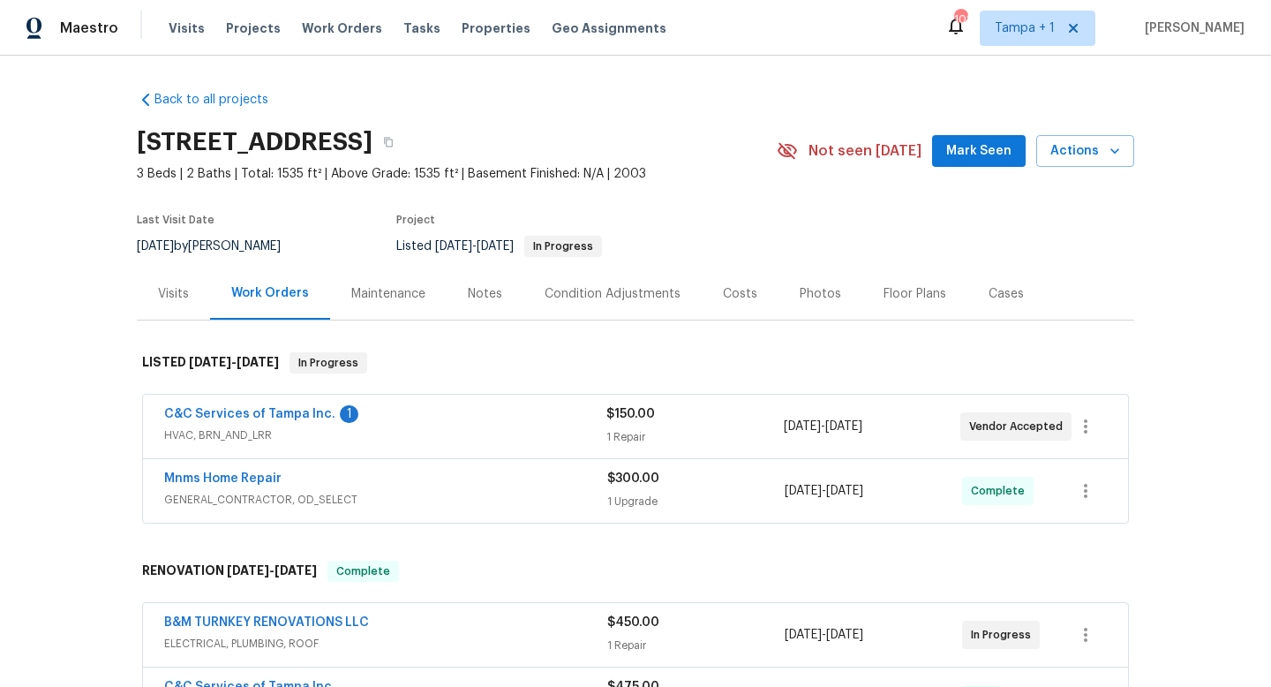
drag, startPoint x: 131, startPoint y: 140, endPoint x: 396, endPoint y: 140, distance: 265.7
click at [396, 140] on div "Back to all projects [STREET_ADDRESS] 3 Beds | 2 Baths | Total: 1535 ft² | Abov…" at bounding box center [635, 371] width 1271 height 631
copy h2 "6585 Crews Vue Loop"
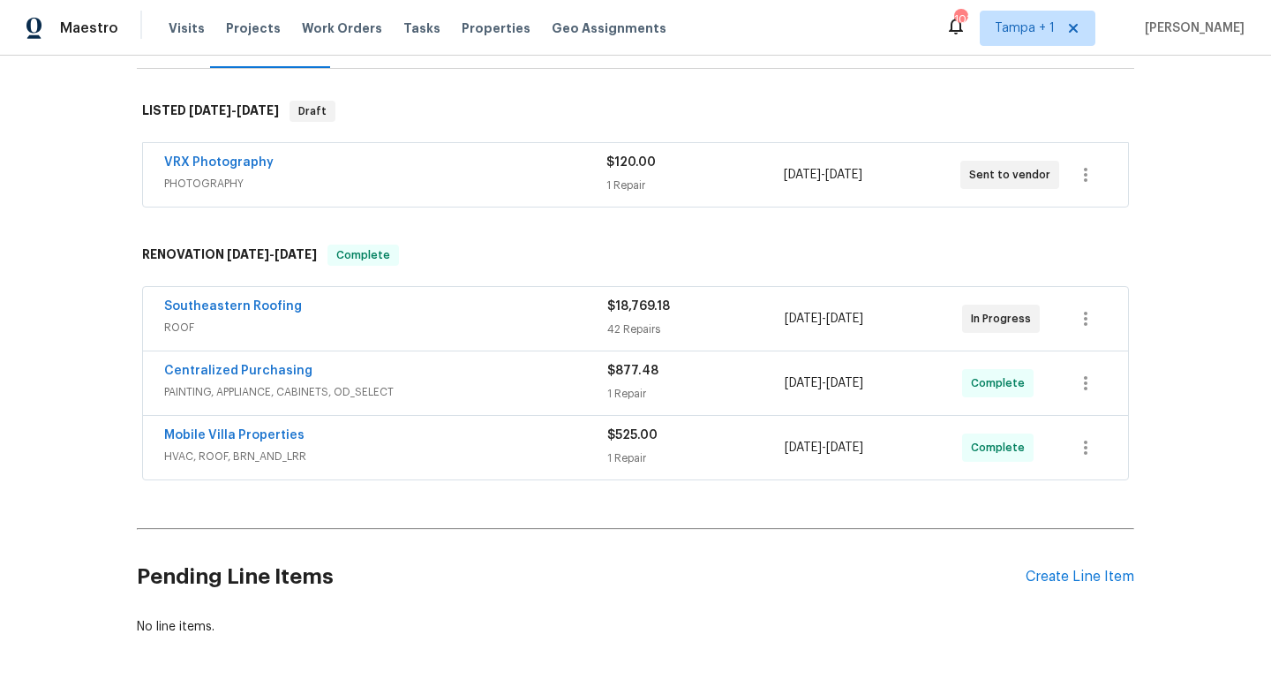
scroll to position [270, 0]
click at [534, 297] on div "Southeastern Roofing" at bounding box center [385, 307] width 443 height 21
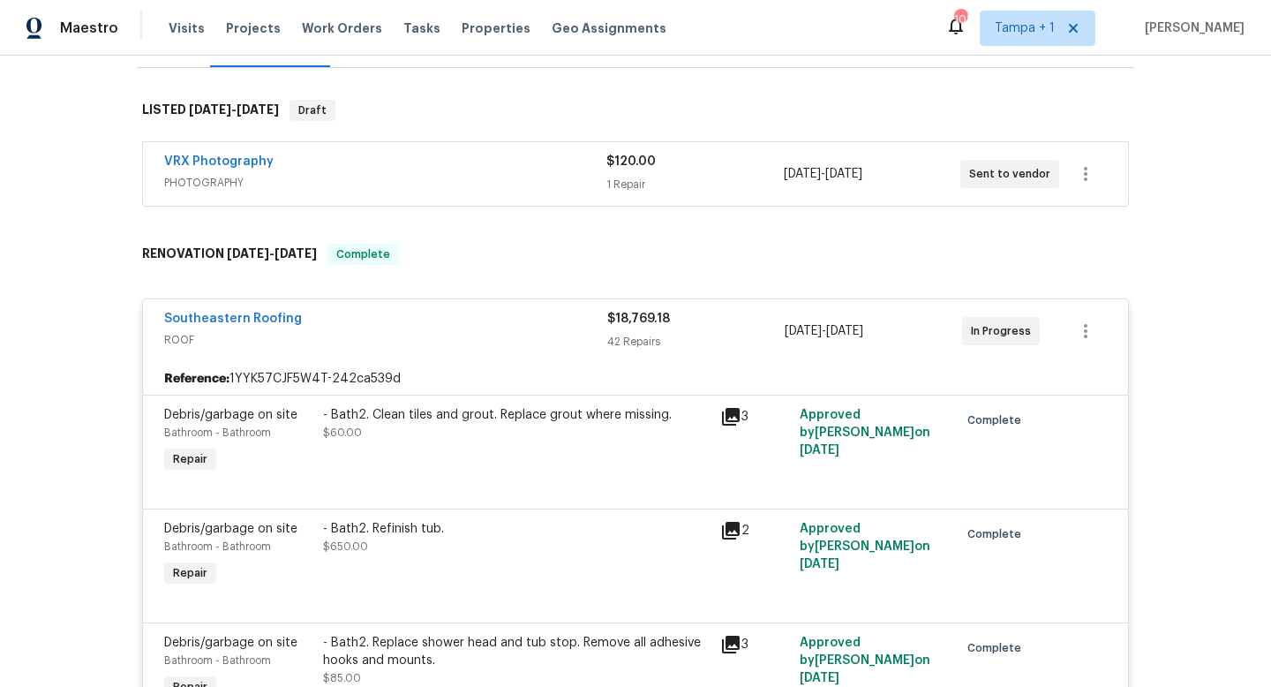
click at [534, 310] on div "Southeastern Roofing" at bounding box center [385, 320] width 443 height 21
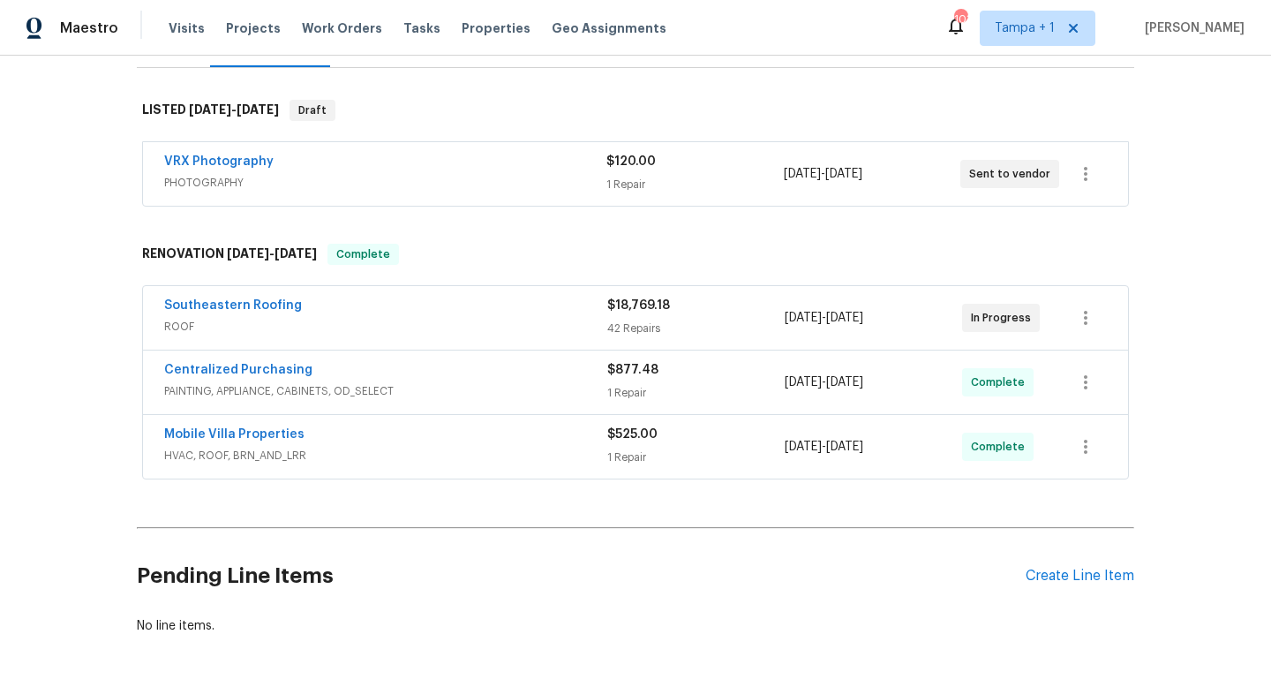
click at [530, 297] on div "Southeastern Roofing" at bounding box center [385, 307] width 443 height 21
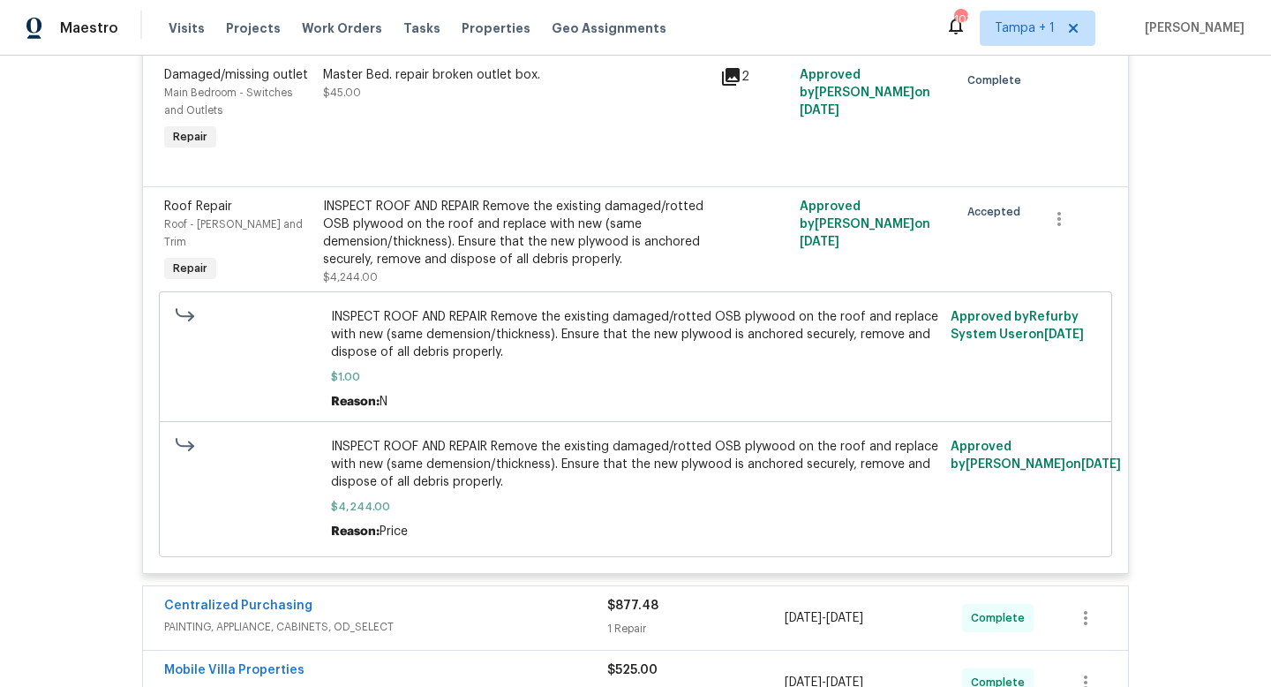
scroll to position [7550, 0]
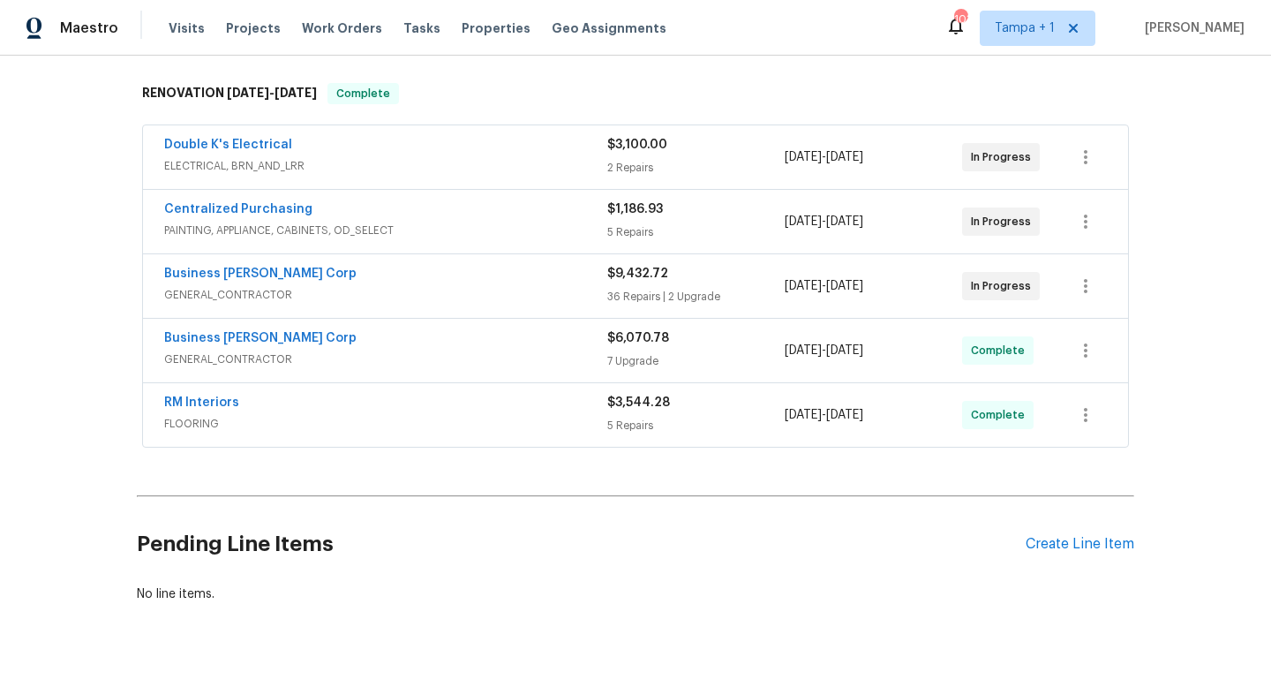
scroll to position [278, 0]
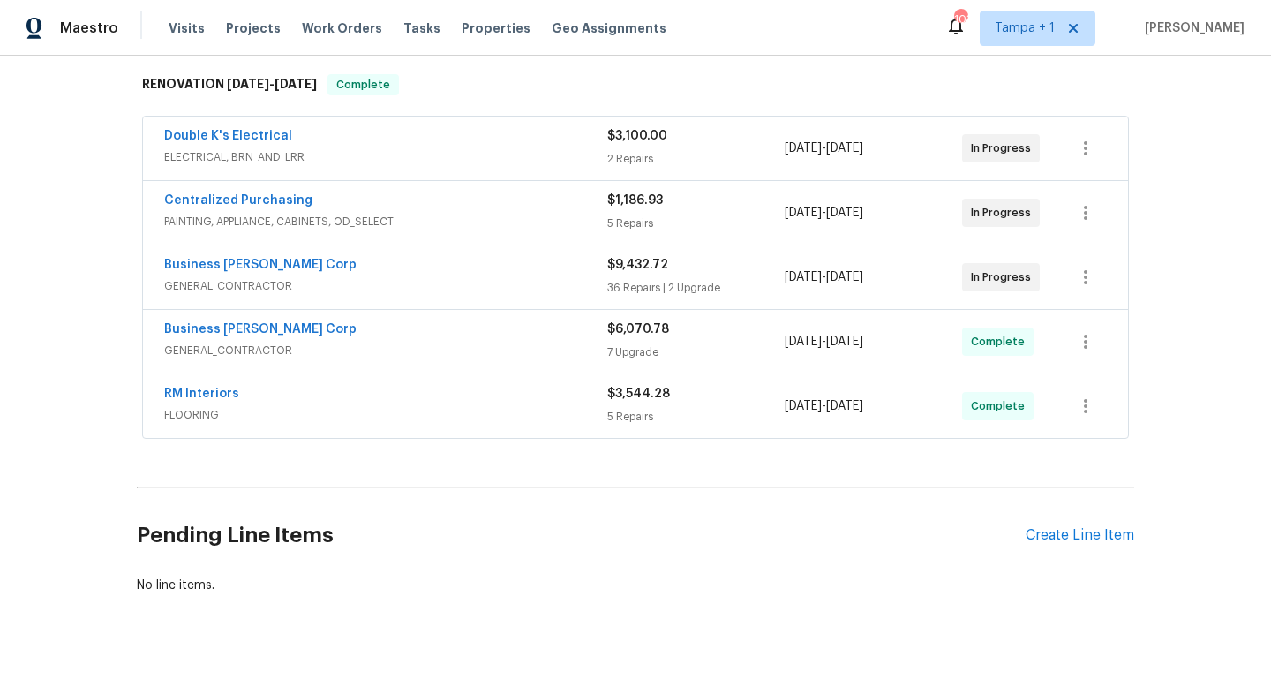
click at [530, 280] on span "GENERAL_CONTRACTOR" at bounding box center [385, 286] width 443 height 18
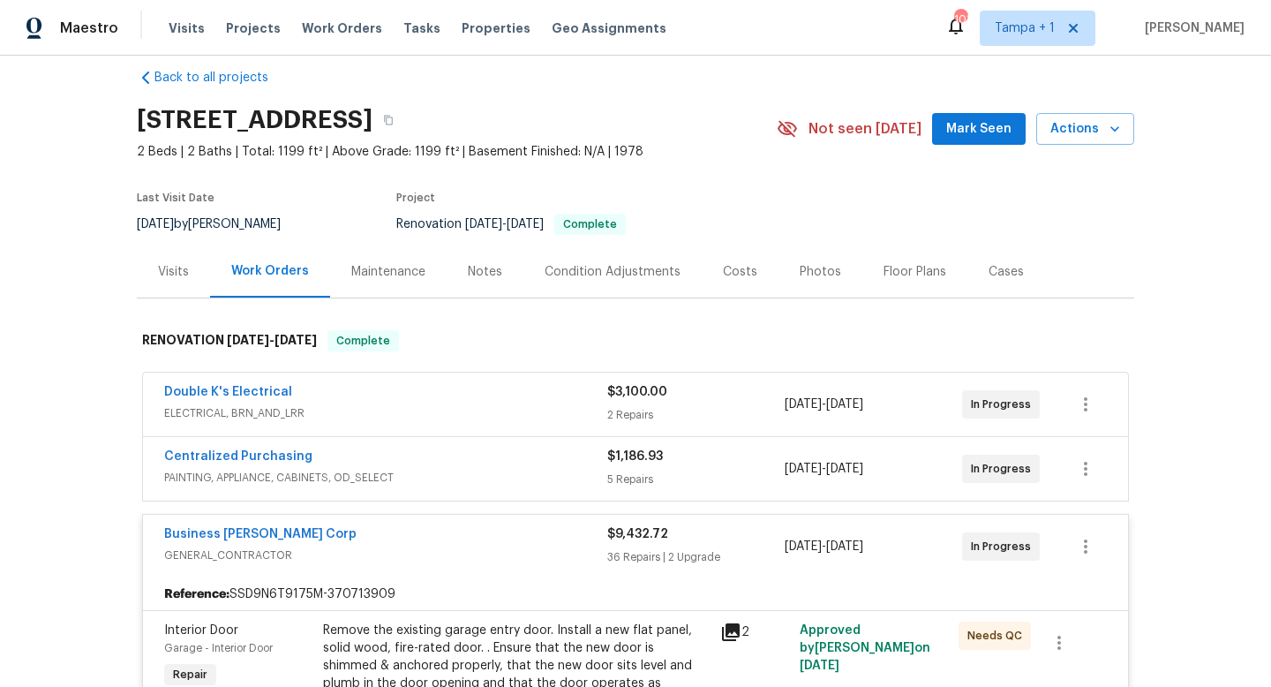
scroll to position [0, 0]
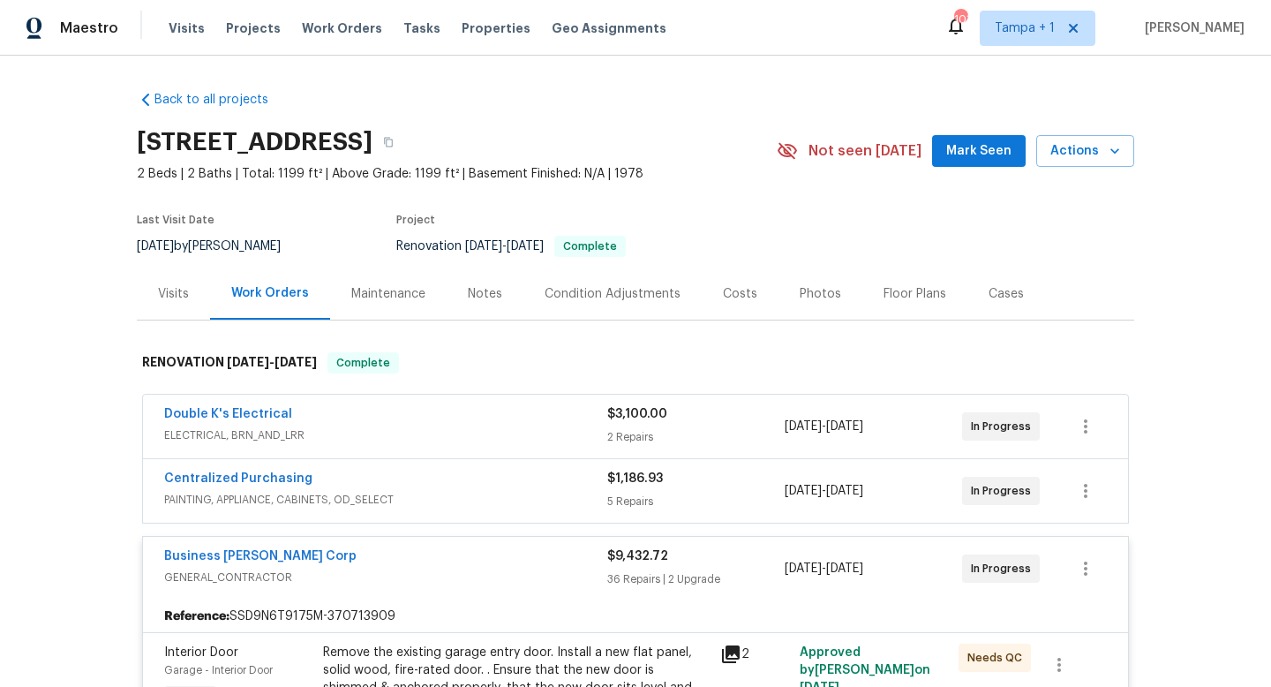
click at [531, 568] on div "Business [PERSON_NAME] Corp" at bounding box center [385, 557] width 443 height 21
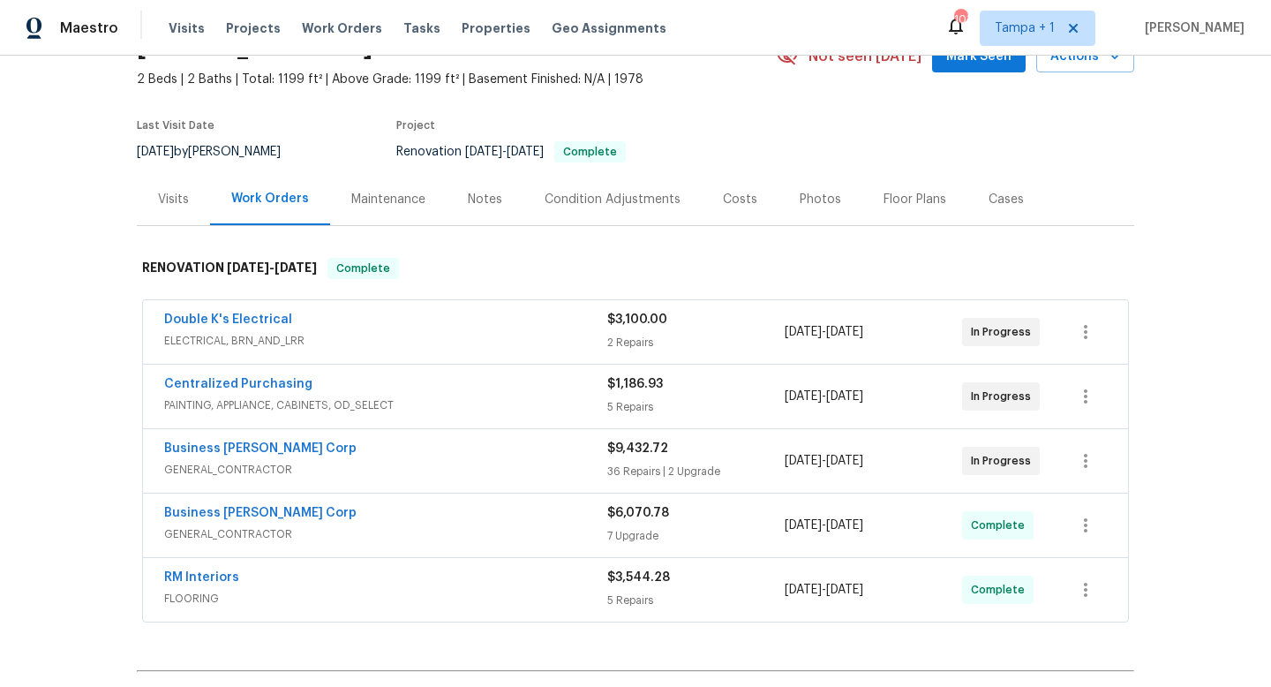
scroll to position [95, 0]
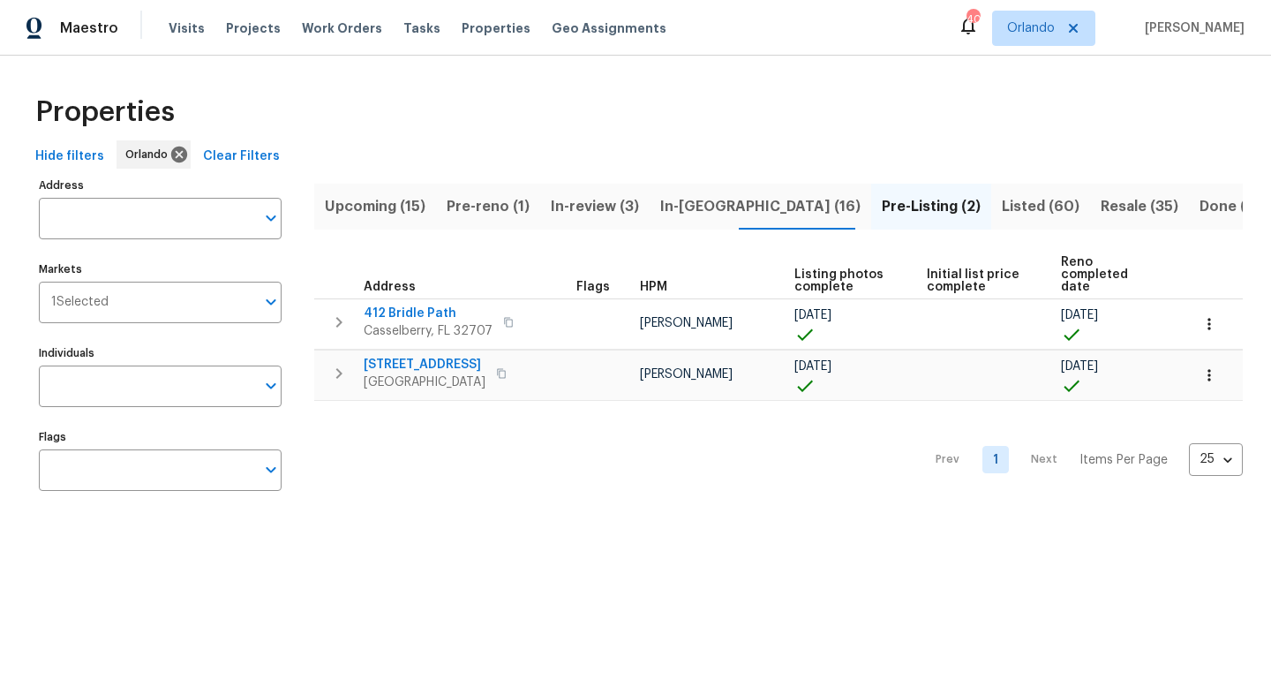
click at [882, 205] on span "Pre-Listing (2)" at bounding box center [931, 206] width 99 height 25
click at [338, 368] on icon "button" at bounding box center [339, 373] width 6 height 11
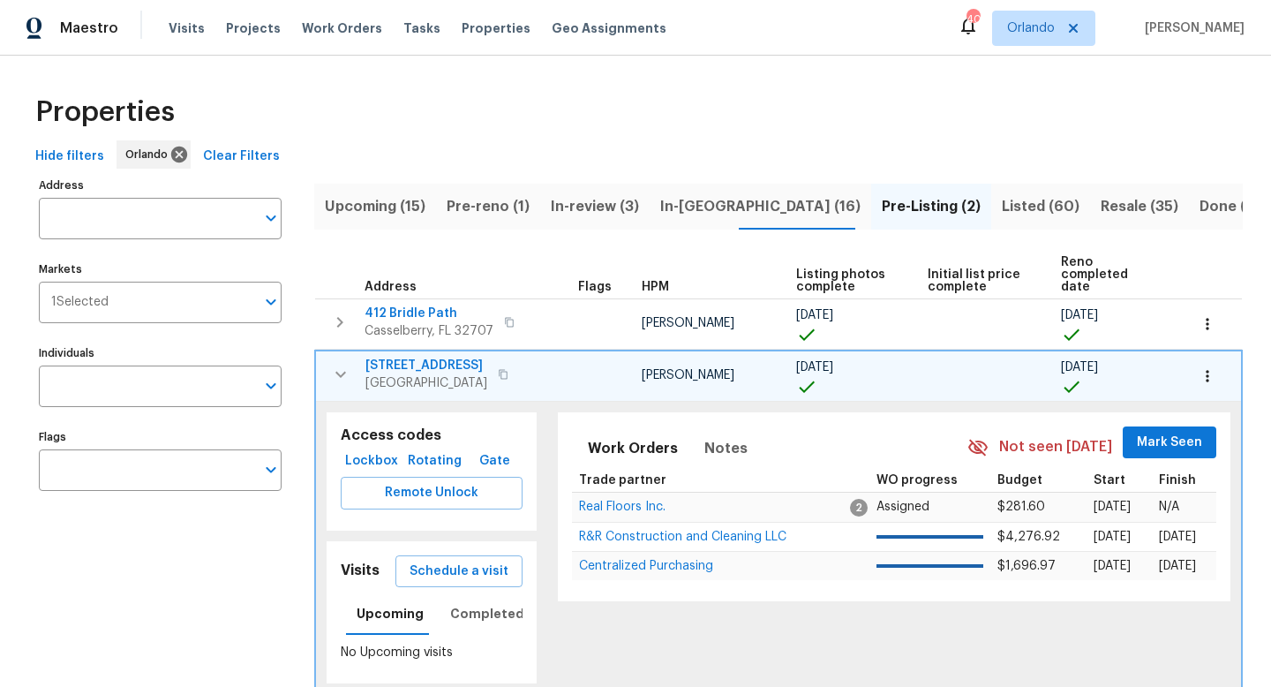
click at [420, 357] on span "420 Lone Heron Way" at bounding box center [426, 366] width 122 height 18
